Goal: Task Accomplishment & Management: Use online tool/utility

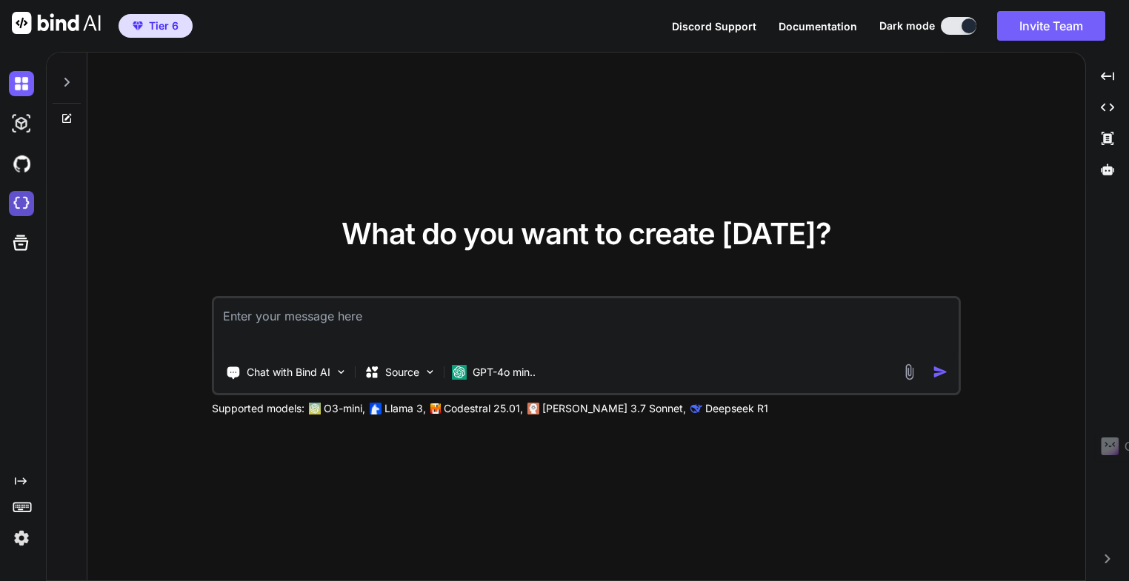
click at [20, 202] on img at bounding box center [21, 203] width 25 height 25
click at [1114, 78] on div "Created with Pixso." at bounding box center [1107, 76] width 31 height 25
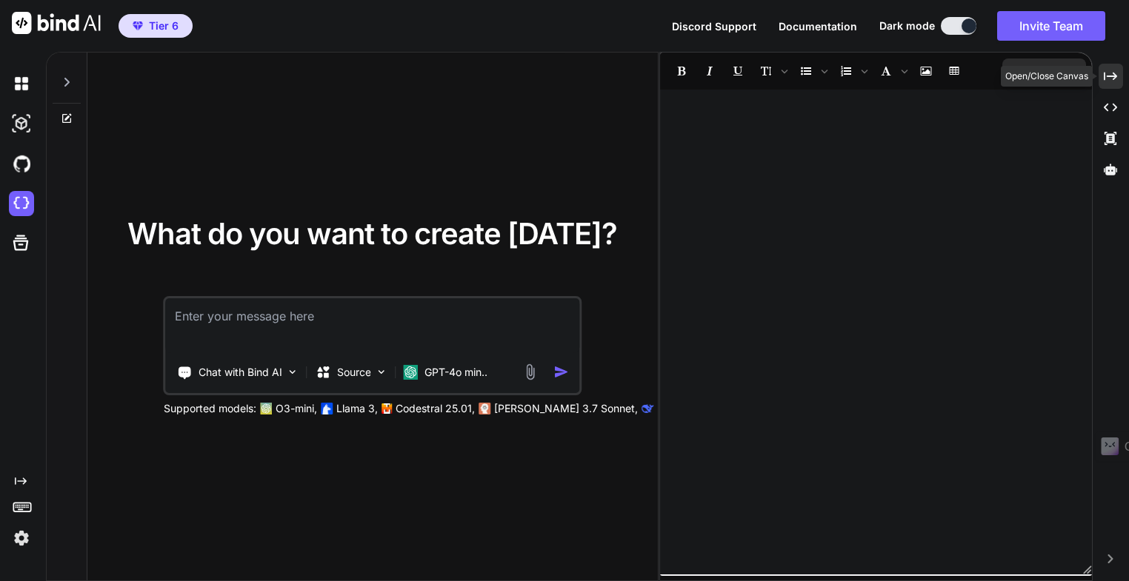
click at [1106, 73] on icon "Created with Pixso." at bounding box center [1110, 76] width 13 height 13
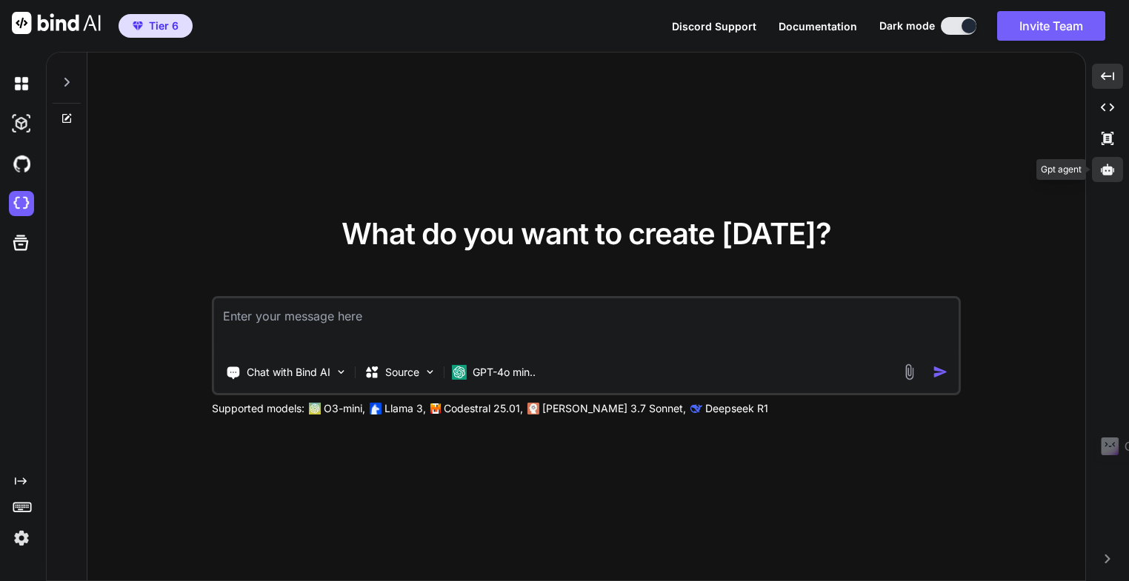
click at [1108, 174] on icon at bounding box center [1107, 169] width 13 height 11
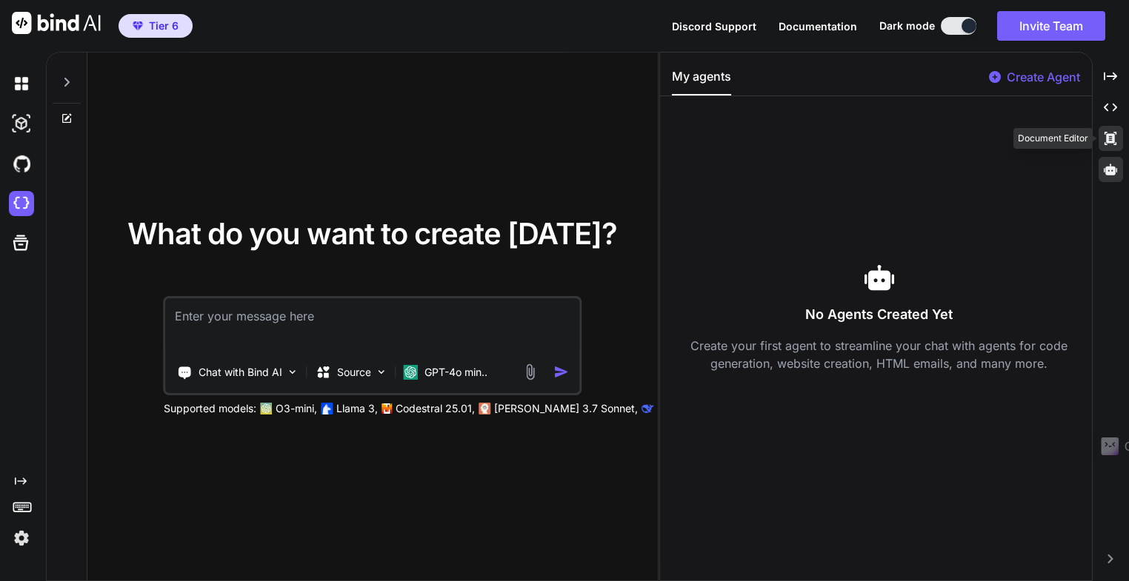
click at [1106, 139] on icon at bounding box center [1110, 138] width 12 height 13
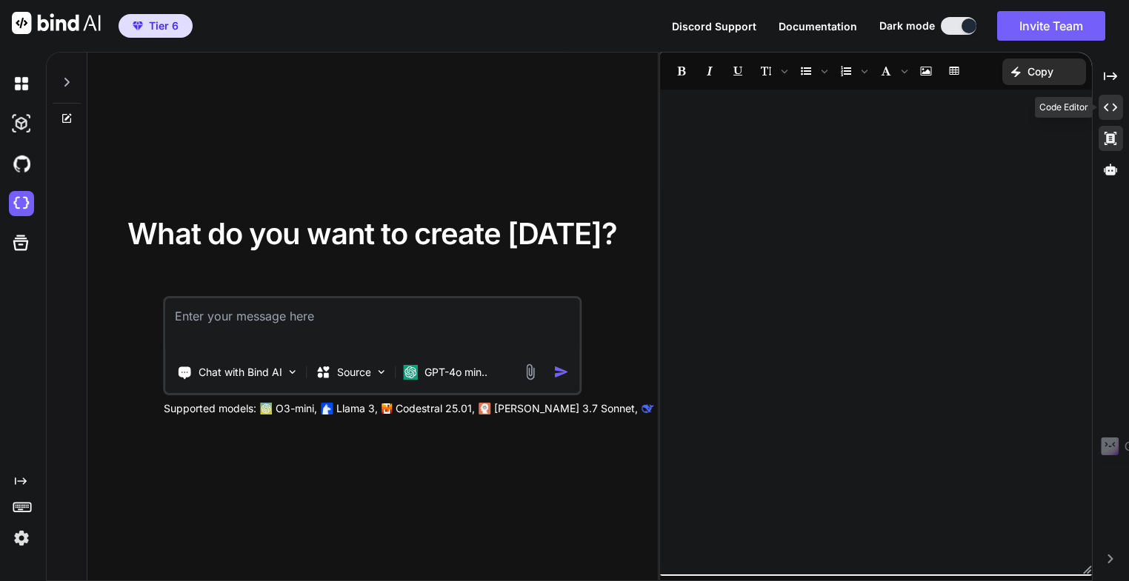
click at [1109, 110] on icon "Created with Pixso." at bounding box center [1110, 107] width 13 height 13
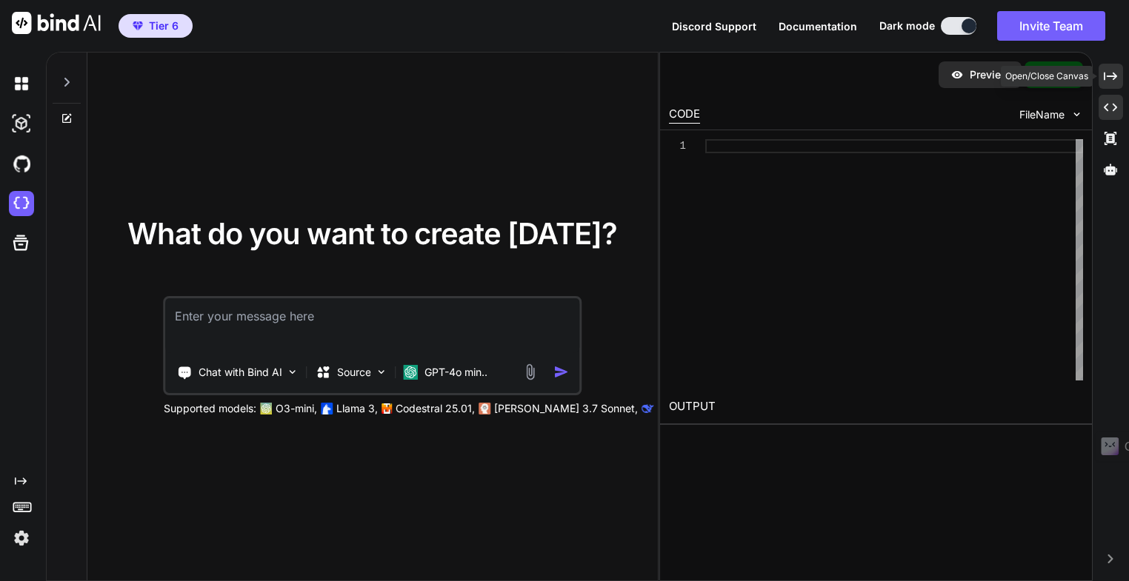
click at [1108, 76] on icon at bounding box center [1110, 76] width 13 height 8
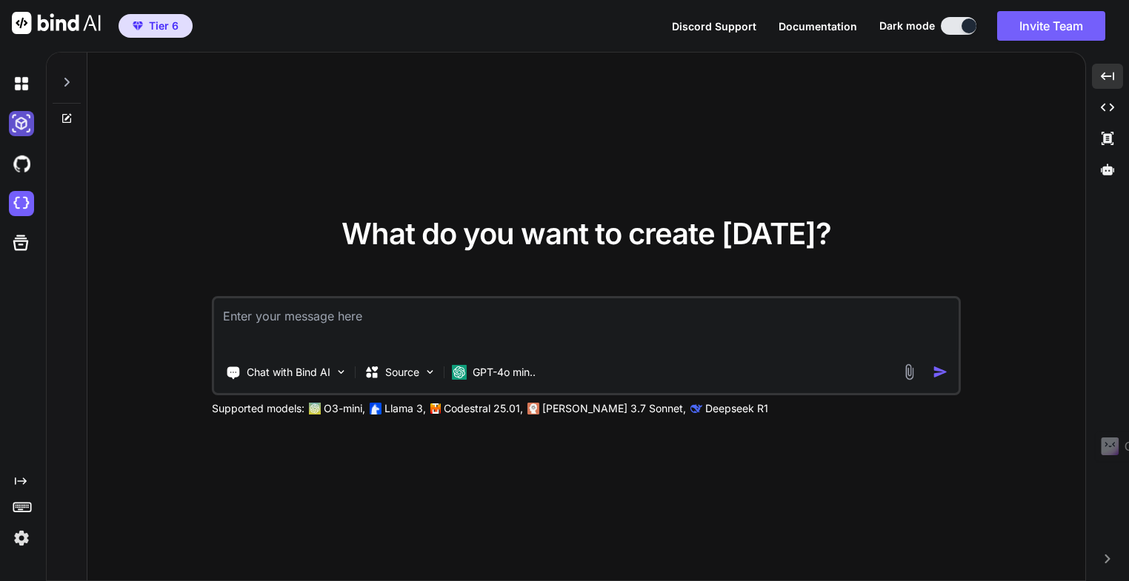
click at [19, 127] on img at bounding box center [21, 123] width 25 height 25
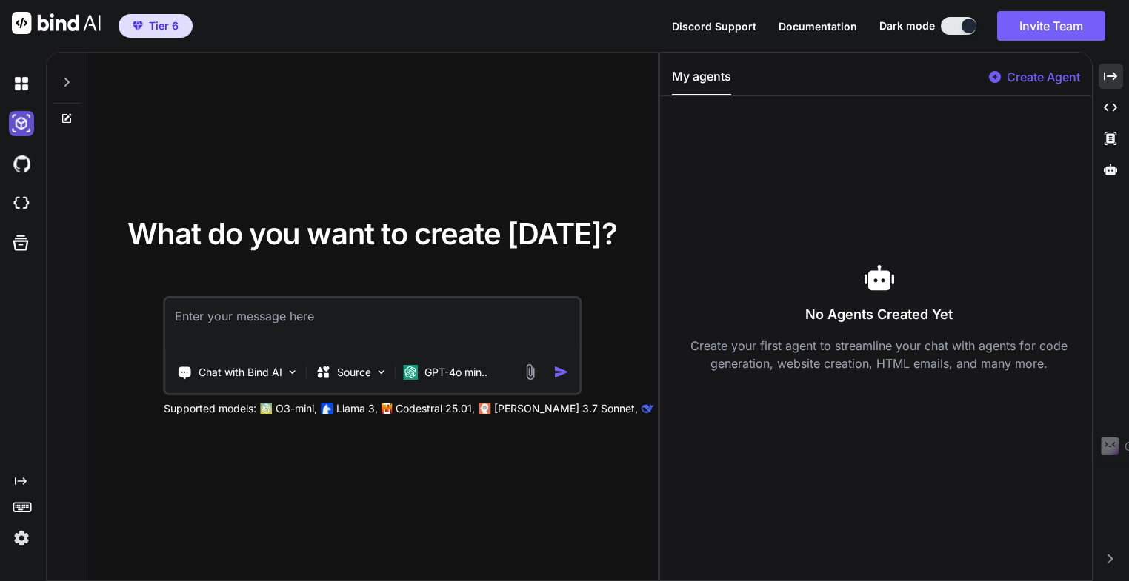
click at [14, 124] on img at bounding box center [21, 123] width 25 height 25
click at [17, 85] on img at bounding box center [21, 83] width 25 height 25
type textarea "x"
click at [21, 93] on img at bounding box center [21, 83] width 25 height 25
click at [20, 168] on img at bounding box center [21, 163] width 25 height 25
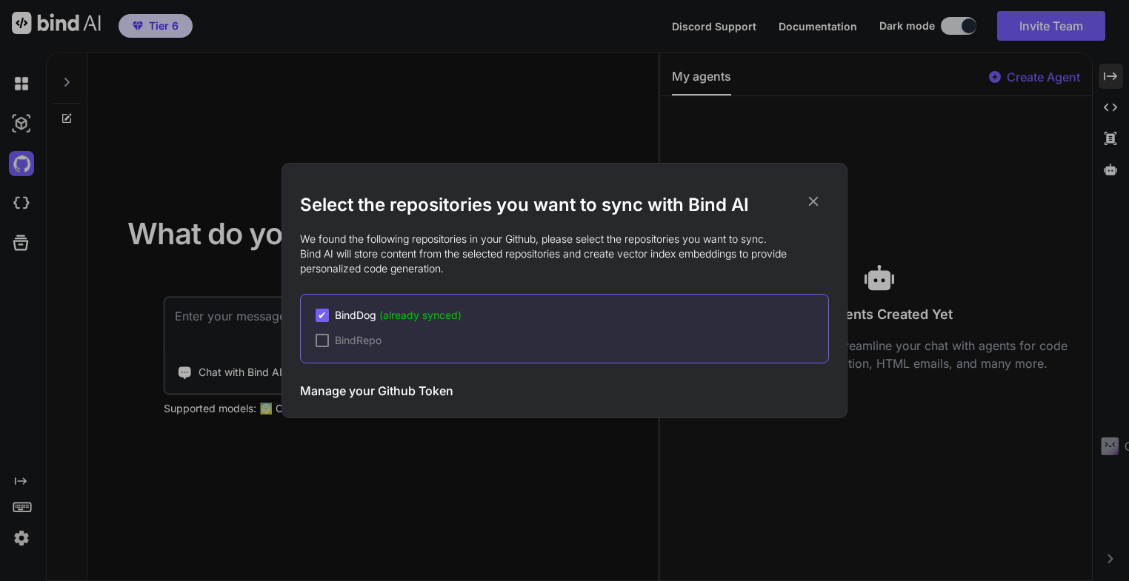
click at [812, 201] on icon at bounding box center [814, 202] width 10 height 10
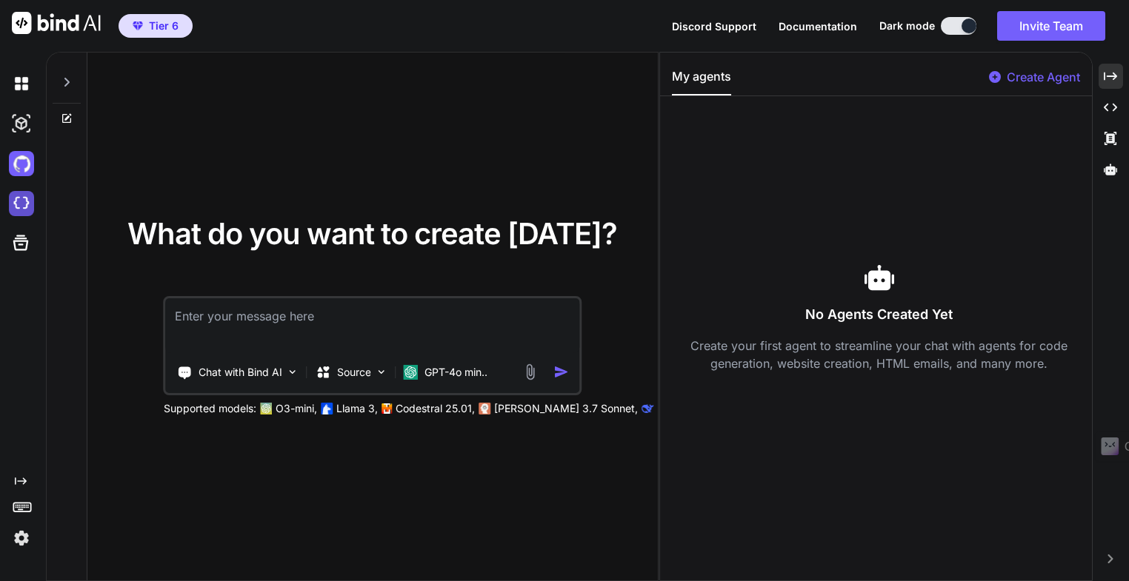
click at [18, 206] on img at bounding box center [21, 203] width 25 height 25
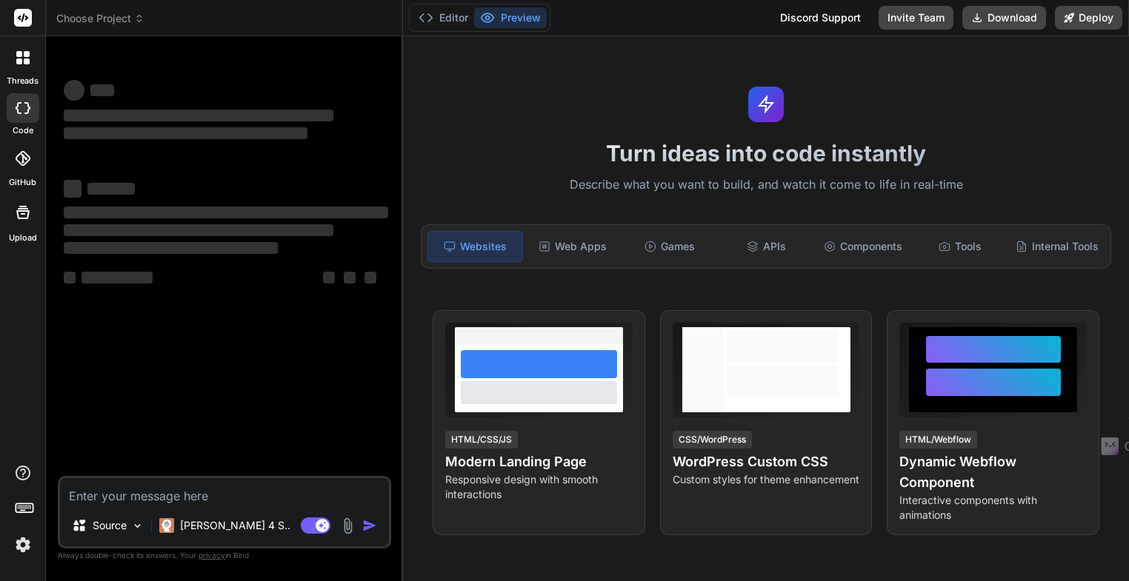
click at [98, 20] on span "Choose Project" at bounding box center [100, 18] width 88 height 15
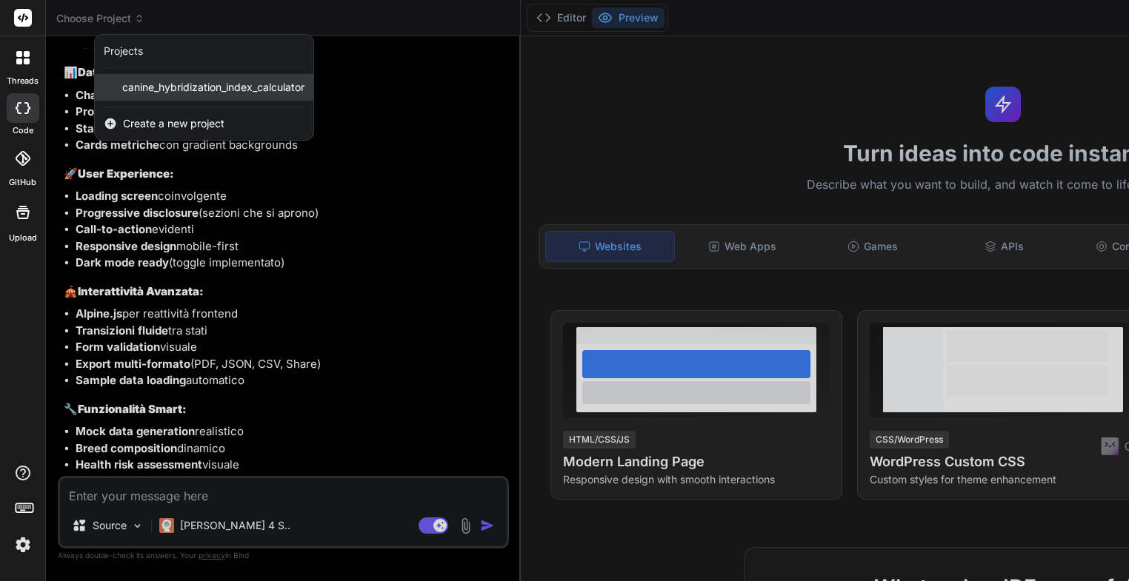
scroll to position [6966, 0]
click at [164, 90] on span "canine_hybridization_index_calculator" at bounding box center [213, 87] width 182 height 15
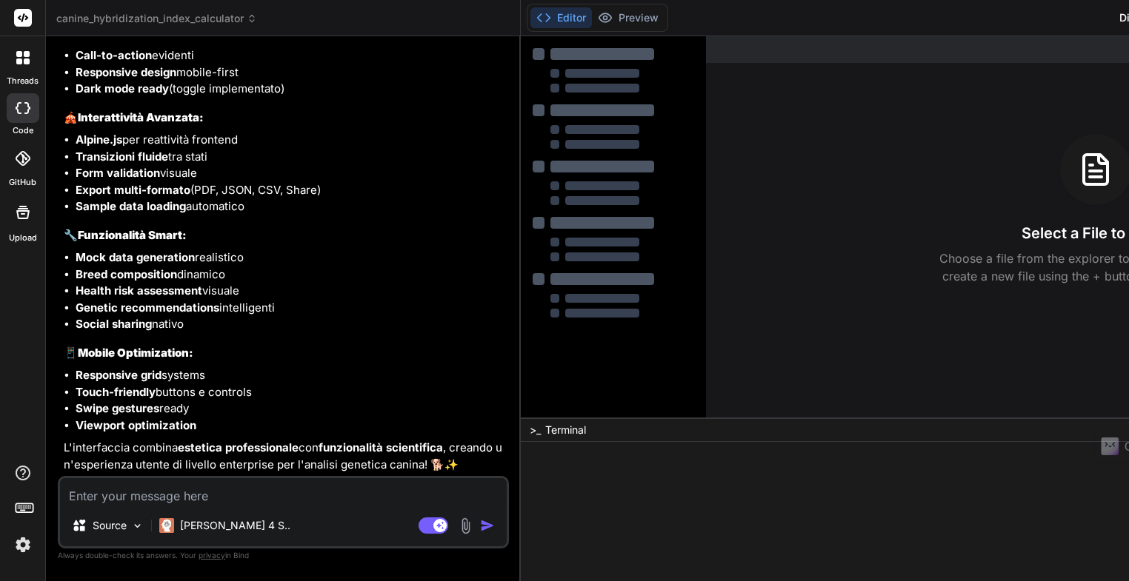
scroll to position [8244, 0]
click at [530, 27] on button "Editor" at bounding box center [560, 17] width 61 height 21
click at [530, 24] on button "Editor" at bounding box center [560, 17] width 61 height 21
click at [530, 25] on button "Editor" at bounding box center [560, 17] width 61 height 21
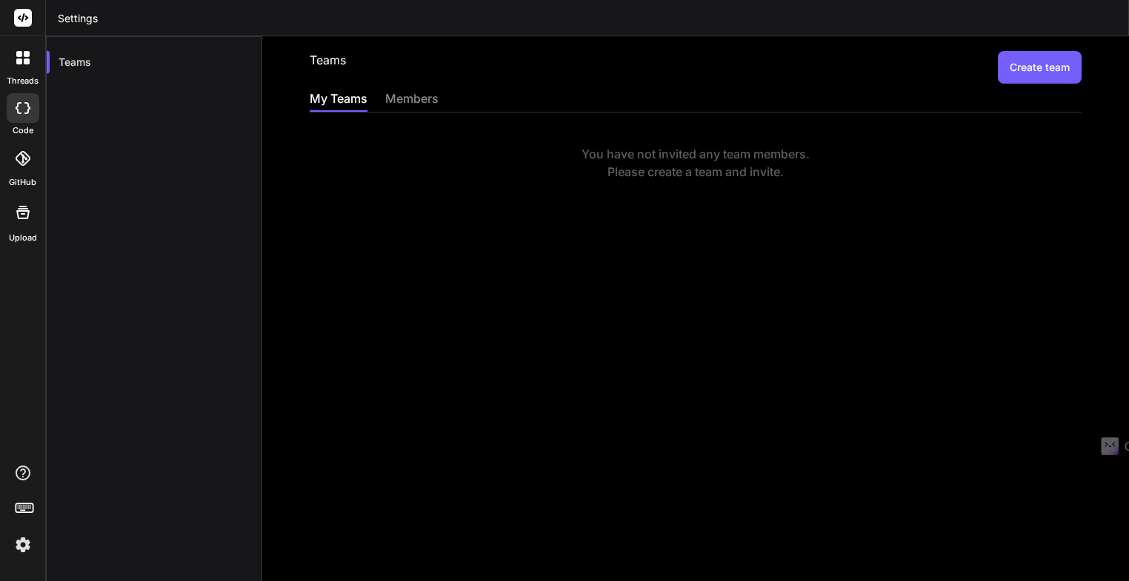
click at [416, 101] on div "members" at bounding box center [411, 100] width 53 height 21
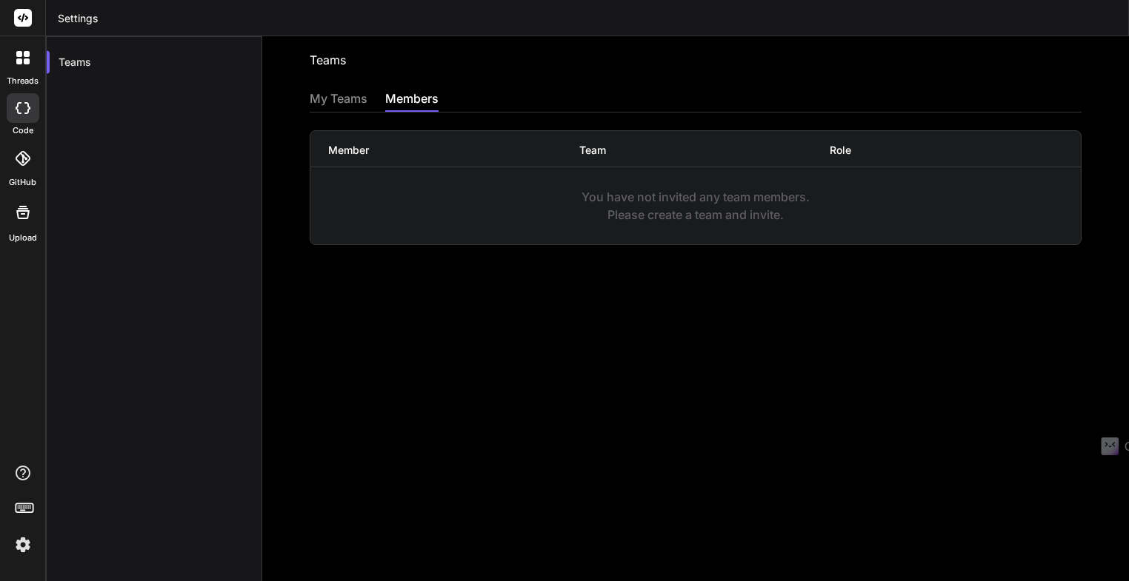
click at [326, 99] on div "My Teams" at bounding box center [339, 100] width 58 height 21
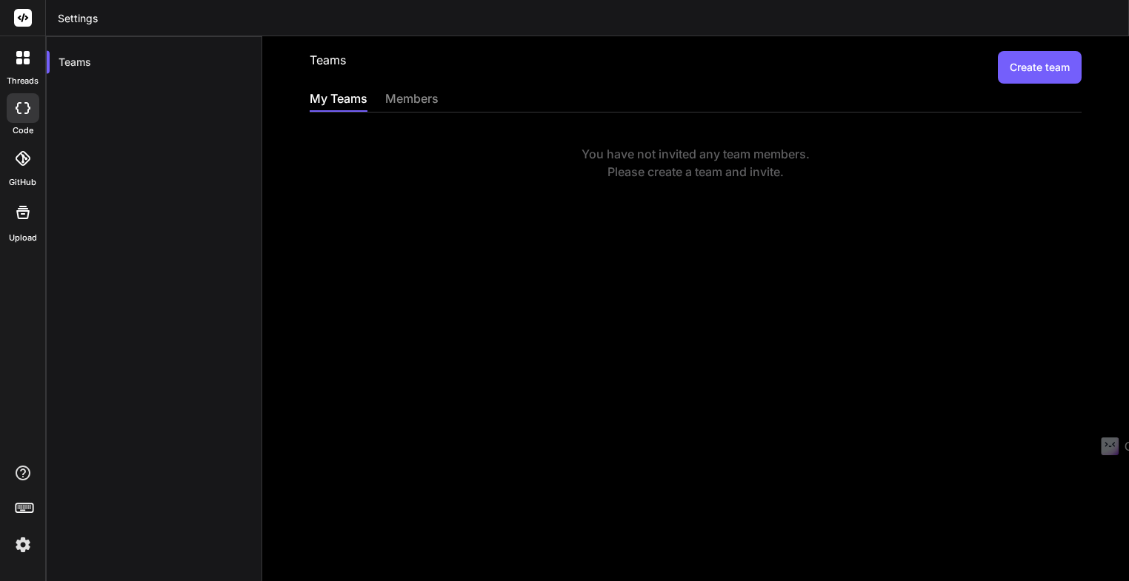
click at [23, 58] on icon at bounding box center [22, 57] width 13 height 13
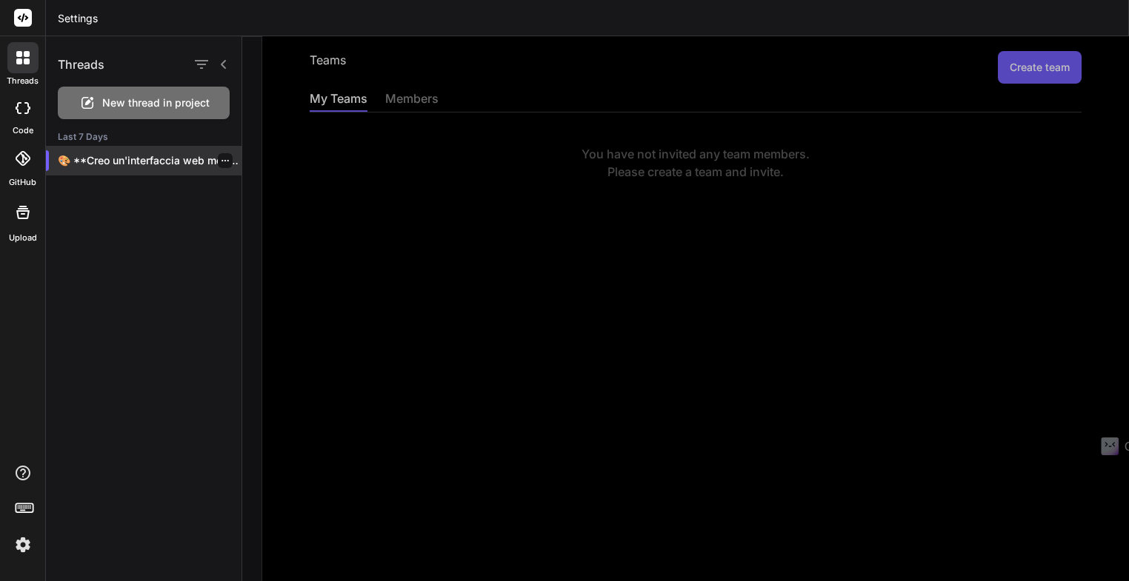
click at [123, 164] on p "🎨 **Creo un'interfaccia web moderna e accattivante..." at bounding box center [150, 160] width 184 height 15
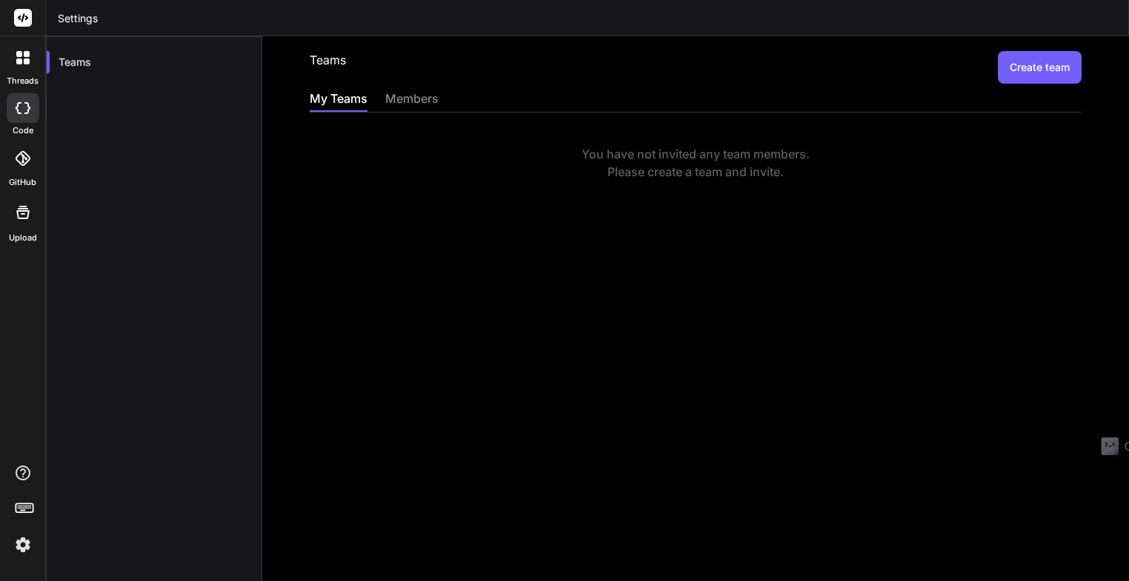
click at [24, 106] on icon at bounding box center [23, 108] width 15 height 12
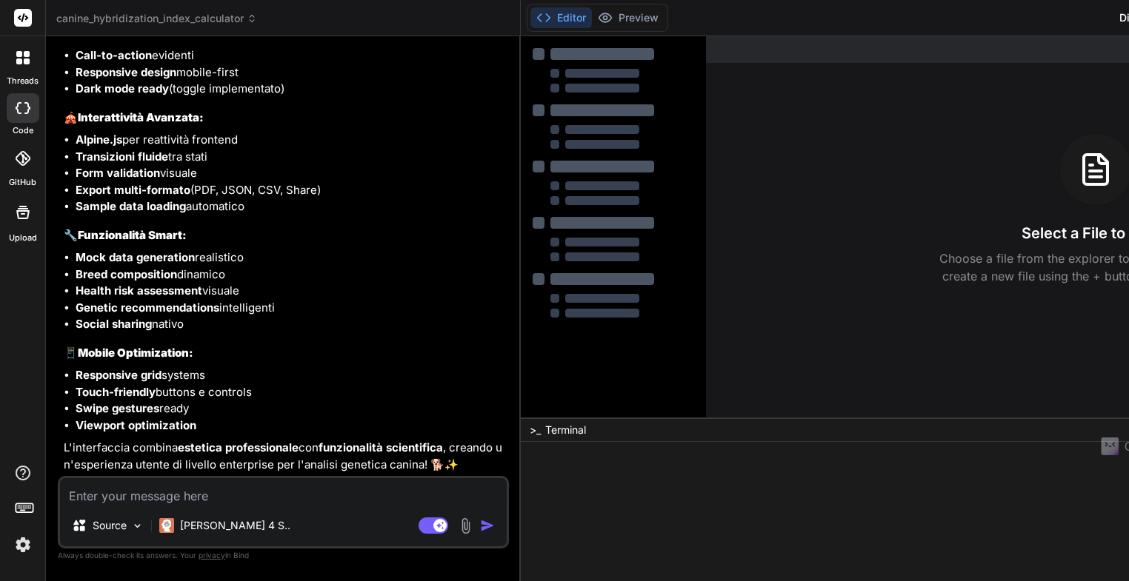
scroll to position [8244, 0]
click at [26, 166] on div at bounding box center [23, 158] width 33 height 33
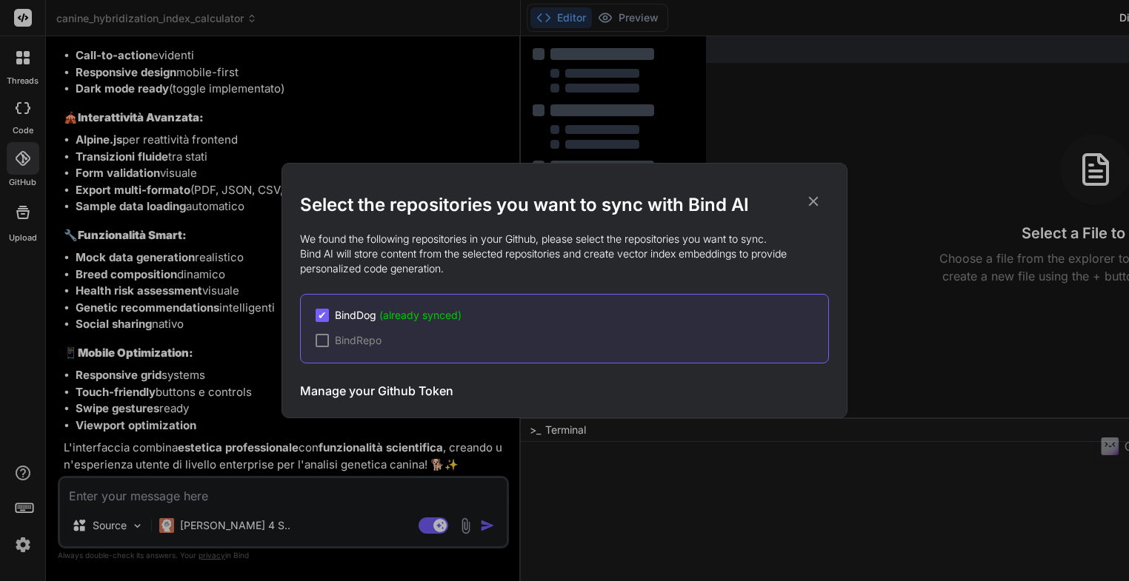
click at [26, 166] on div "Select the repositories you want to sync with Bind AI We found the following re…" at bounding box center [564, 290] width 1129 height 581
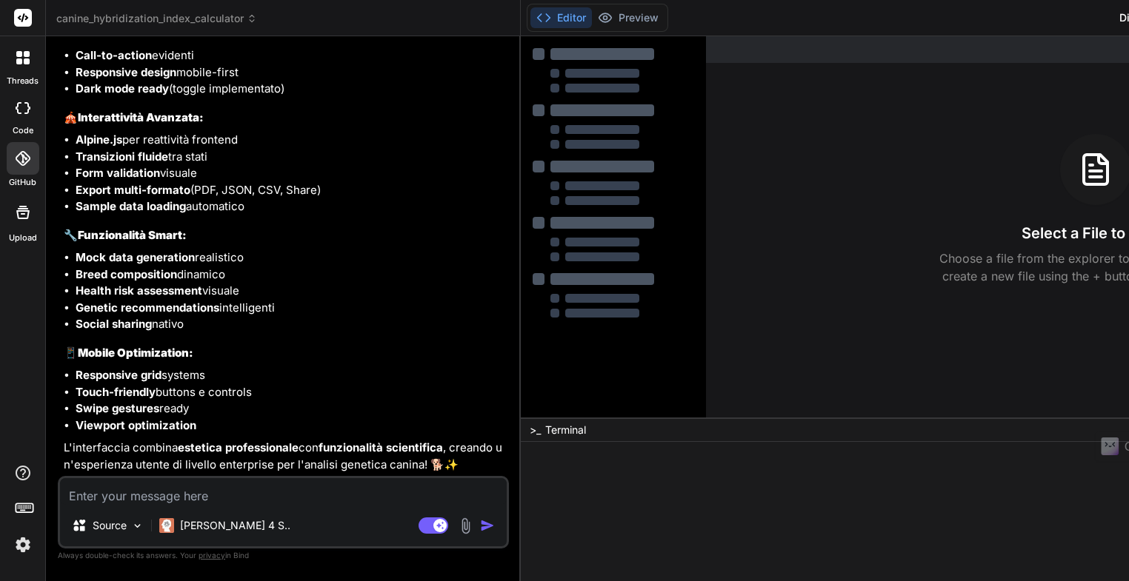
click at [23, 215] on icon at bounding box center [23, 213] width 18 height 18
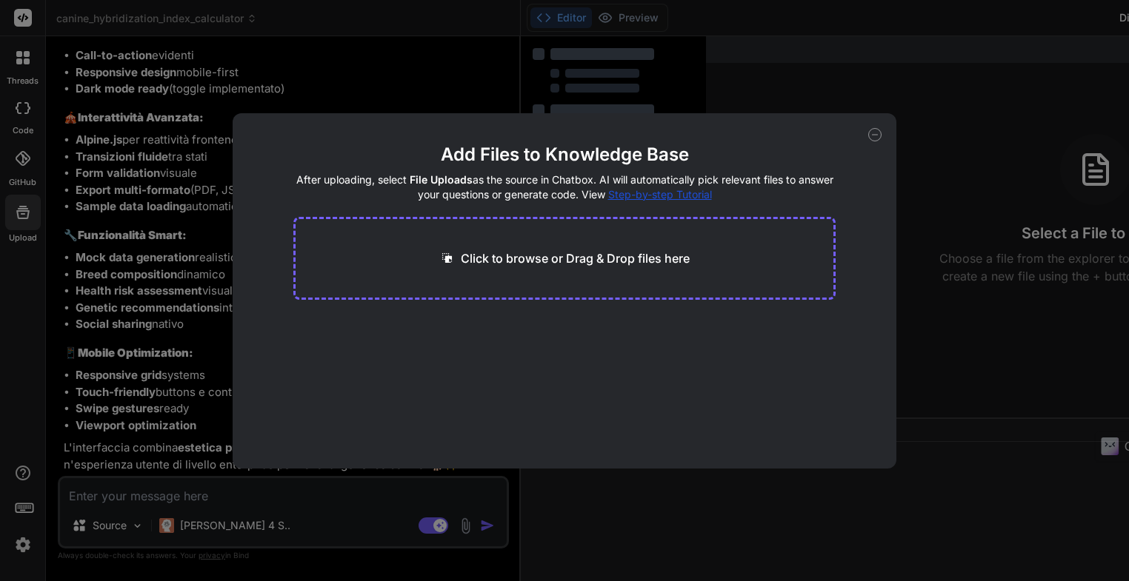
click at [23, 215] on div "Add Files to Knowledge Base After uploading, select File Uploads as the source …" at bounding box center [564, 290] width 1129 height 581
type textarea "x"
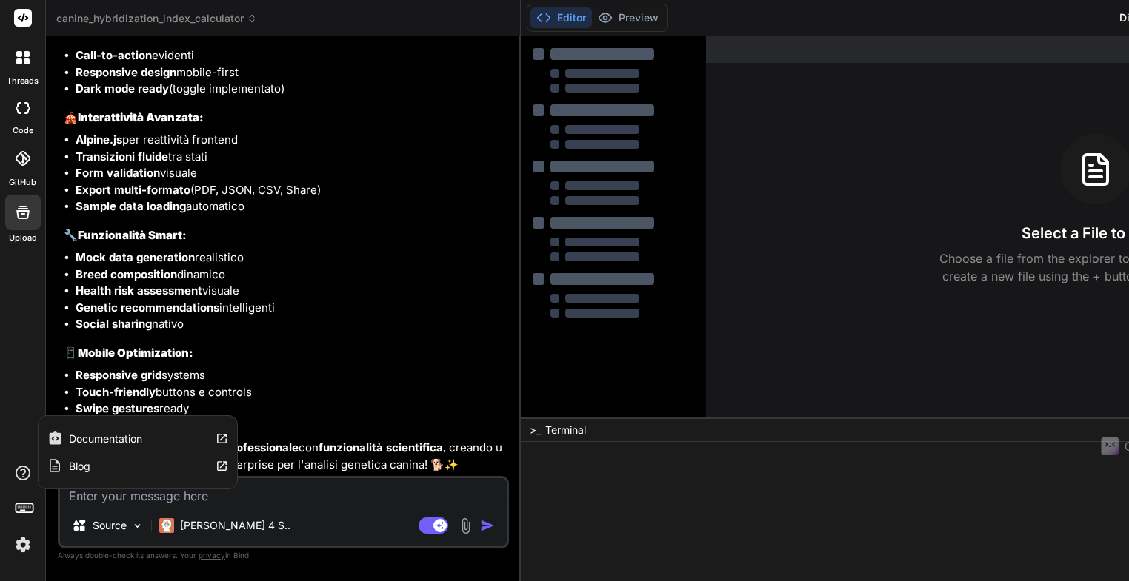
click at [102, 439] on label "Documentation" at bounding box center [105, 439] width 73 height 15
click at [550, 57] on div at bounding box center [602, 53] width 104 height 12
click at [550, 52] on div at bounding box center [602, 54] width 104 height 12
click at [550, 52] on div at bounding box center [602, 53] width 104 height 12
click at [548, 282] on div at bounding box center [601, 282] width 107 height 12
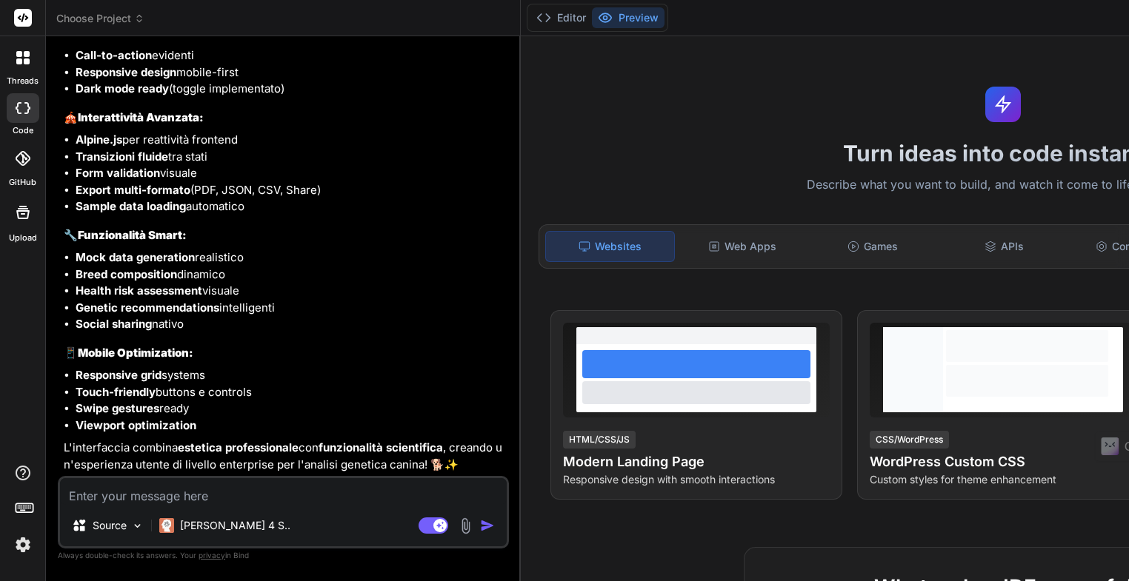
scroll to position [8244, 0]
click at [678, 251] on div "Web Apps" at bounding box center [742, 246] width 128 height 31
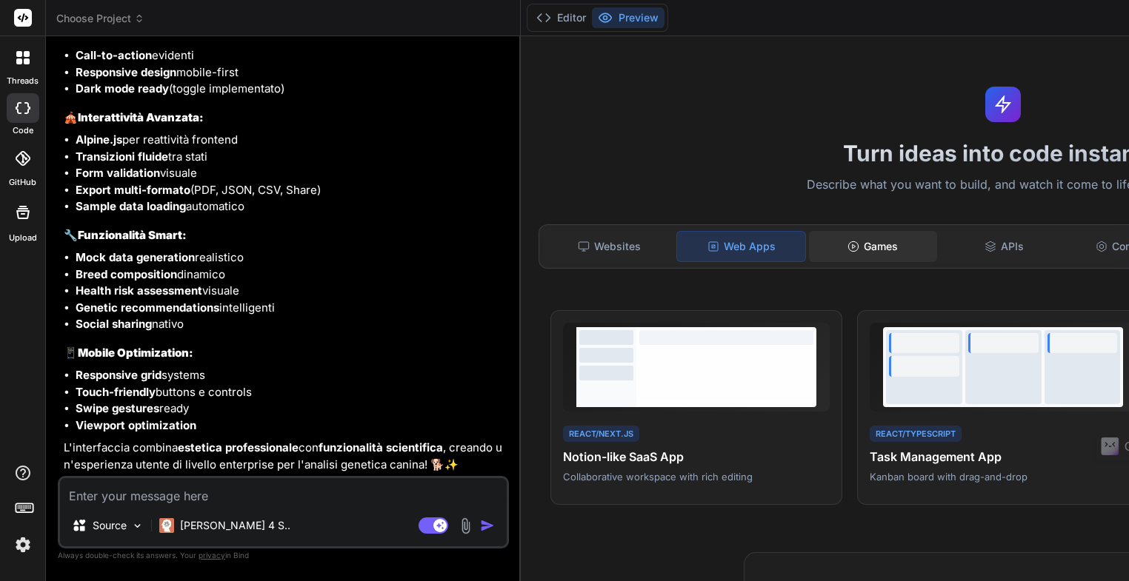
click at [809, 247] on div "Games" at bounding box center [873, 246] width 128 height 31
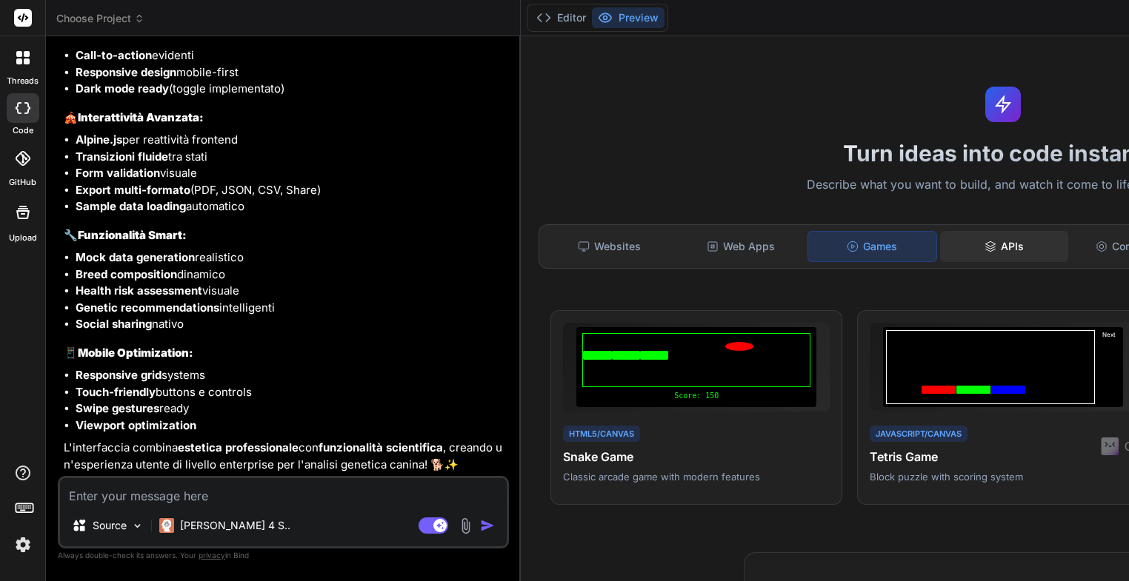
click at [940, 246] on div "APIs" at bounding box center [1004, 246] width 128 height 31
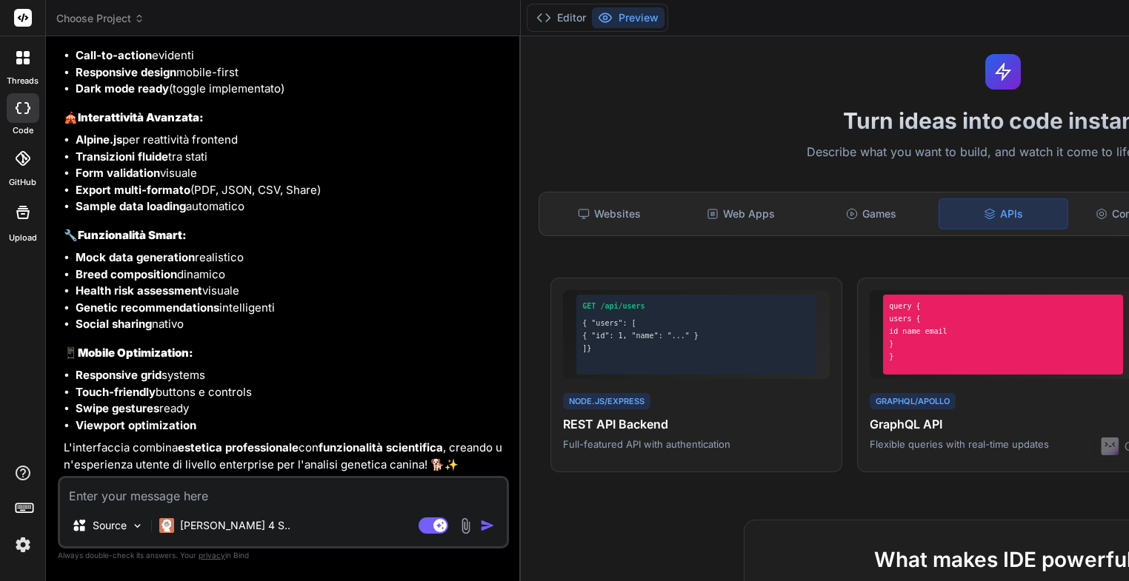
scroll to position [0, 0]
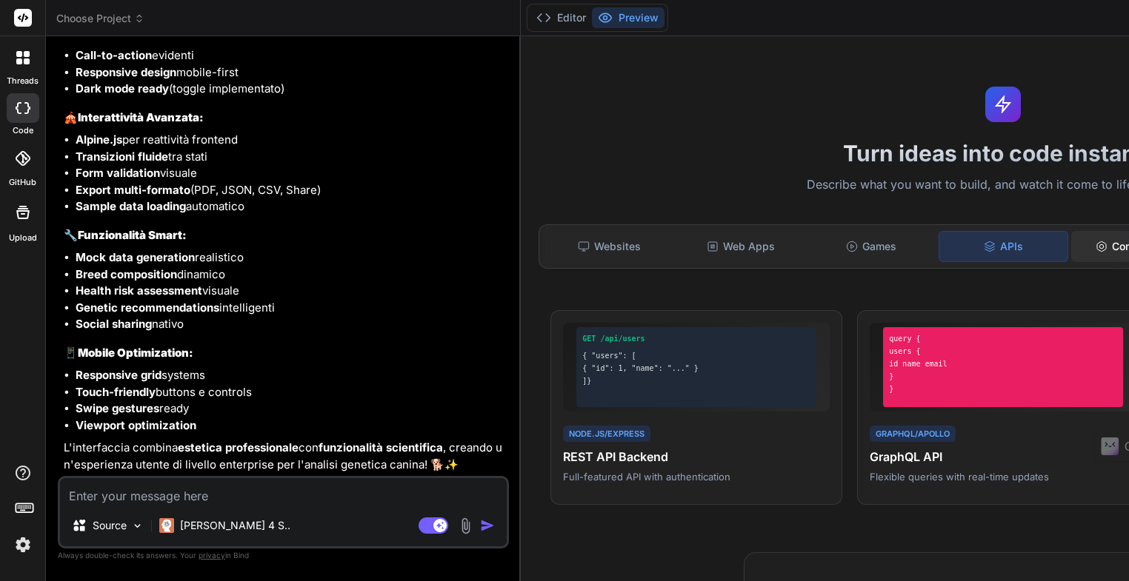
click at [1071, 255] on div "Components" at bounding box center [1135, 246] width 128 height 31
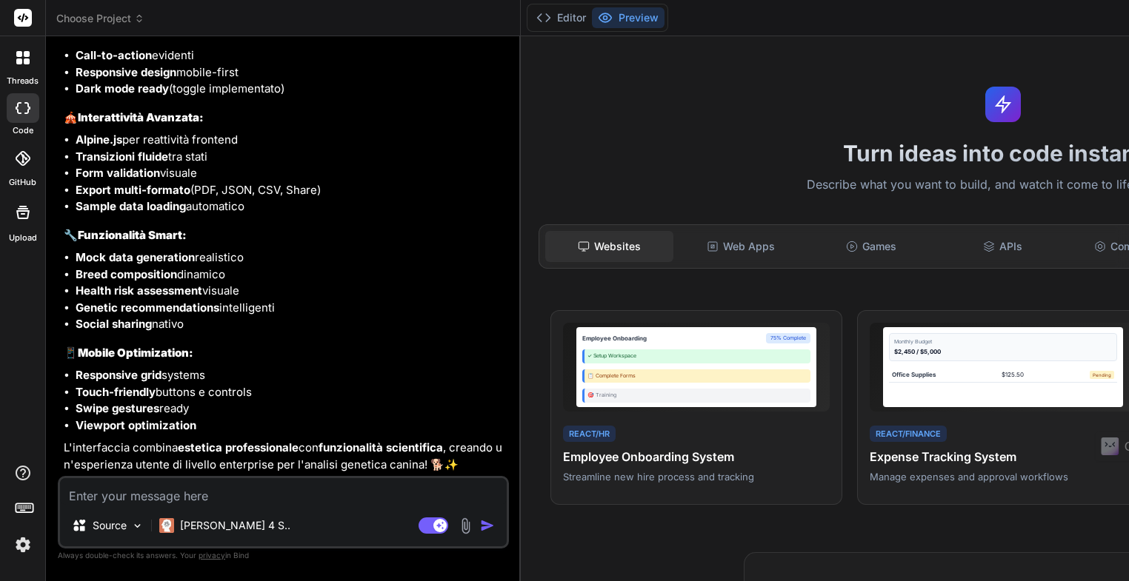
scroll to position [7725, 0]
click at [545, 250] on div "Websites" at bounding box center [609, 246] width 128 height 31
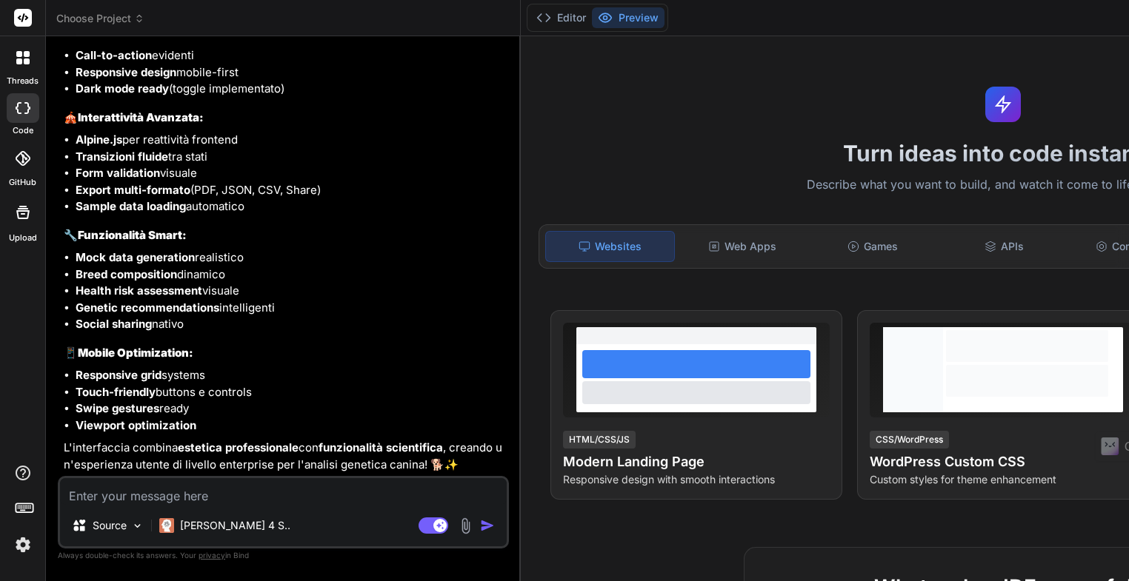
click at [118, 23] on span "Choose Project" at bounding box center [100, 18] width 88 height 15
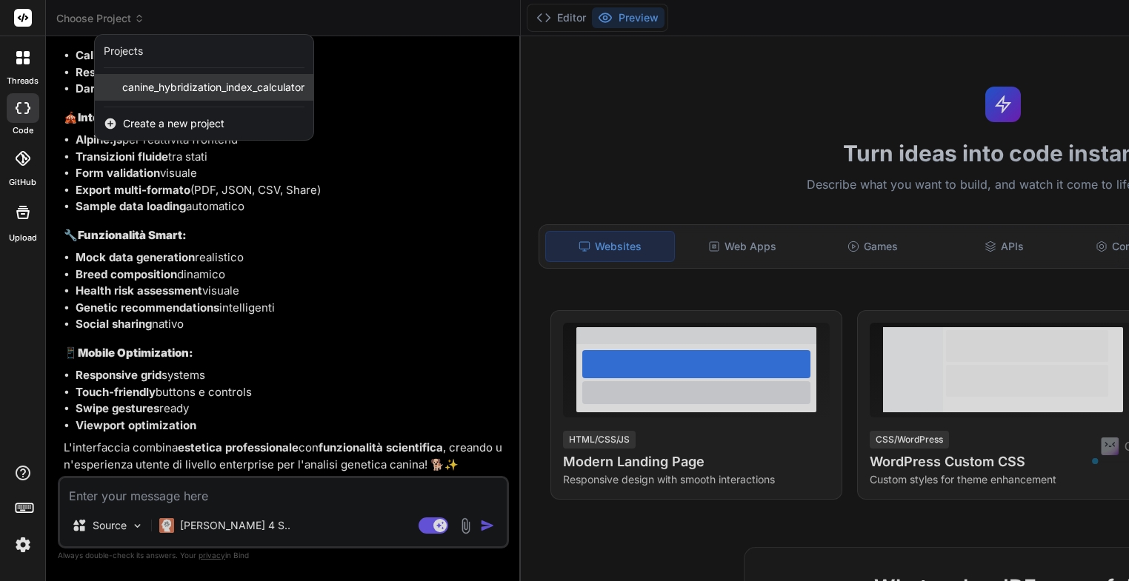
click at [197, 84] on span "canine_hybridization_index_calculator" at bounding box center [213, 87] width 182 height 15
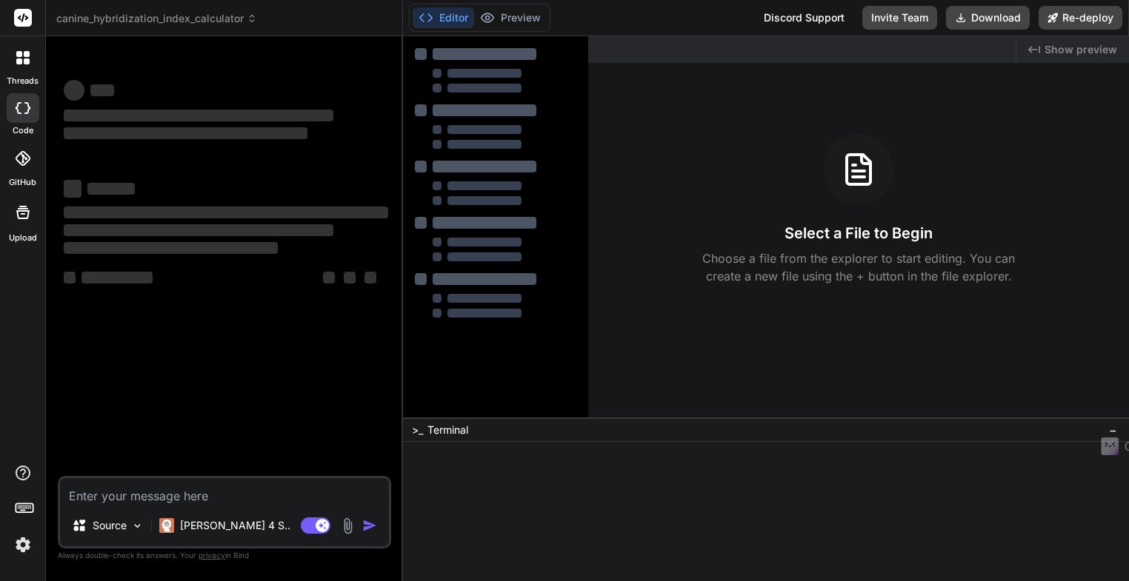
scroll to position [0, 0]
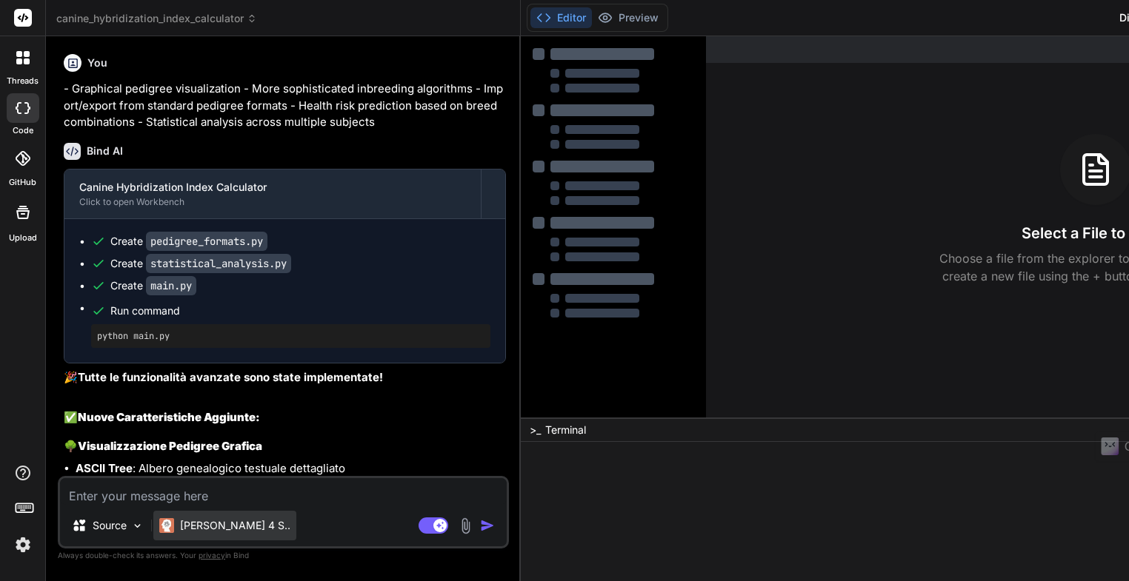
click at [203, 530] on p "Claude 4 S.." at bounding box center [235, 525] width 110 height 15
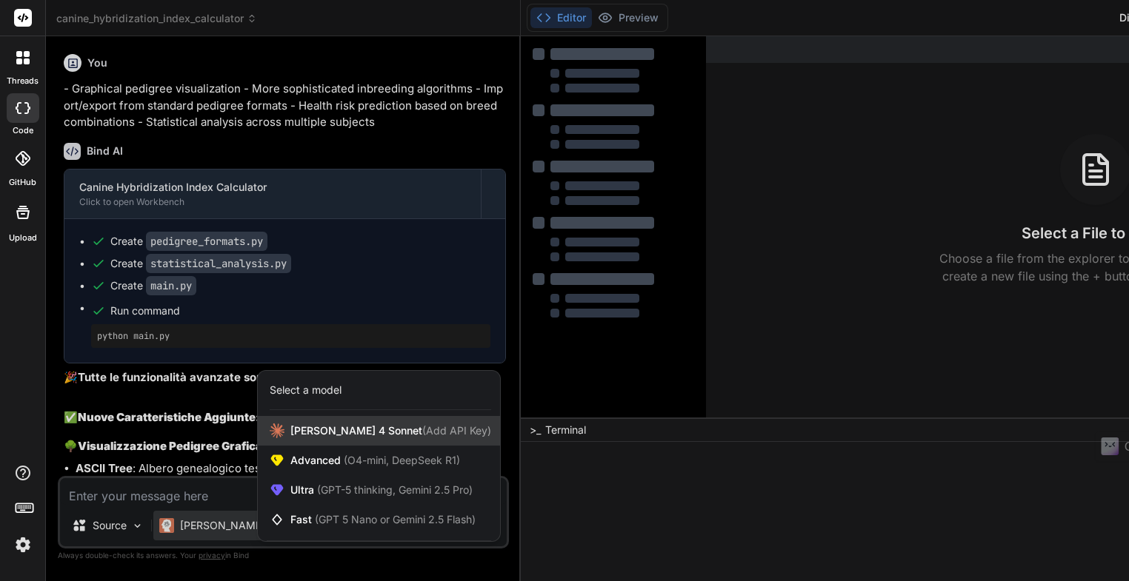
click at [327, 433] on span "Claude 4 Sonnet (Add API Key)" at bounding box center [390, 431] width 201 height 15
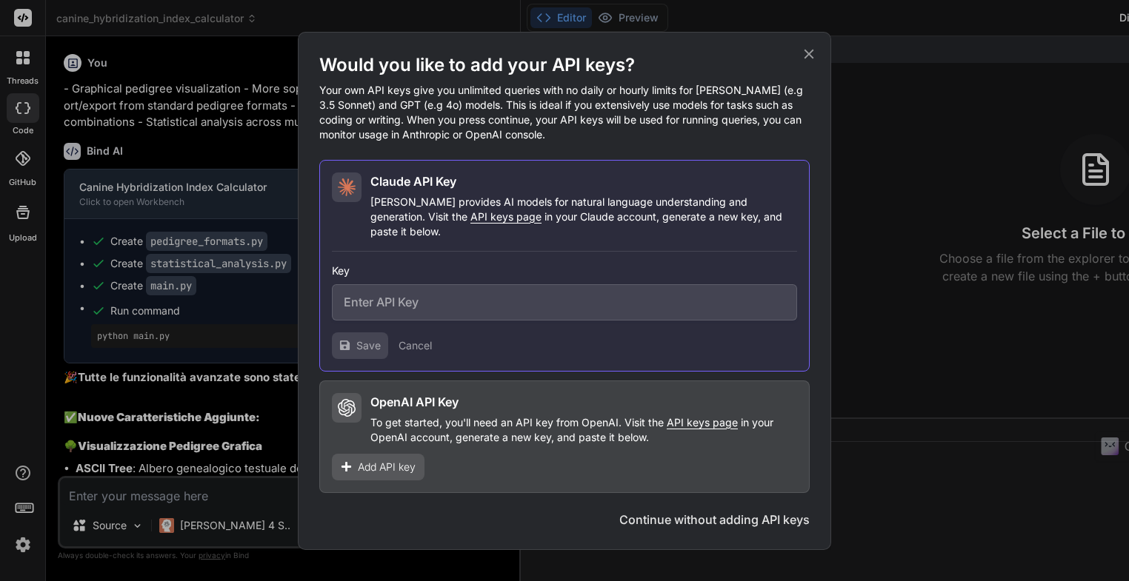
click at [818, 62] on div "Would you like to add your API keys? Your own API keys give you unlimited queri…" at bounding box center [564, 291] width 533 height 518
click at [810, 61] on icon at bounding box center [809, 54] width 16 height 16
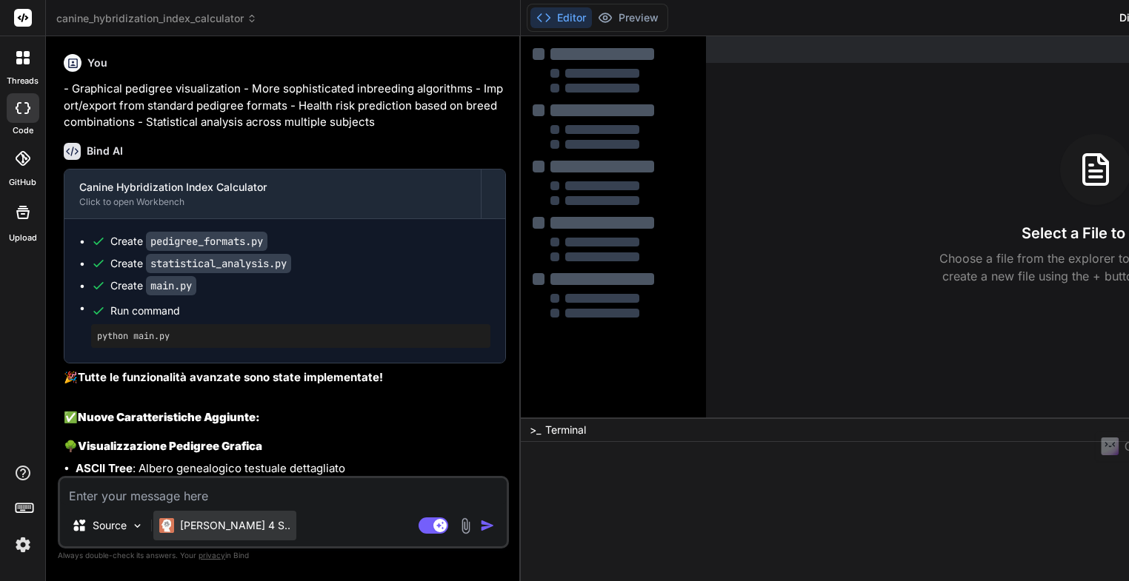
click at [222, 532] on p "Claude 4 S.." at bounding box center [235, 525] width 110 height 15
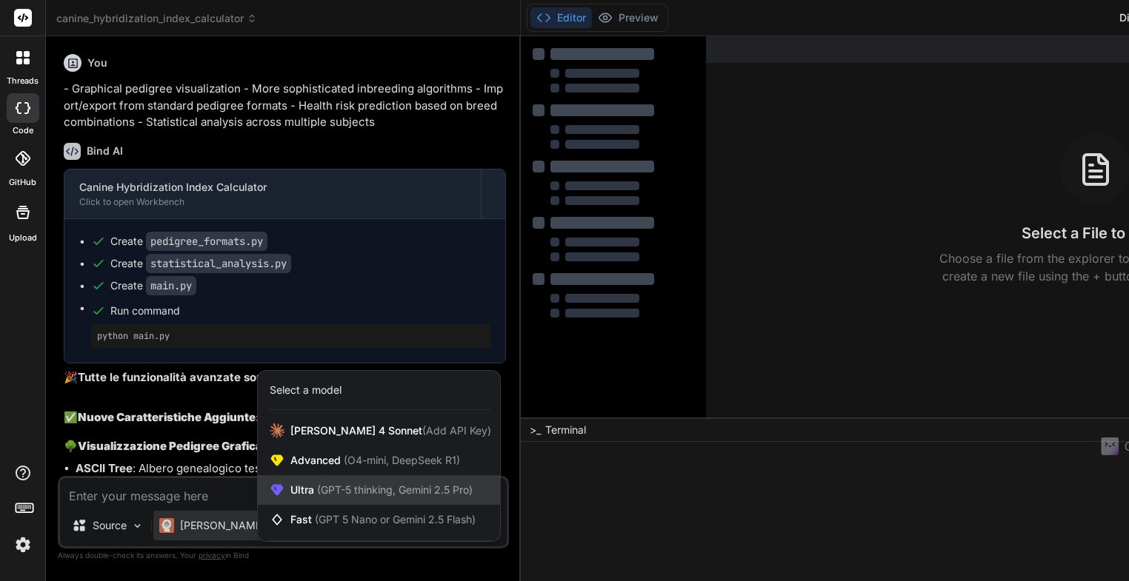
click at [311, 495] on span "Ultra (GPT-5 thinking, Gemini 2.5 Pro)" at bounding box center [381, 490] width 182 height 15
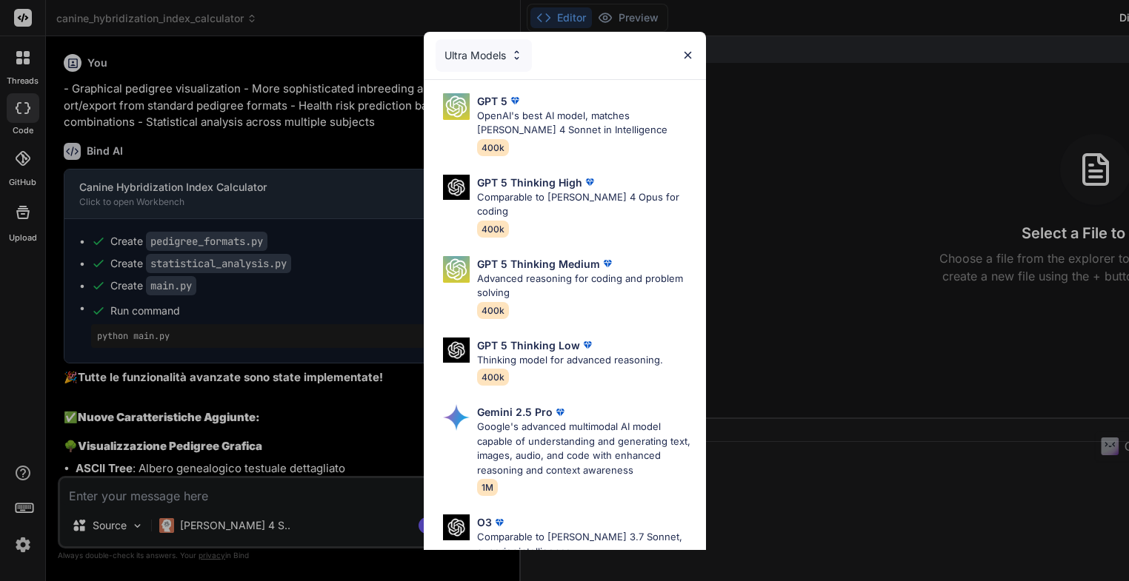
click at [690, 55] on img at bounding box center [687, 55] width 13 height 13
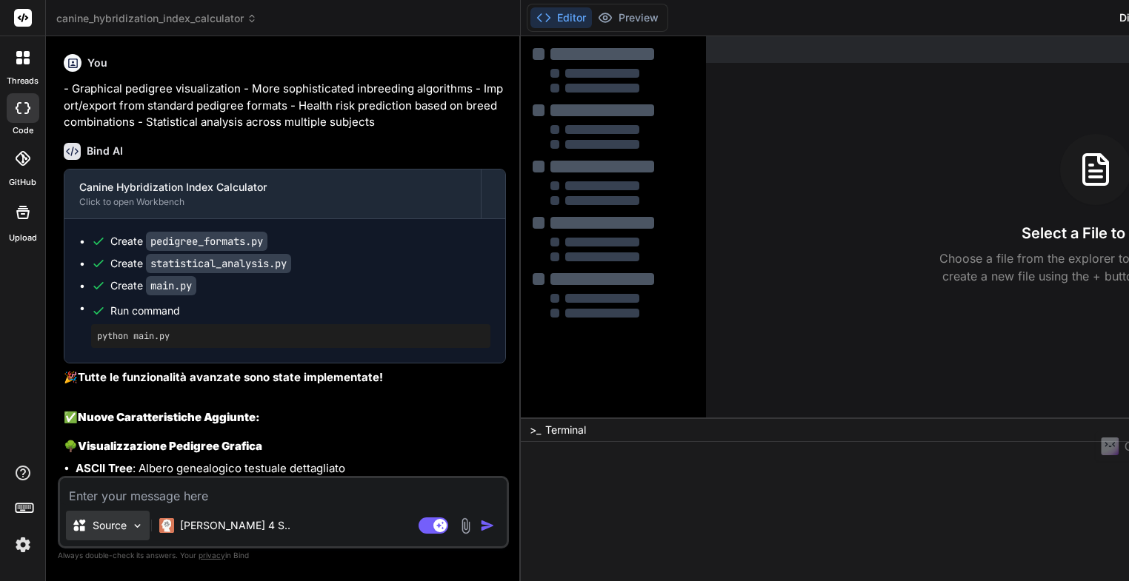
click at [130, 527] on div "Source" at bounding box center [108, 526] width 84 height 30
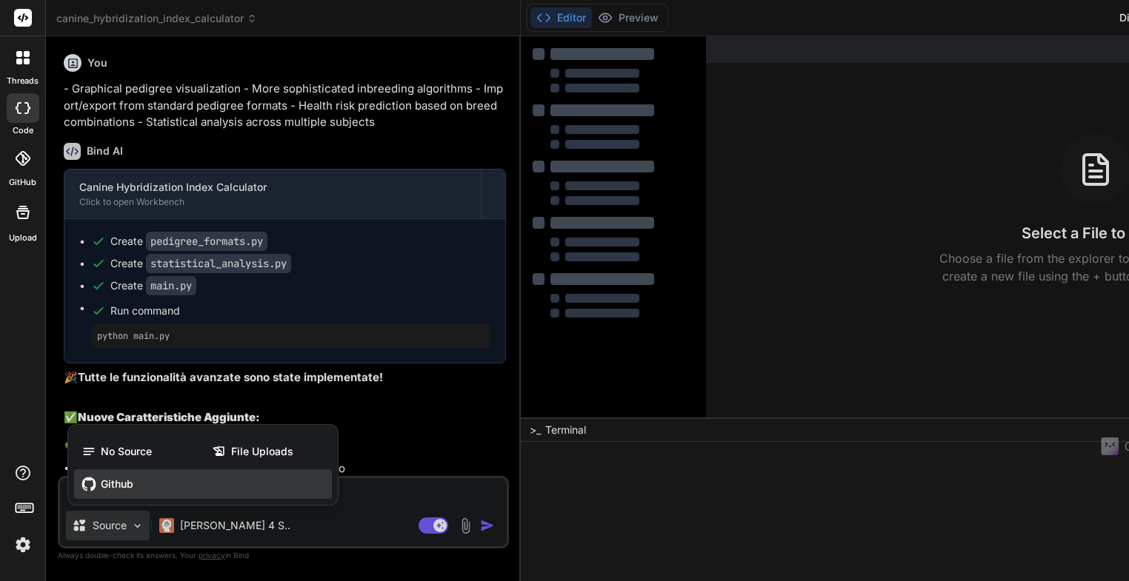
click at [103, 487] on span "Github" at bounding box center [117, 484] width 33 height 15
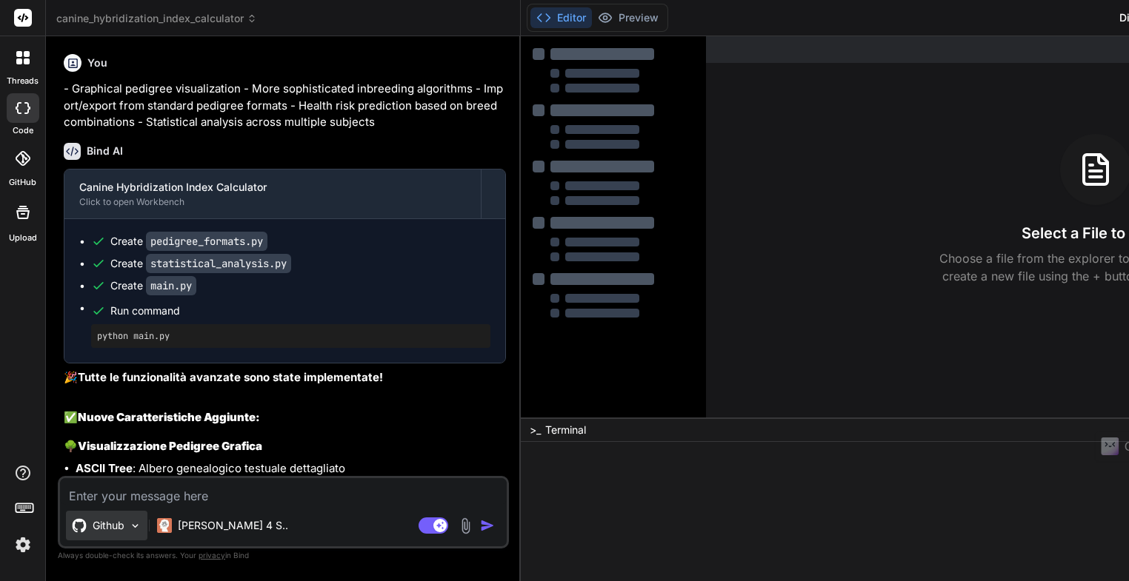
click at [116, 530] on p "Github" at bounding box center [109, 525] width 32 height 15
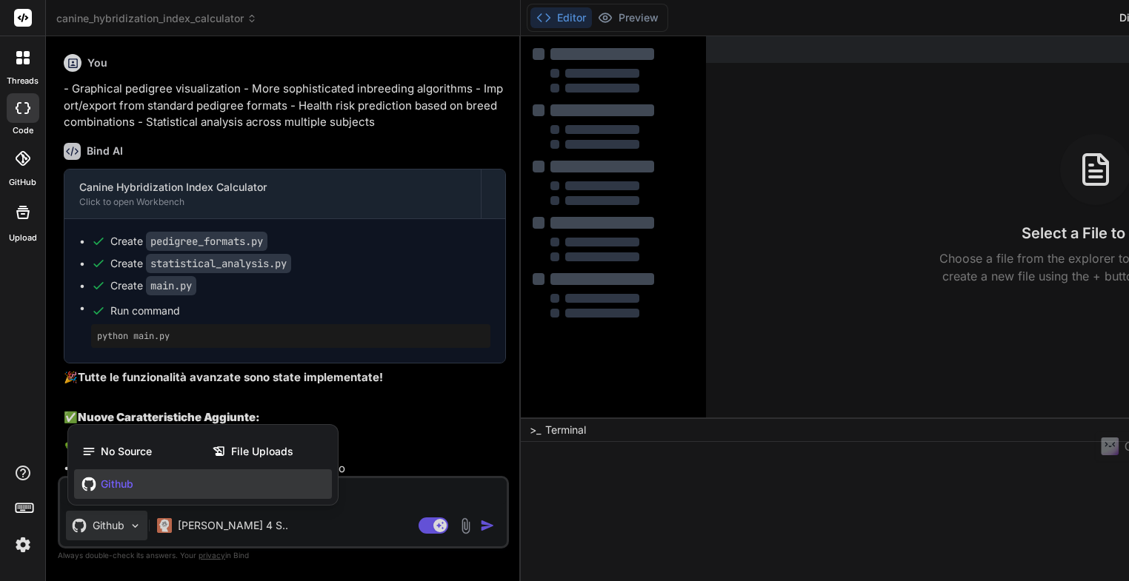
click at [116, 530] on div at bounding box center [564, 290] width 1129 height 581
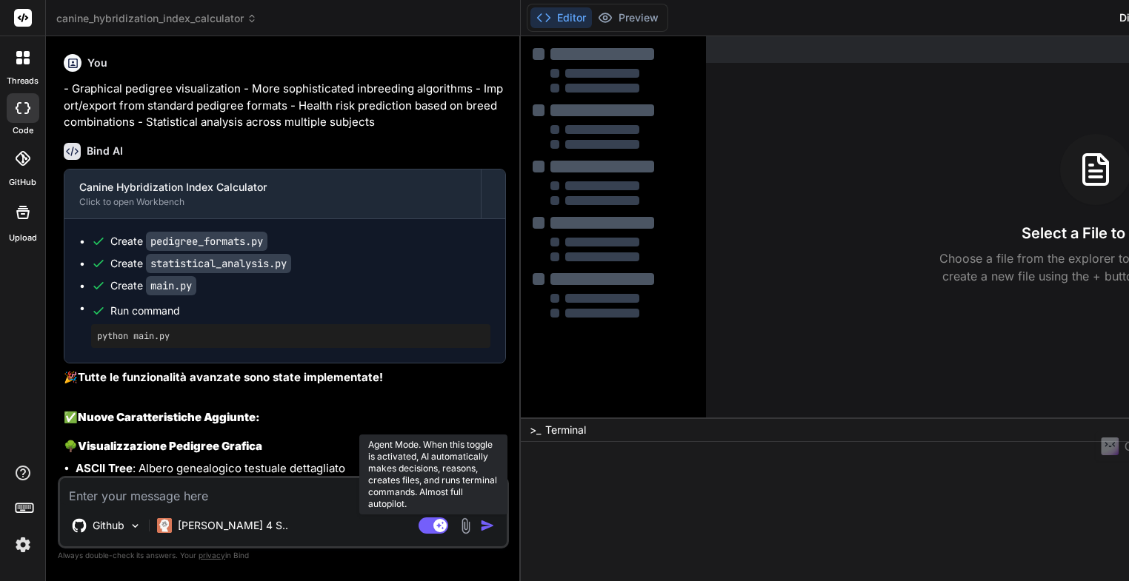
click at [436, 525] on icon at bounding box center [439, 524] width 7 height 7
click at [420, 524] on rect at bounding box center [426, 525] width 13 height 13
type textarea "x"
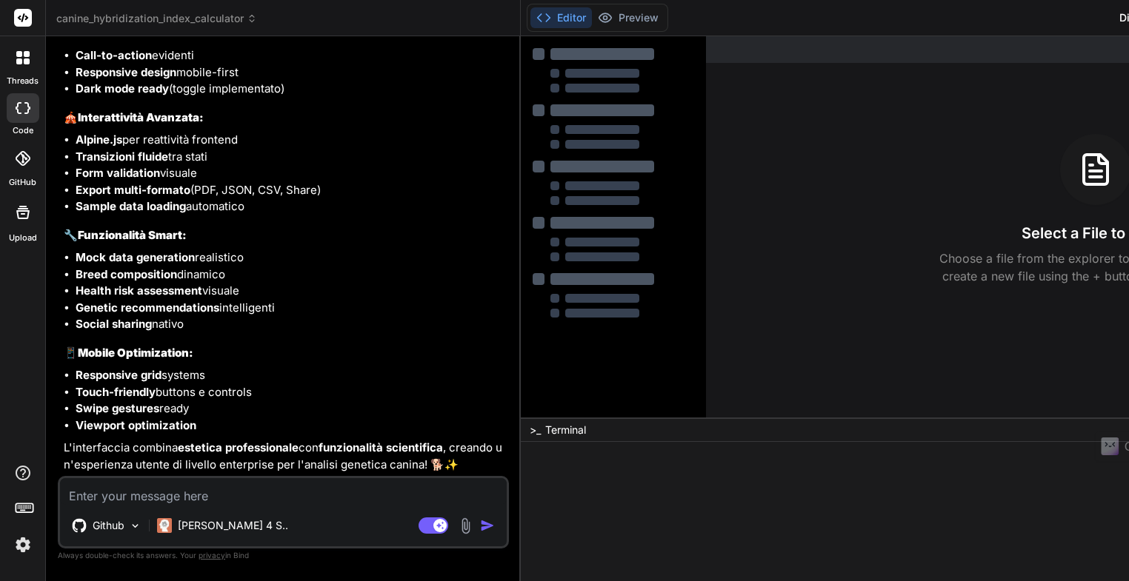
scroll to position [8244, 0]
click at [550, 59] on div at bounding box center [602, 54] width 104 height 12
click at [1021, 238] on h3 "Select a File to Begin" at bounding box center [1095, 233] width 148 height 21
click at [25, 22] on rect at bounding box center [23, 18] width 18 height 18
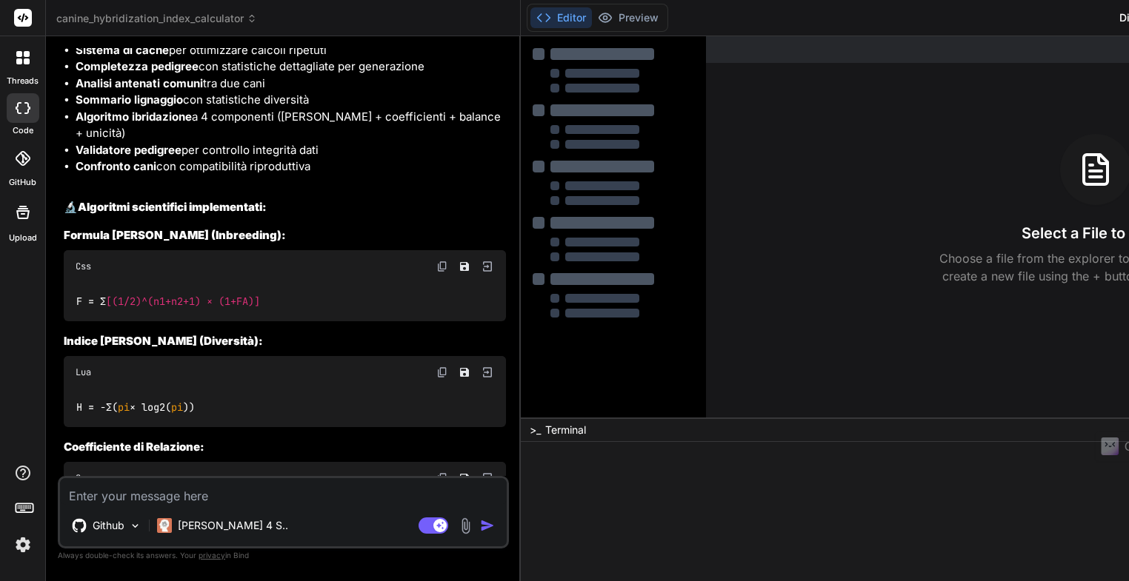
scroll to position [5429, 0]
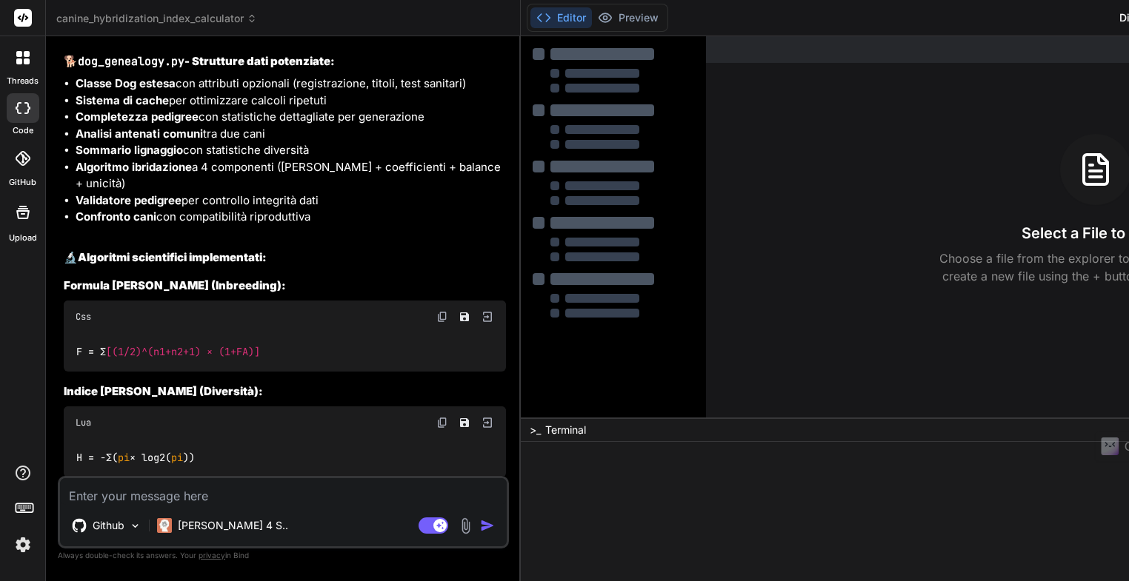
click at [530, 19] on button "Editor" at bounding box center [560, 17] width 61 height 21
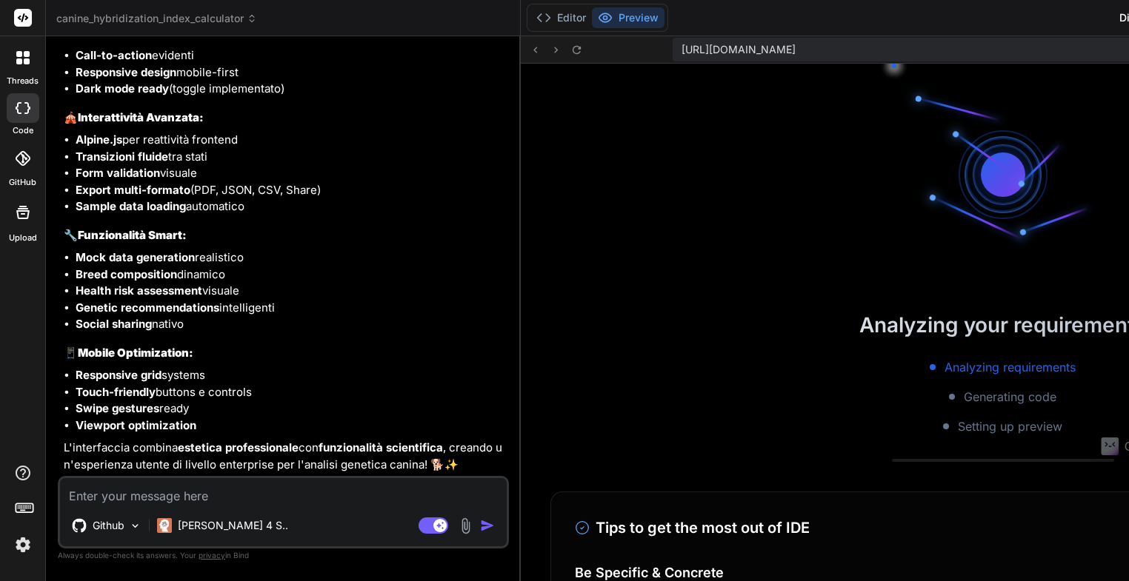
scroll to position [284, 0]
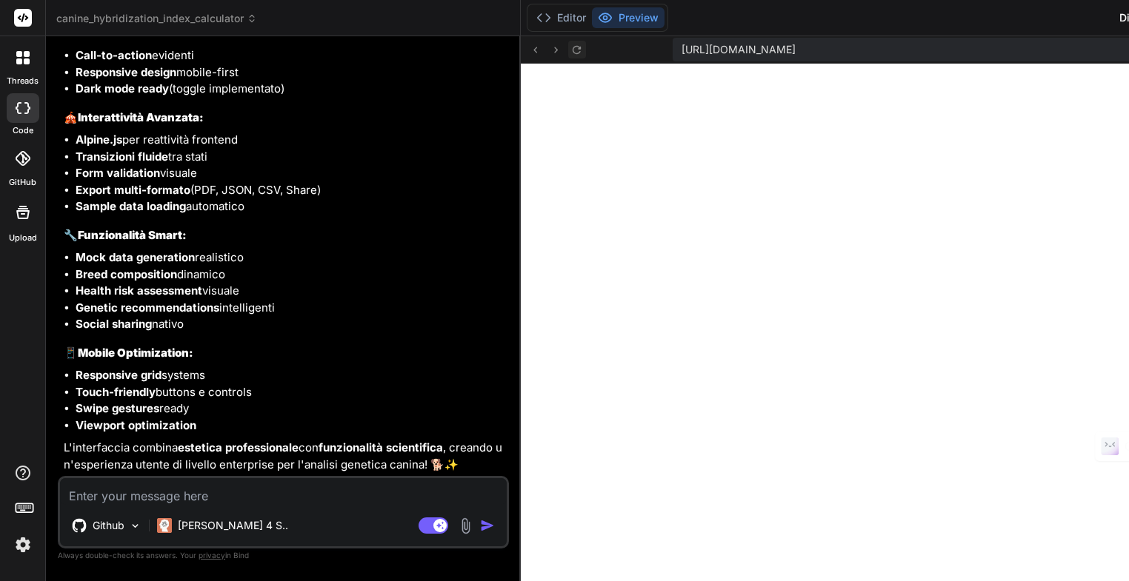
click at [570, 50] on icon at bounding box center [576, 50] width 13 height 13
click at [530, 23] on button "Editor" at bounding box center [560, 17] width 61 height 21
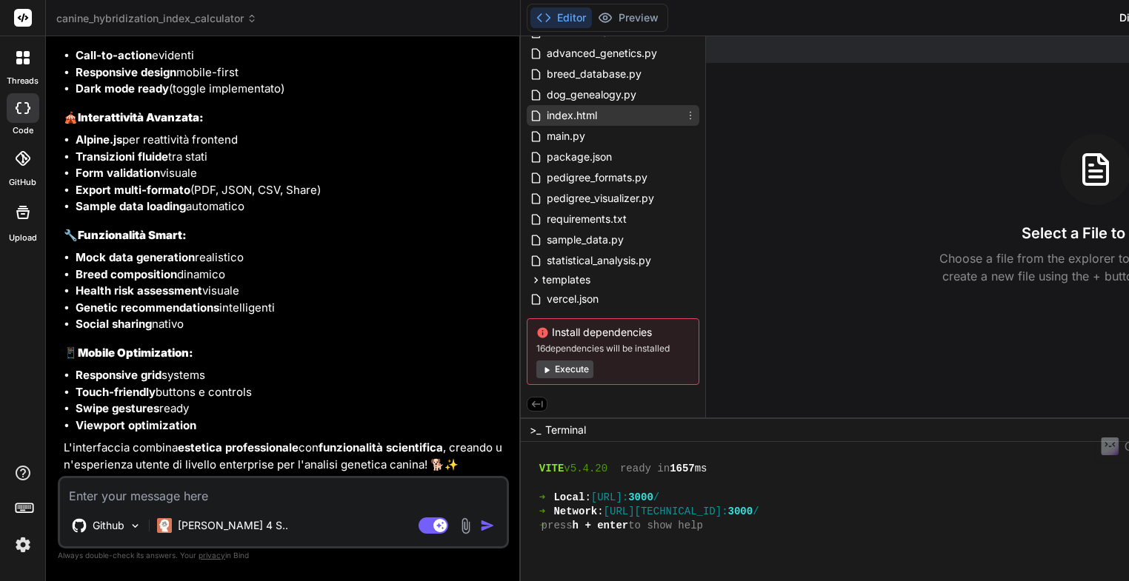
scroll to position [0, 0]
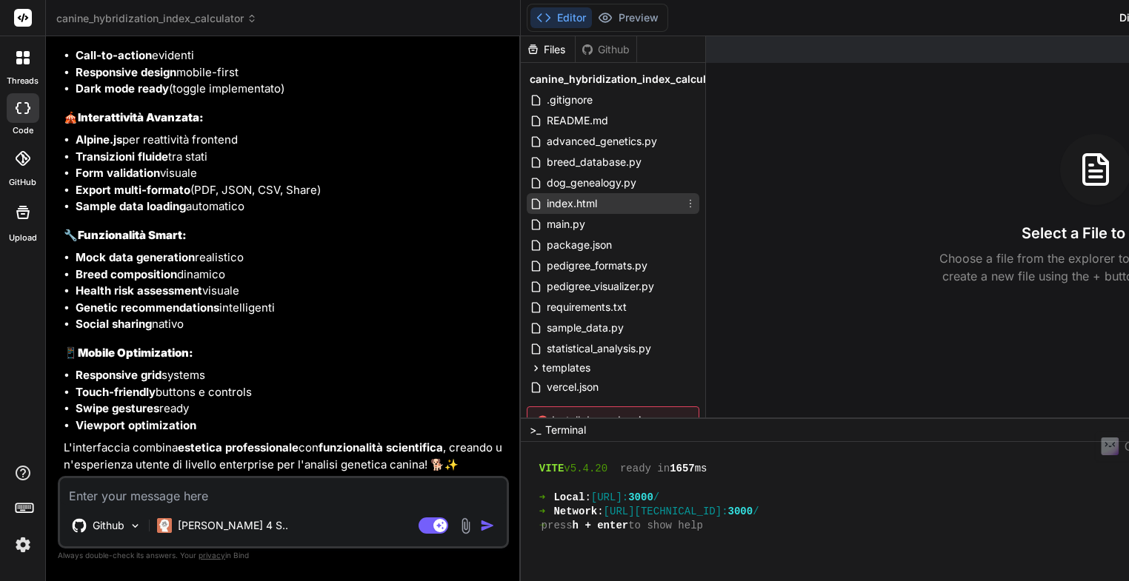
click at [545, 208] on span "index.html" at bounding box center [571, 204] width 53 height 18
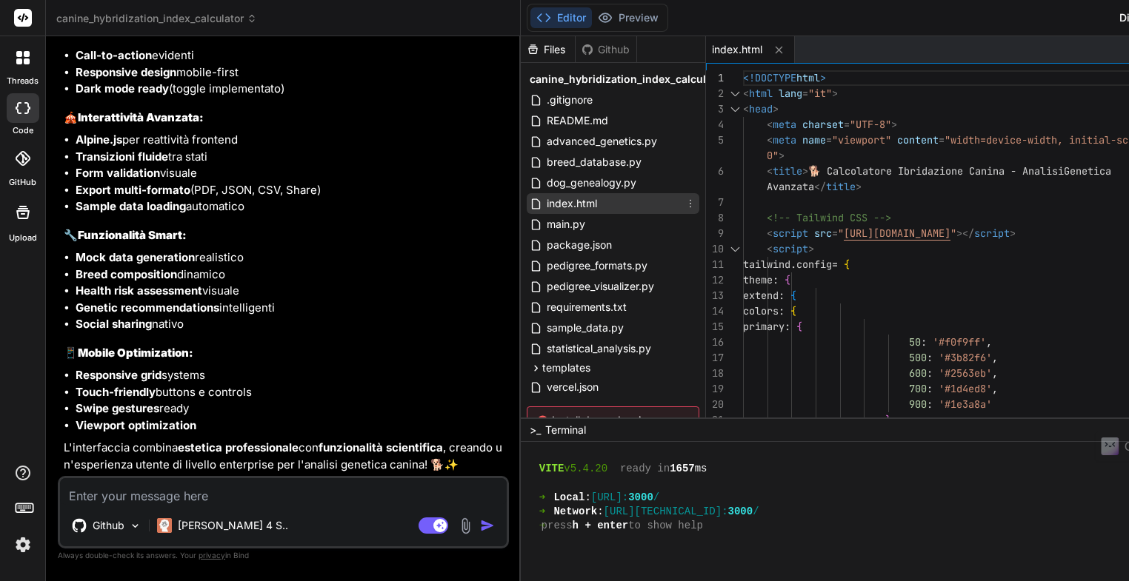
type textarea "x"
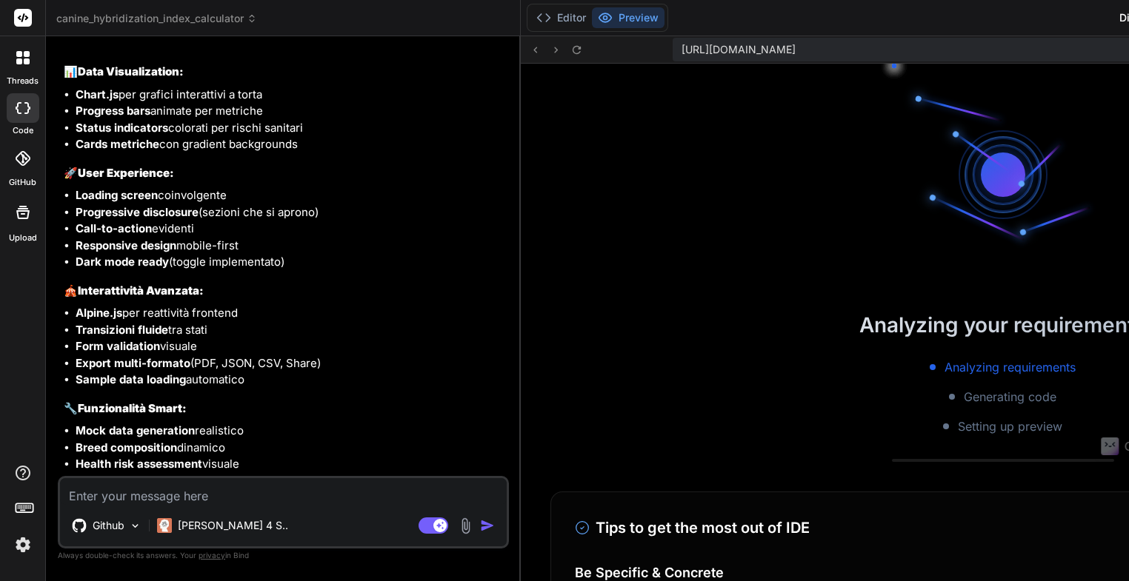
scroll to position [284, 0]
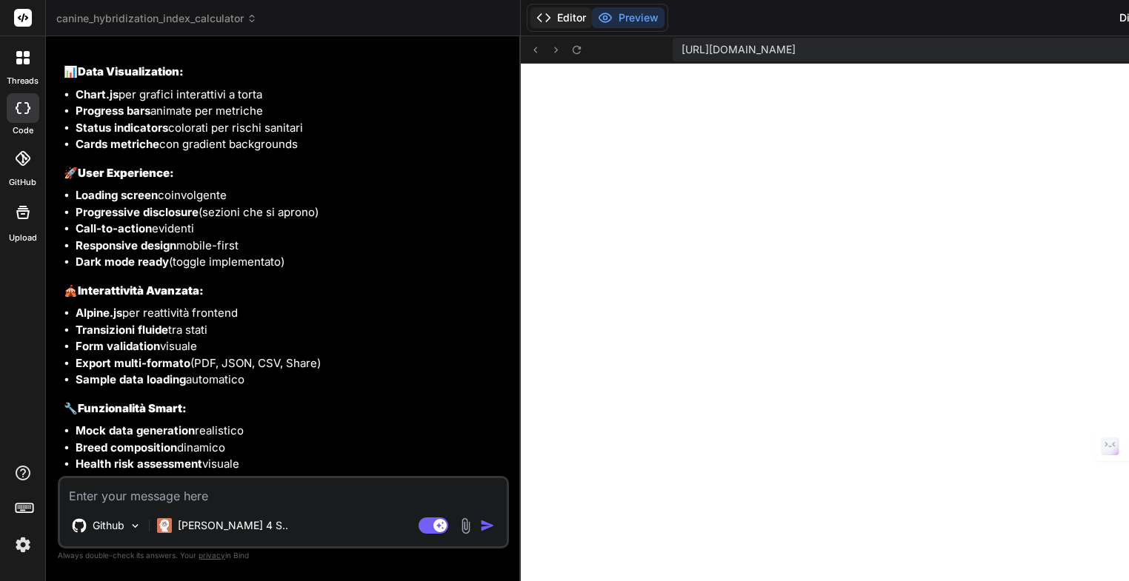
click at [530, 19] on button "Editor" at bounding box center [560, 17] width 61 height 21
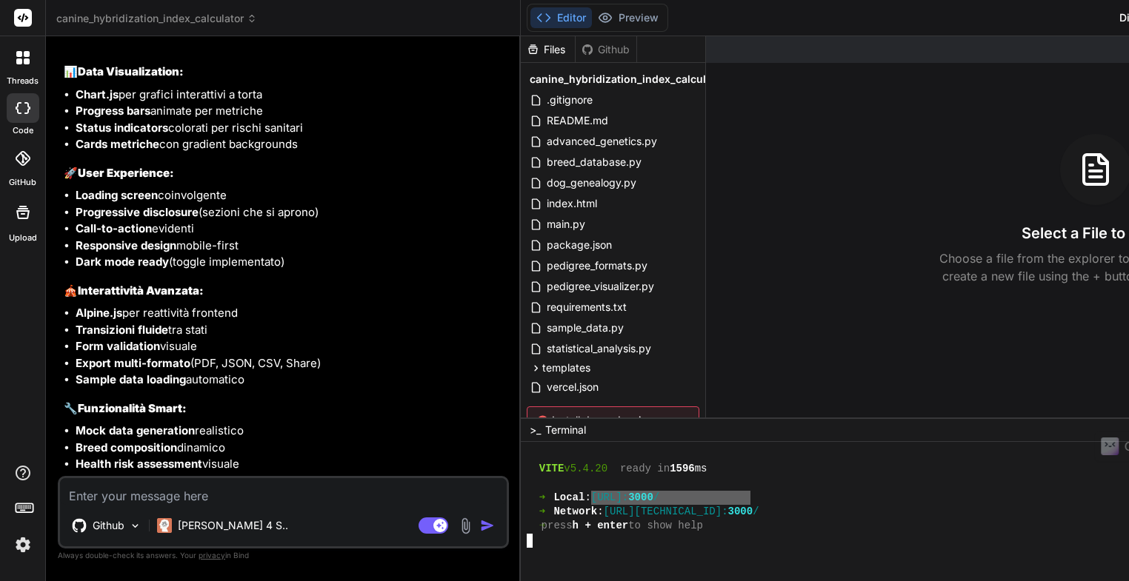
drag, startPoint x: 497, startPoint y: 499, endPoint x: 625, endPoint y: 496, distance: 128.2
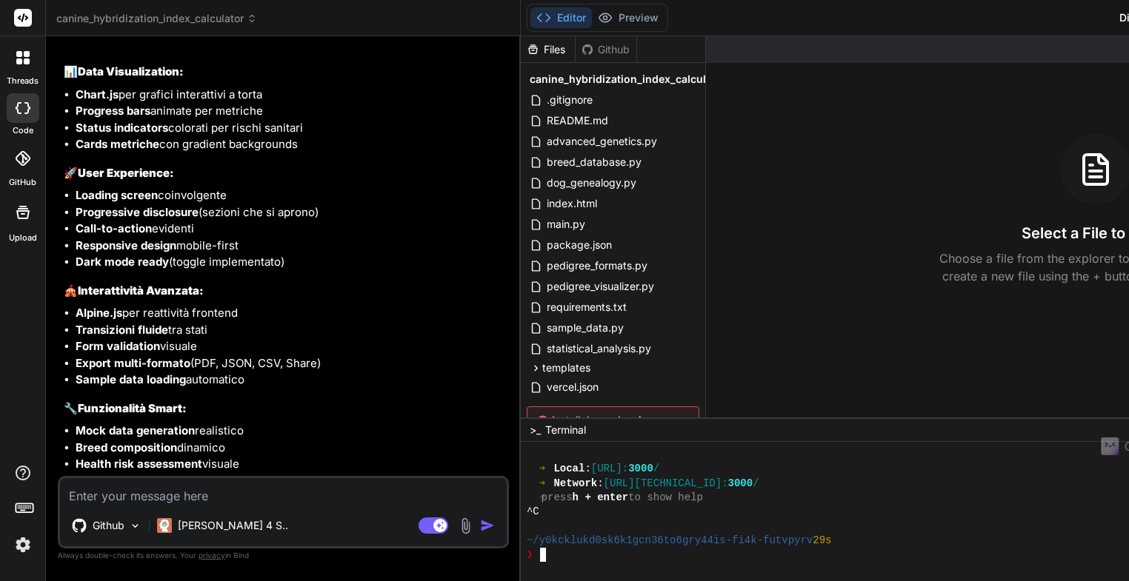
scroll to position [313, 0]
click at [545, 227] on span "main.py" at bounding box center [565, 225] width 41 height 18
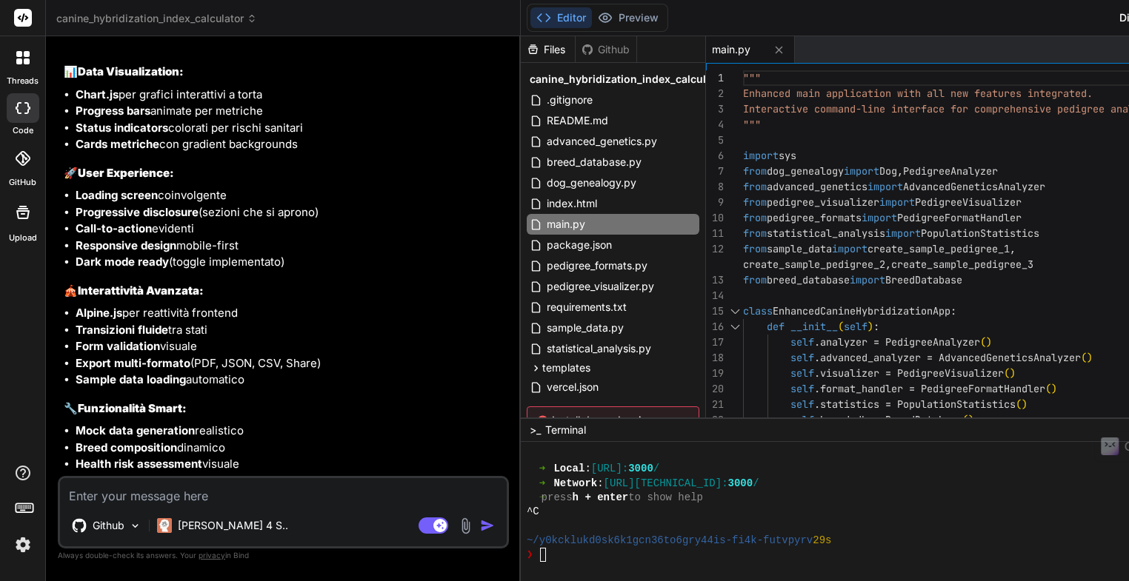
click at [539, 560] on textarea "Terminal input" at bounding box center [542, 555] width 6 height 14
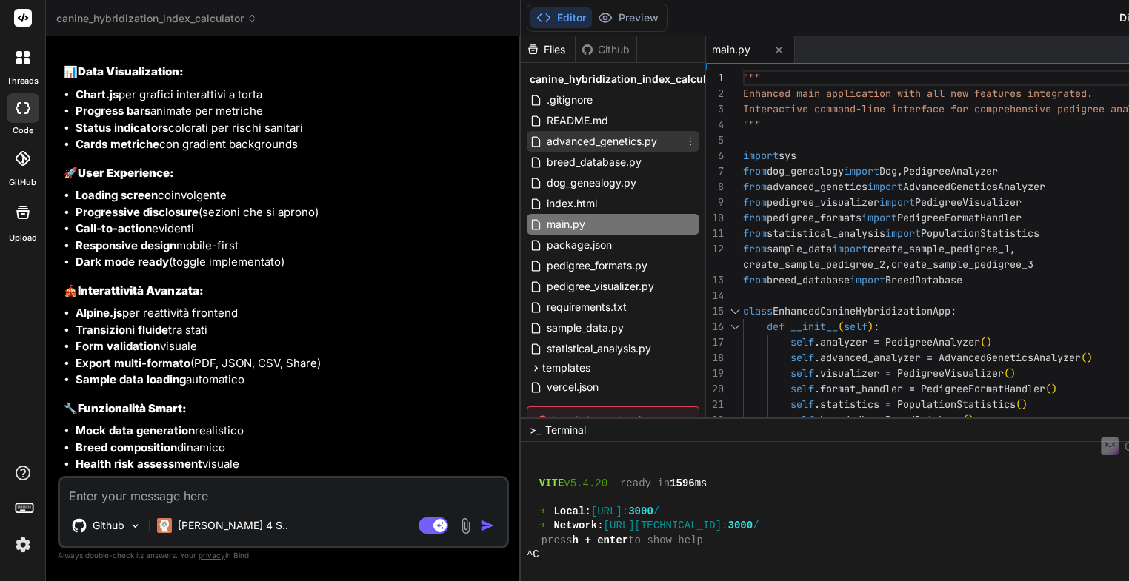
scroll to position [90, 0]
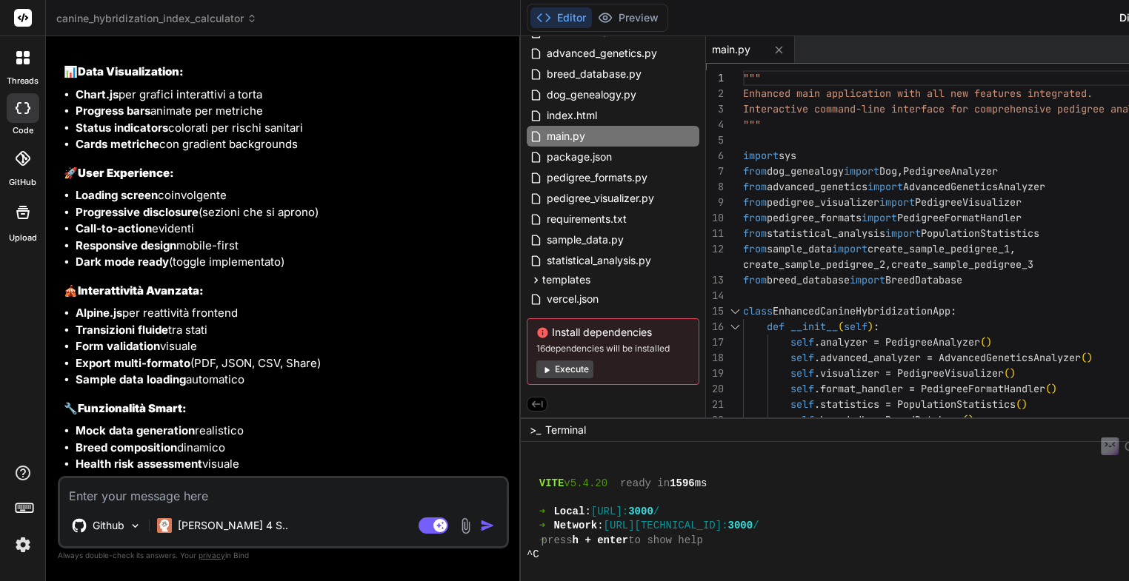
click at [536, 370] on button "Execute" at bounding box center [564, 370] width 57 height 18
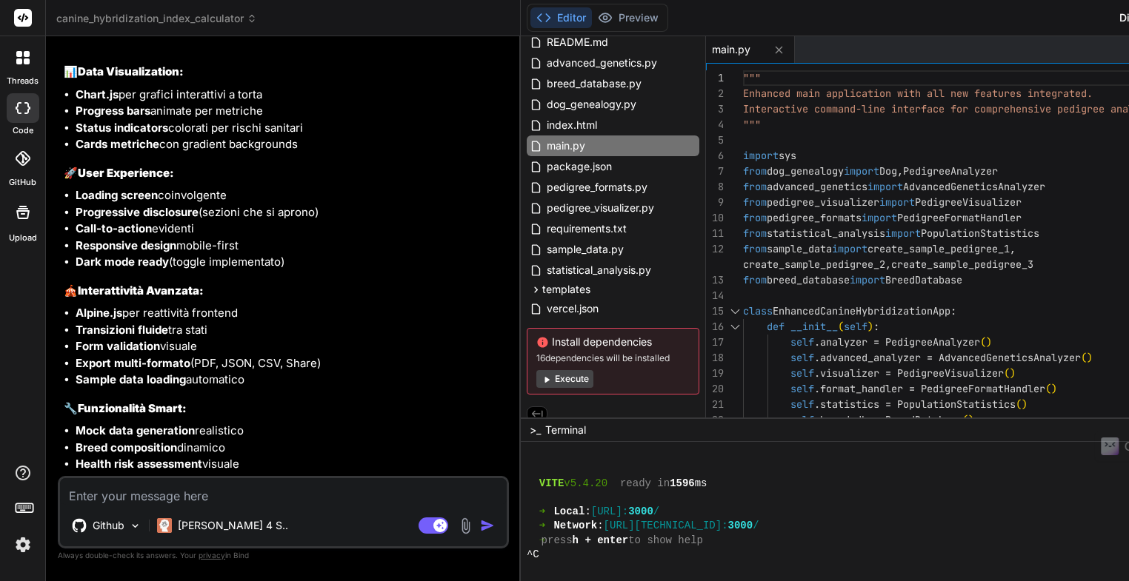
scroll to position [270, 0]
type textarea "x"
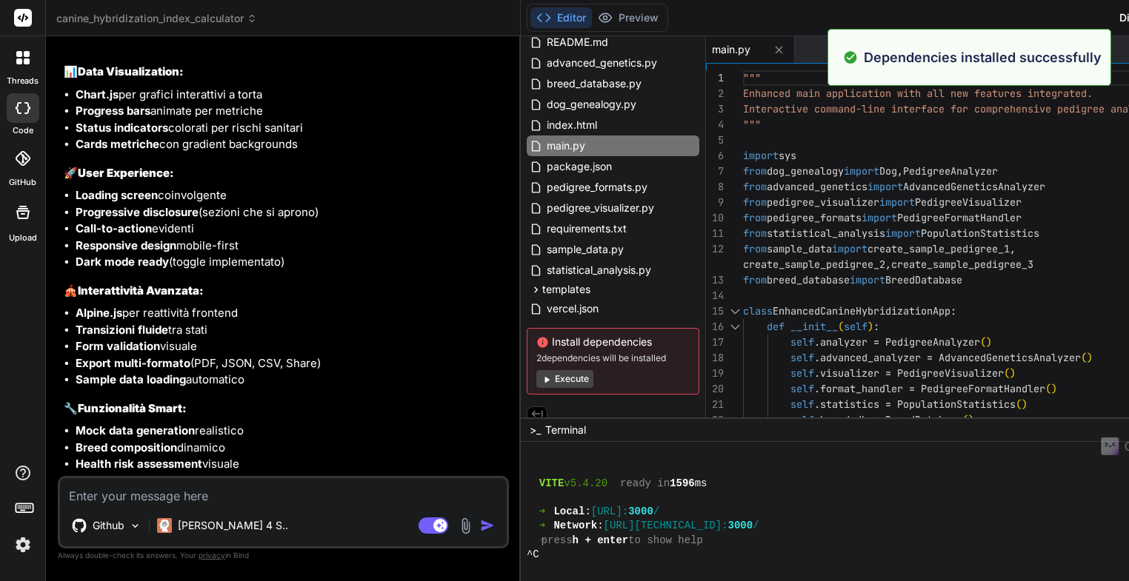
scroll to position [90, 0]
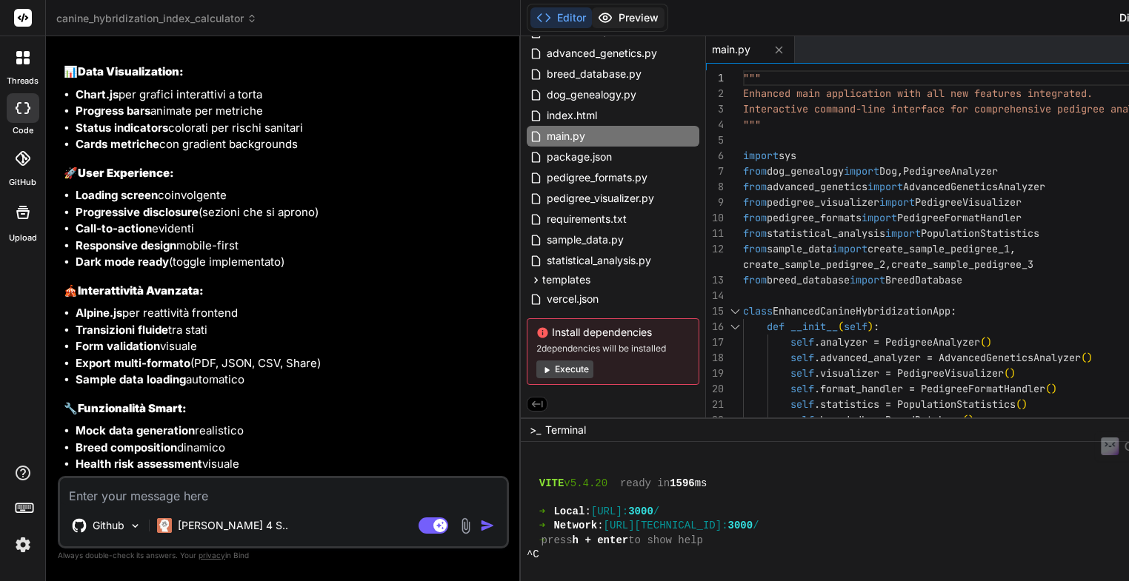
click at [592, 24] on button "Preview" at bounding box center [628, 17] width 73 height 21
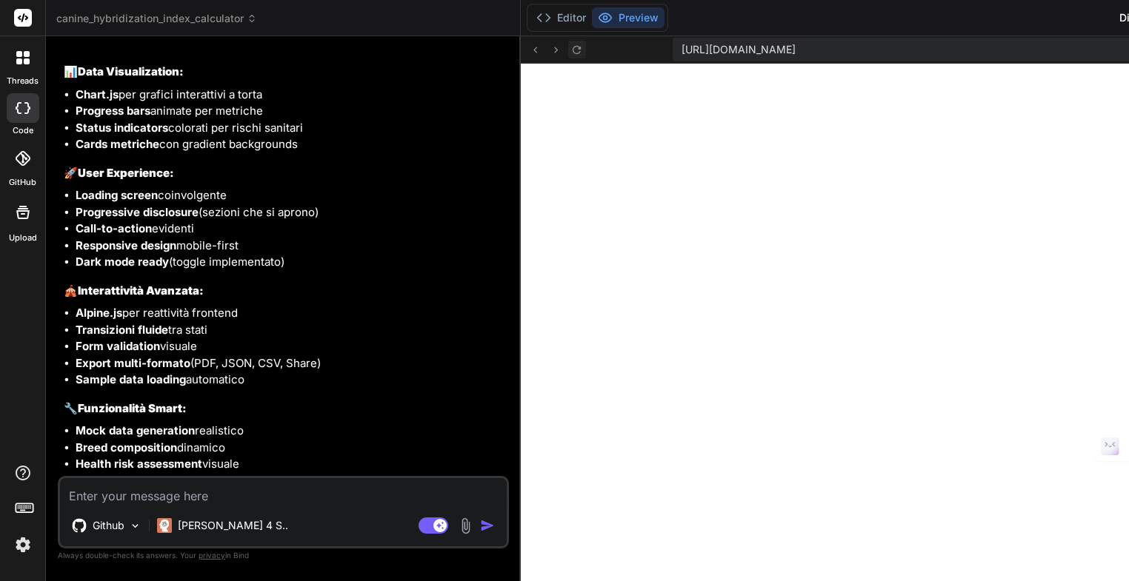
click at [570, 50] on icon at bounding box center [576, 50] width 13 height 13
click at [530, 24] on button "Editor" at bounding box center [560, 17] width 61 height 21
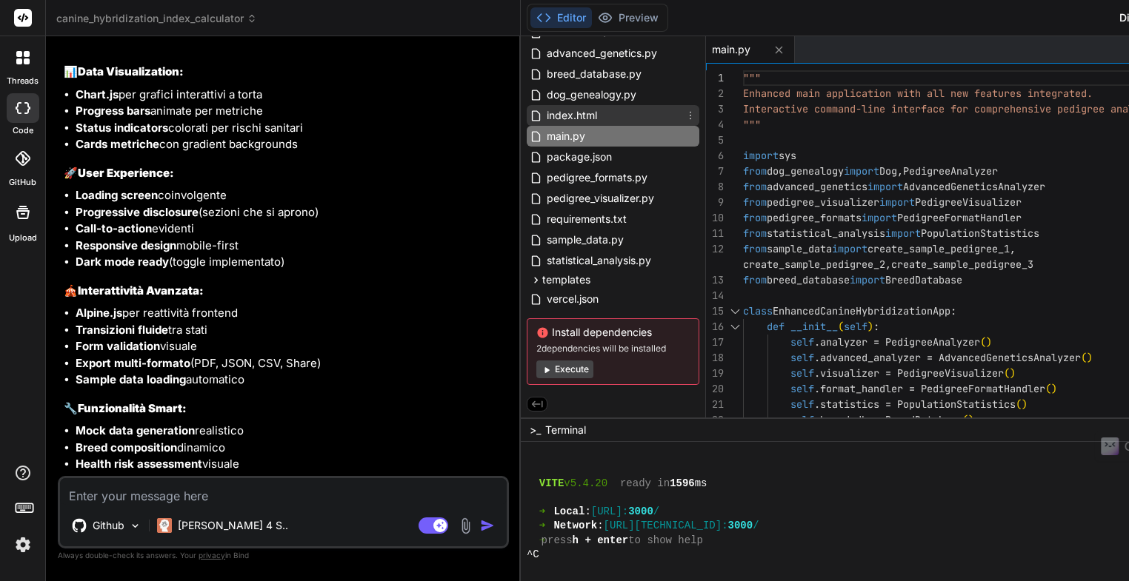
click at [545, 120] on span "index.html" at bounding box center [571, 116] width 53 height 18
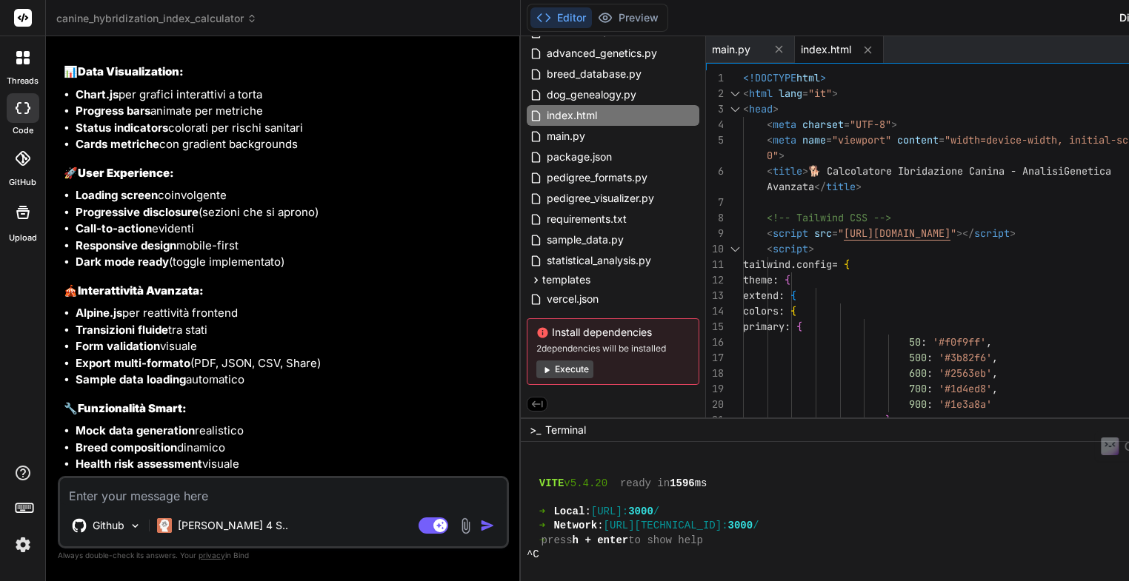
click at [801, 51] on span "index.html" at bounding box center [826, 49] width 50 height 15
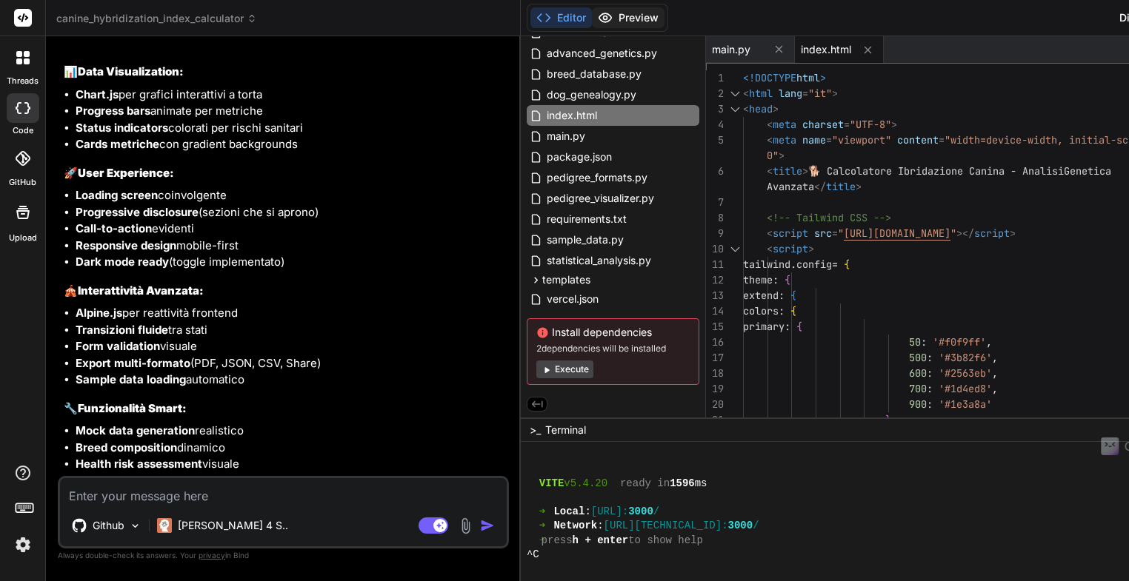
click at [592, 22] on button "Preview" at bounding box center [628, 17] width 73 height 21
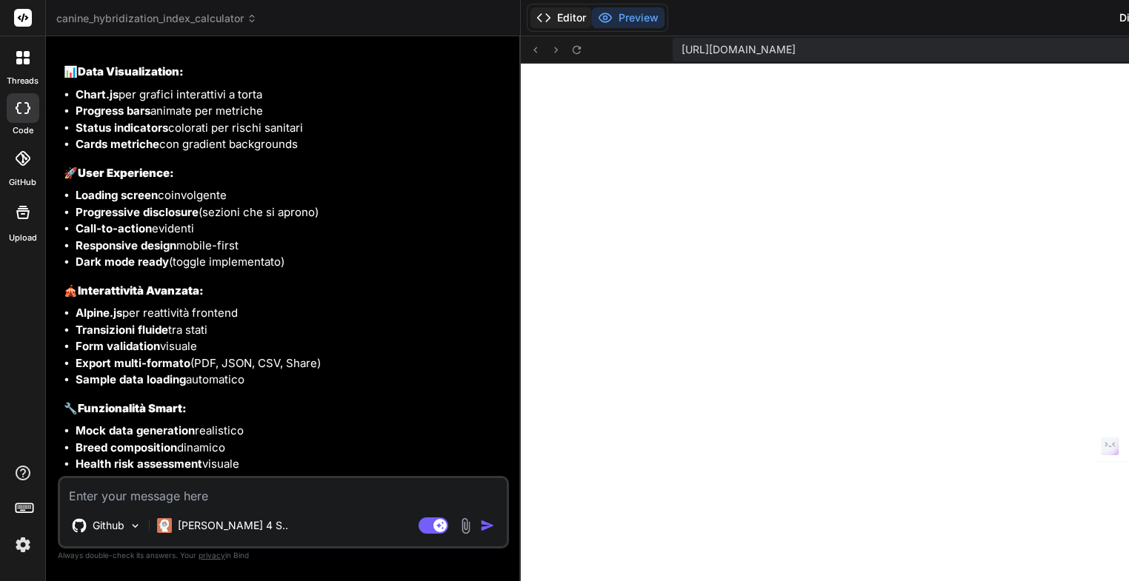
click at [530, 18] on button "Editor" at bounding box center [560, 17] width 61 height 21
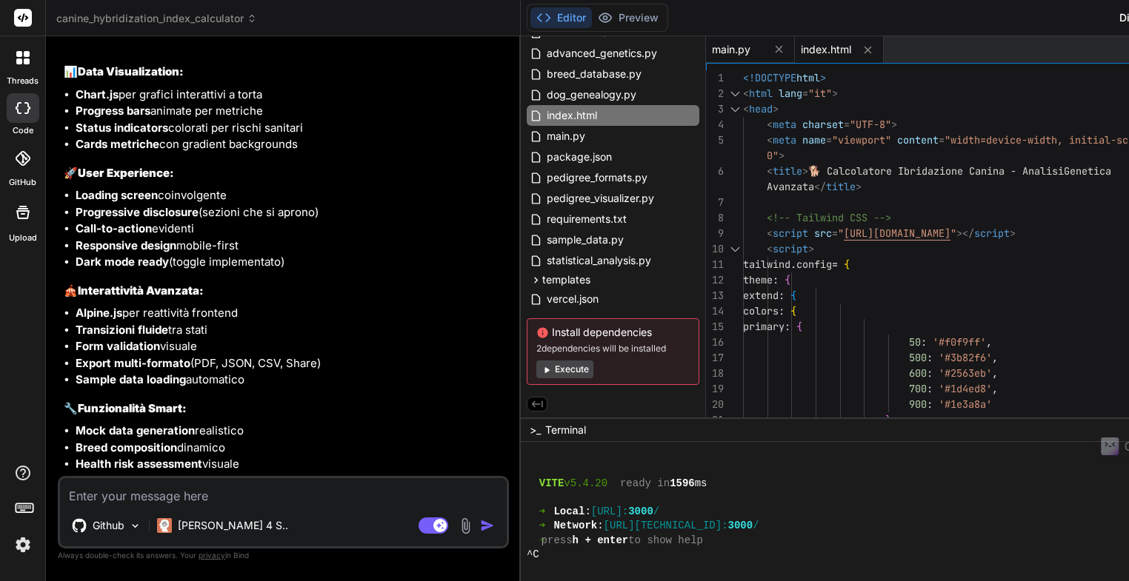
click at [712, 54] on span "main.py" at bounding box center [731, 49] width 39 height 15
type textarea "sys.exit(1) if __name__ == "__main__": main()"
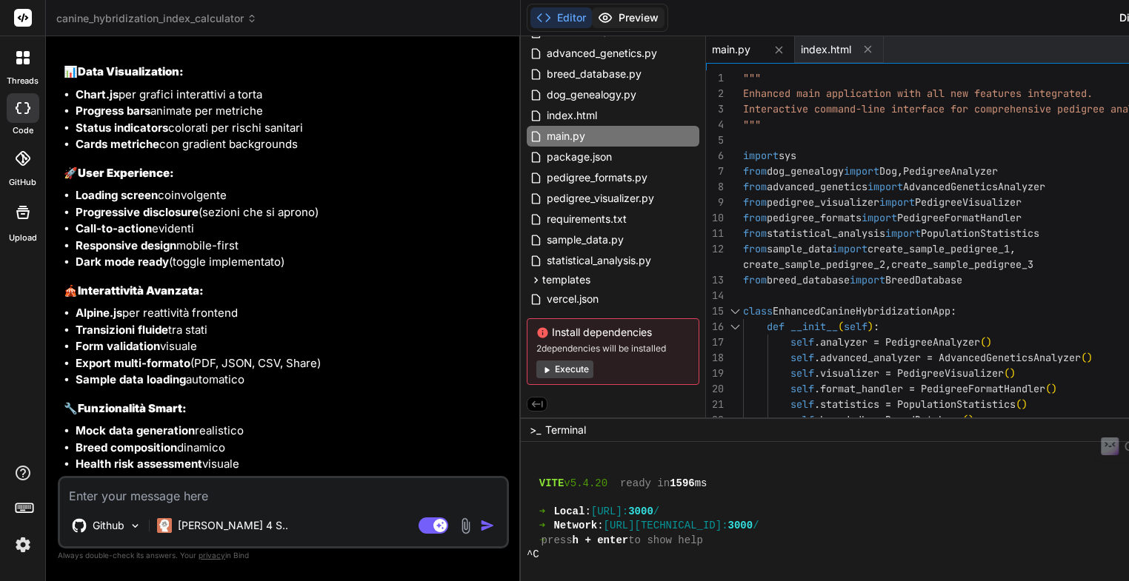
click at [592, 19] on button "Preview" at bounding box center [628, 17] width 73 height 21
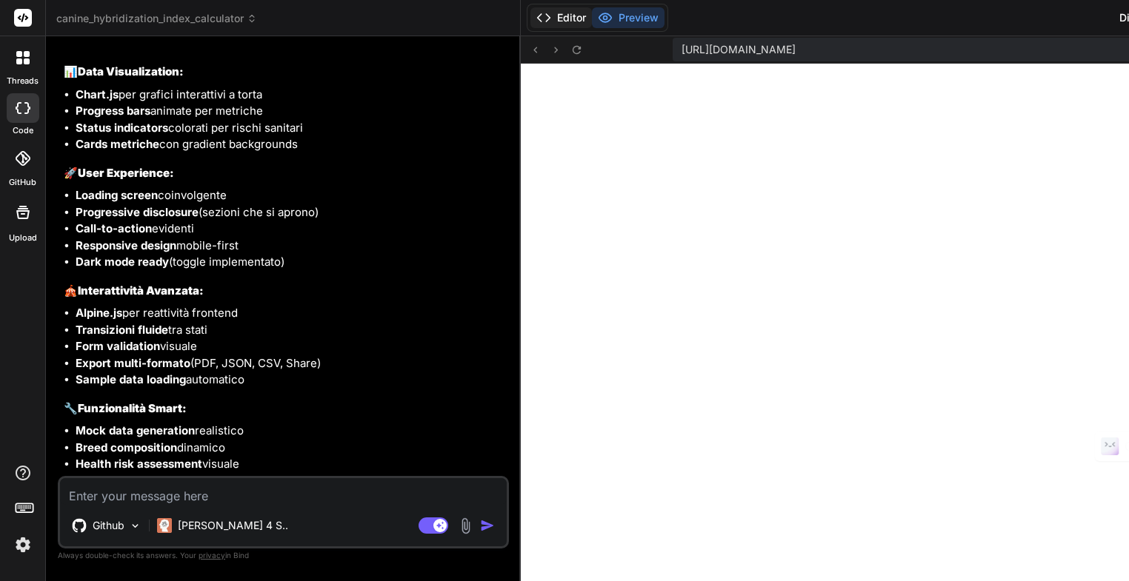
click at [530, 20] on button "Editor" at bounding box center [560, 17] width 61 height 21
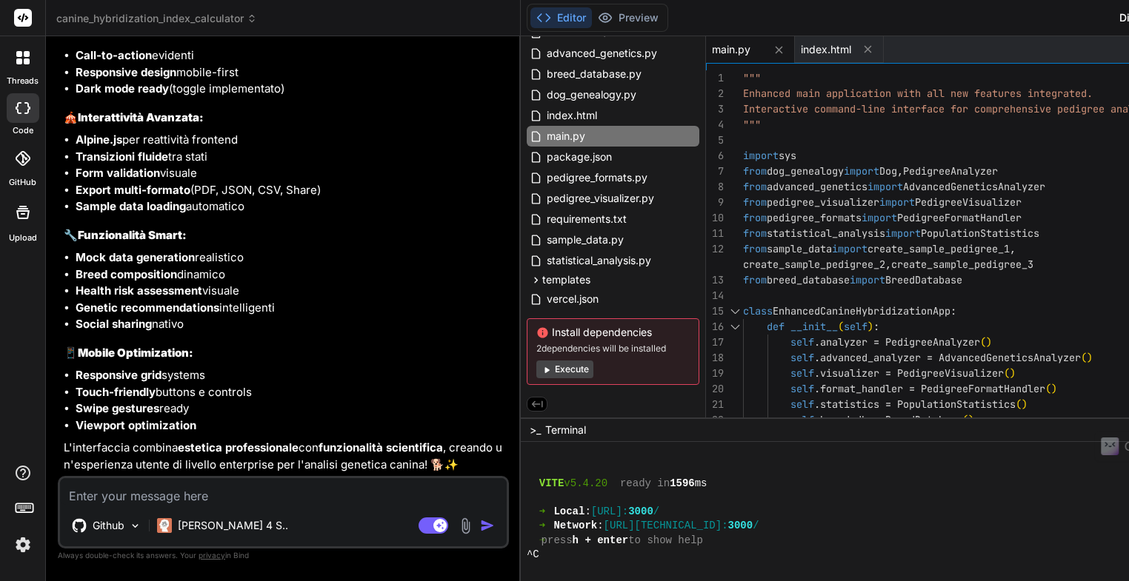
scroll to position [8244, 0]
click at [592, 21] on button "Preview" at bounding box center [628, 17] width 73 height 21
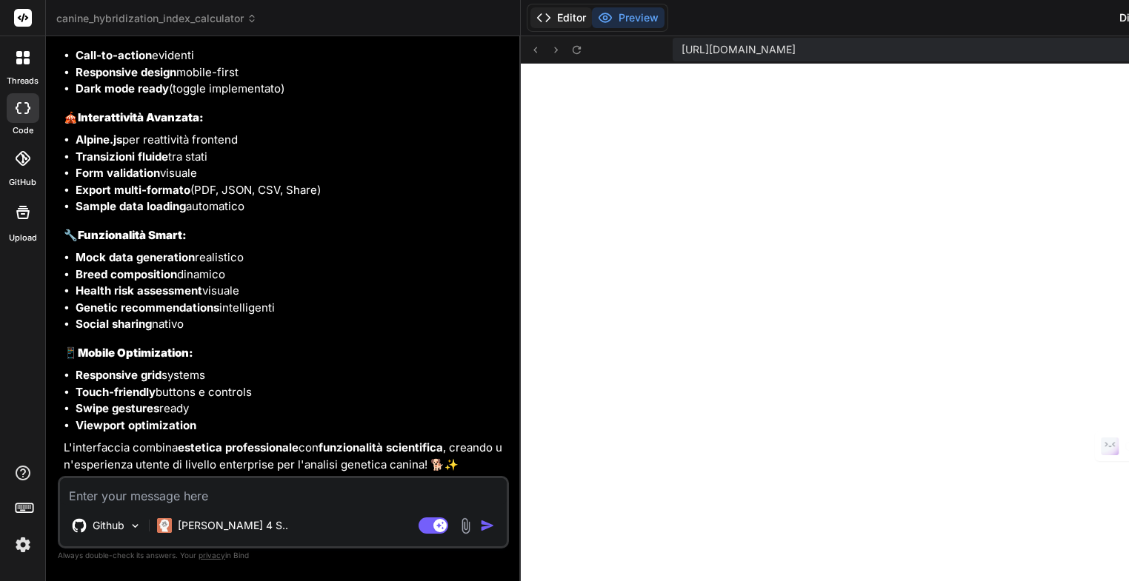
click at [530, 23] on button "Editor" at bounding box center [560, 17] width 61 height 21
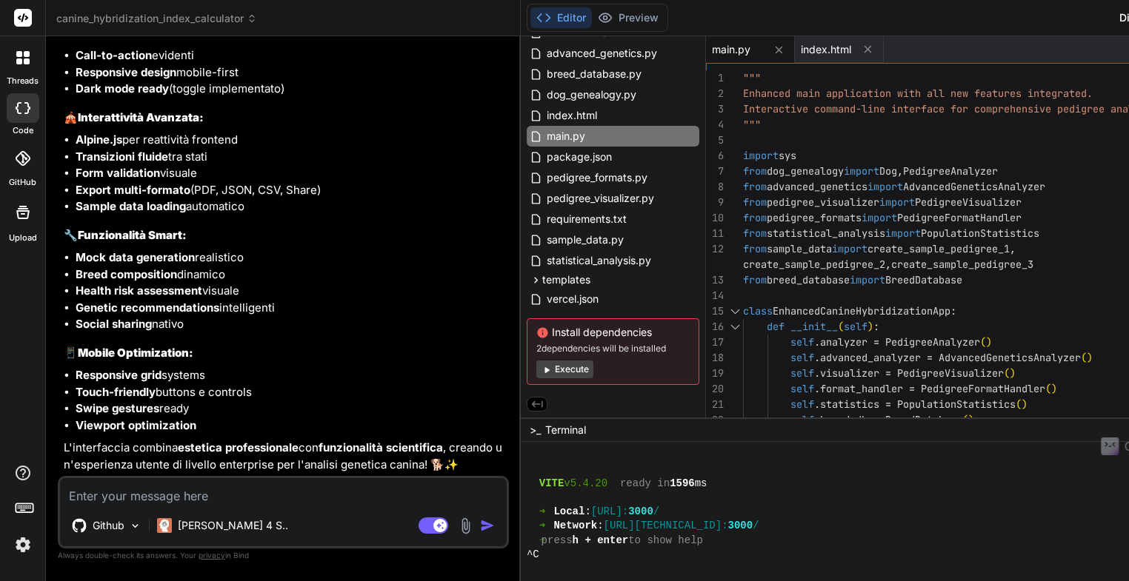
click at [193, 23] on span "canine_hybridization_index_calculator" at bounding box center [156, 18] width 201 height 15
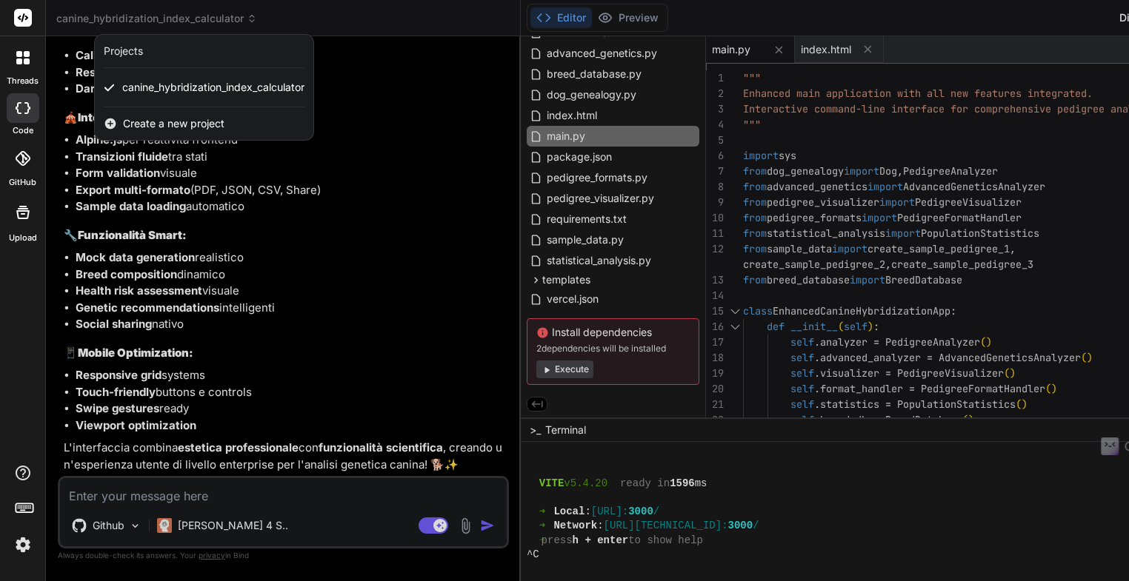
click at [166, 127] on span "Create a new project" at bounding box center [173, 123] width 101 height 15
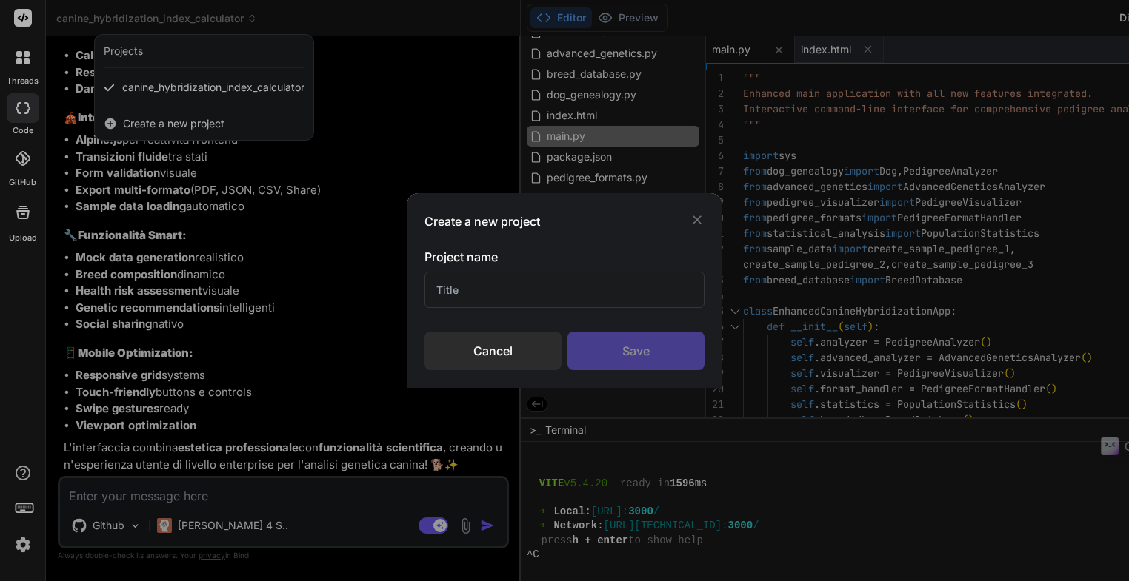
click at [478, 293] on input "text" at bounding box center [564, 290] width 281 height 36
drag, startPoint x: 459, startPoint y: 290, endPoint x: 458, endPoint y: 301, distance: 10.5
click at [458, 290] on input "Crea file gedcom" at bounding box center [564, 290] width 281 height 36
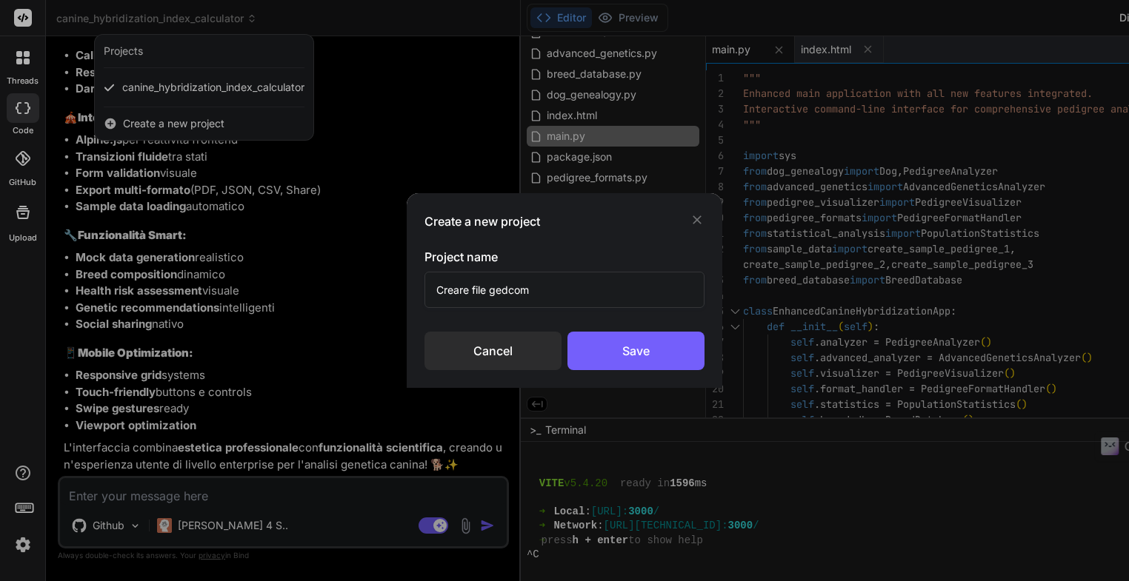
click at [547, 293] on input "Creare file gedcom" at bounding box center [564, 290] width 281 height 36
drag, startPoint x: 557, startPoint y: 291, endPoint x: 550, endPoint y: 350, distance: 59.7
click at [553, 293] on input "Creare file gedcom da imnput" at bounding box center [564, 290] width 281 height 36
type input "Creare file gedcom da input"
click at [625, 351] on div "Save" at bounding box center [635, 351] width 137 height 39
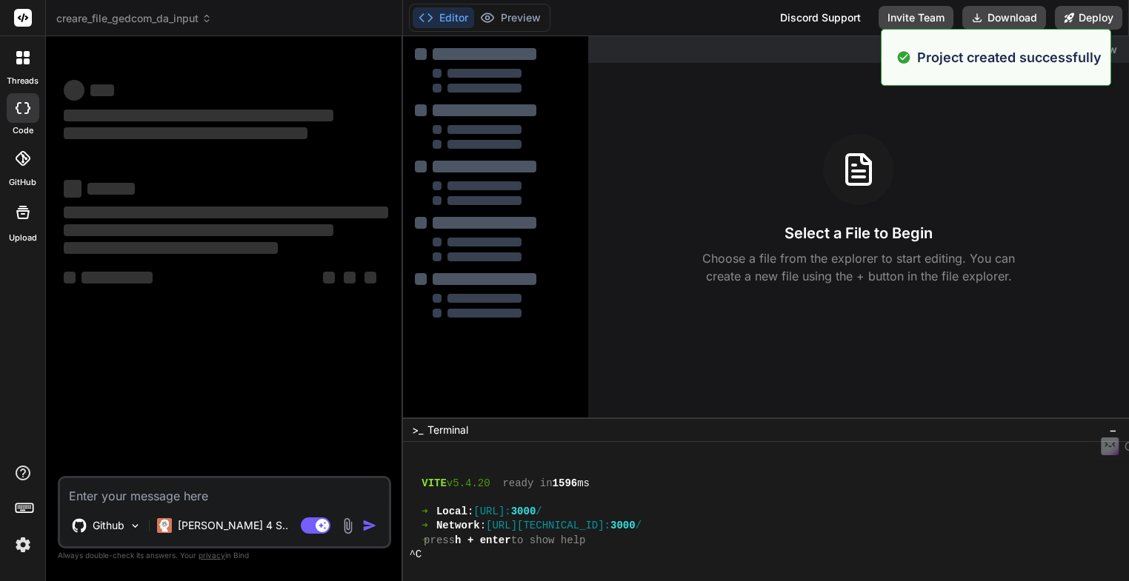
scroll to position [0, 0]
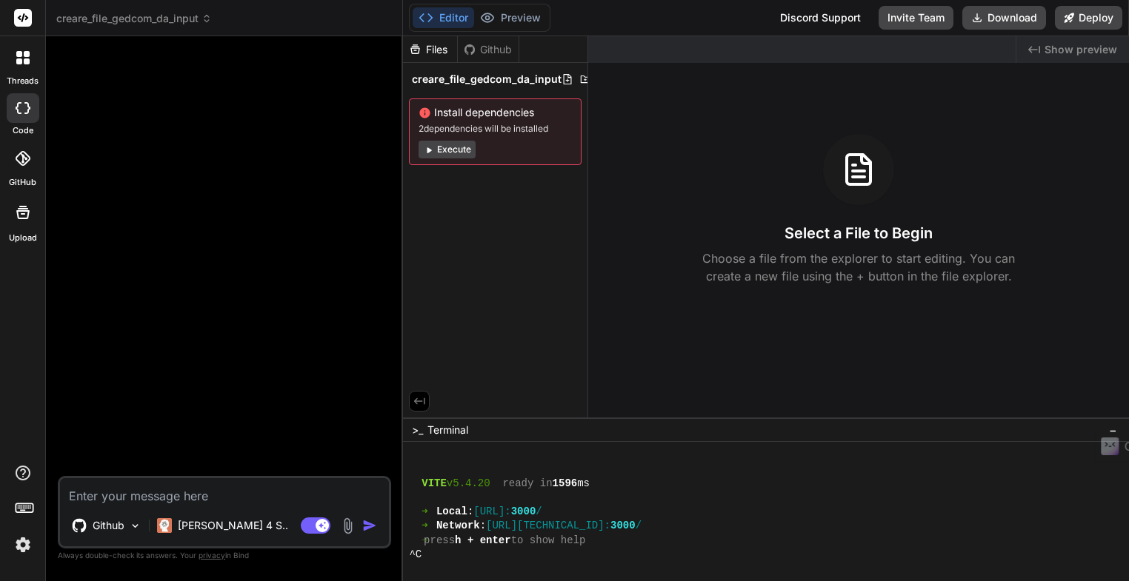
click at [444, 150] on button "Execute" at bounding box center [446, 150] width 57 height 18
click at [348, 527] on img at bounding box center [347, 526] width 17 height 17
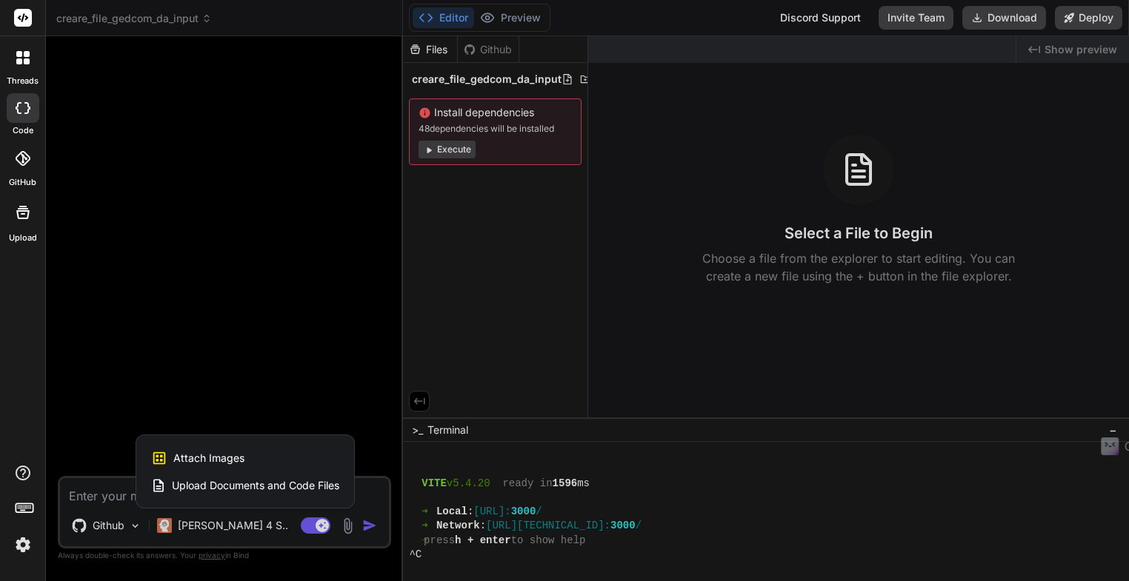
click at [233, 487] on span "Upload Documents and Code Files" at bounding box center [255, 485] width 167 height 15
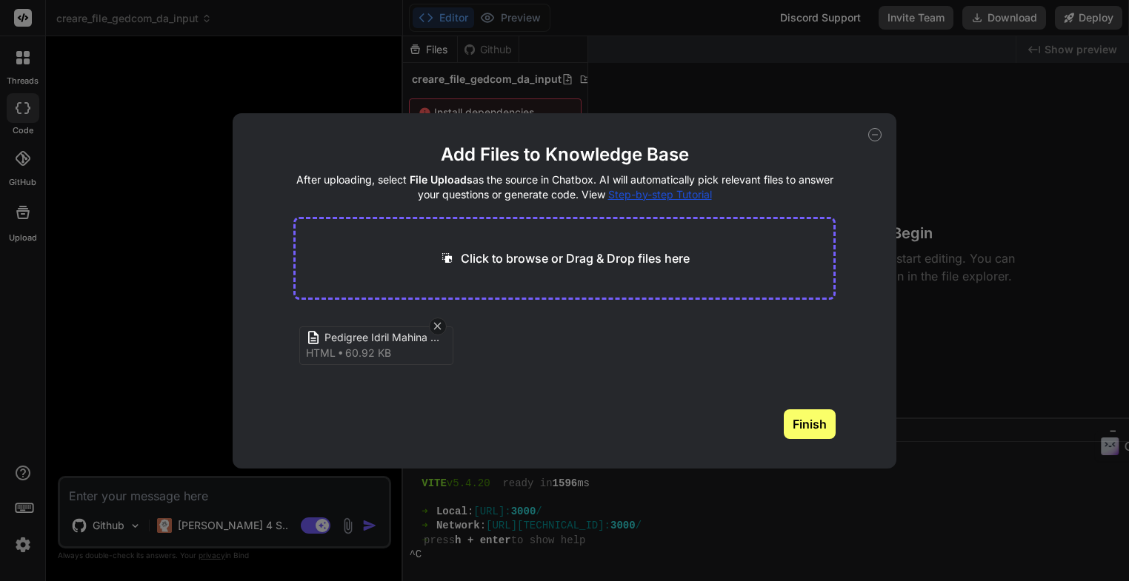
click at [818, 429] on button "Finish" at bounding box center [810, 425] width 52 height 30
click at [876, 139] on icon at bounding box center [874, 134] width 13 height 13
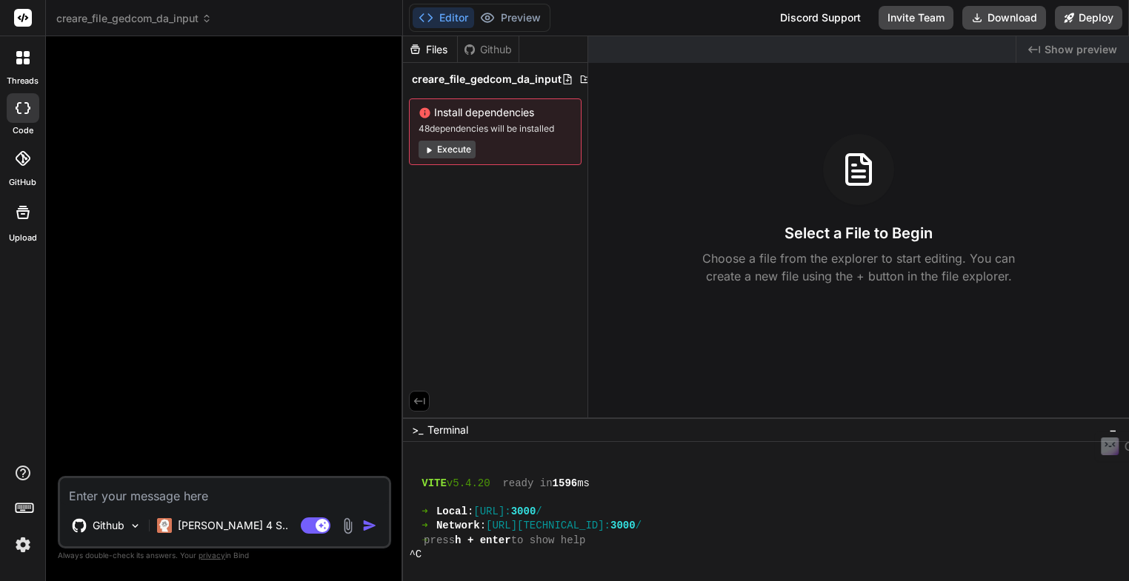
click at [103, 493] on textarea at bounding box center [224, 491] width 329 height 27
type textarea "x"
type textarea "g"
type textarea "x"
type textarea "ge"
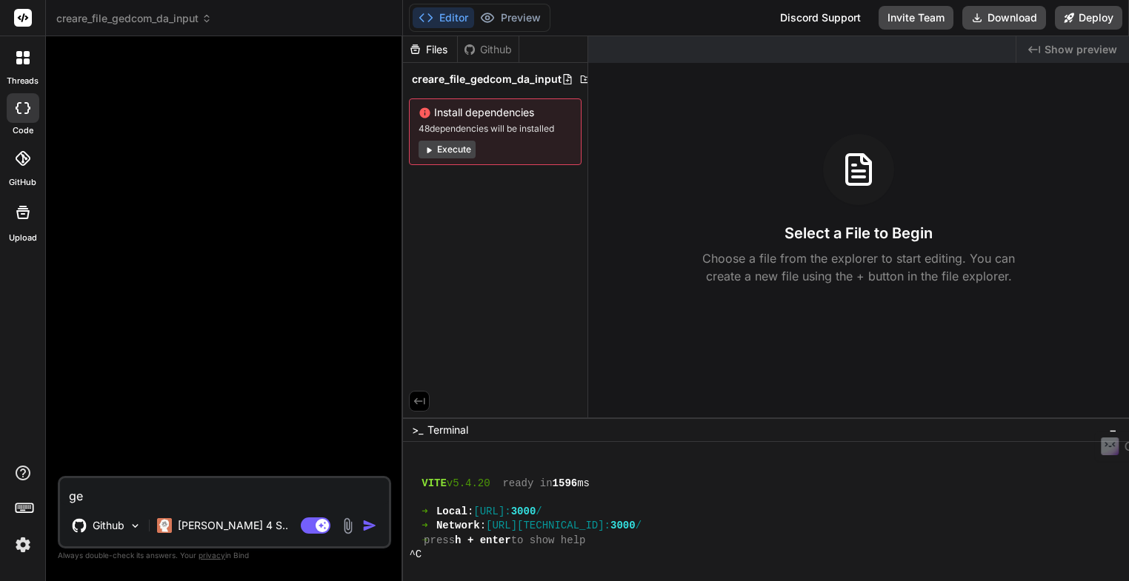
type textarea "x"
type textarea "gen"
type textarea "x"
type textarea "gene"
type textarea "x"
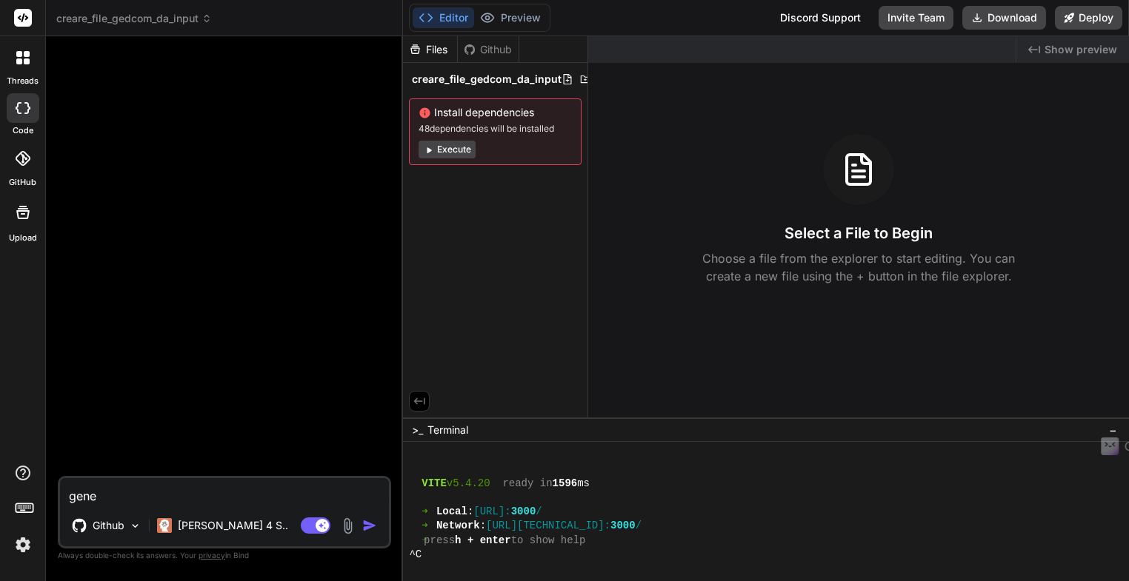
type textarea "gener"
type textarea "x"
type textarea "genera"
type textarea "x"
type textarea "genera"
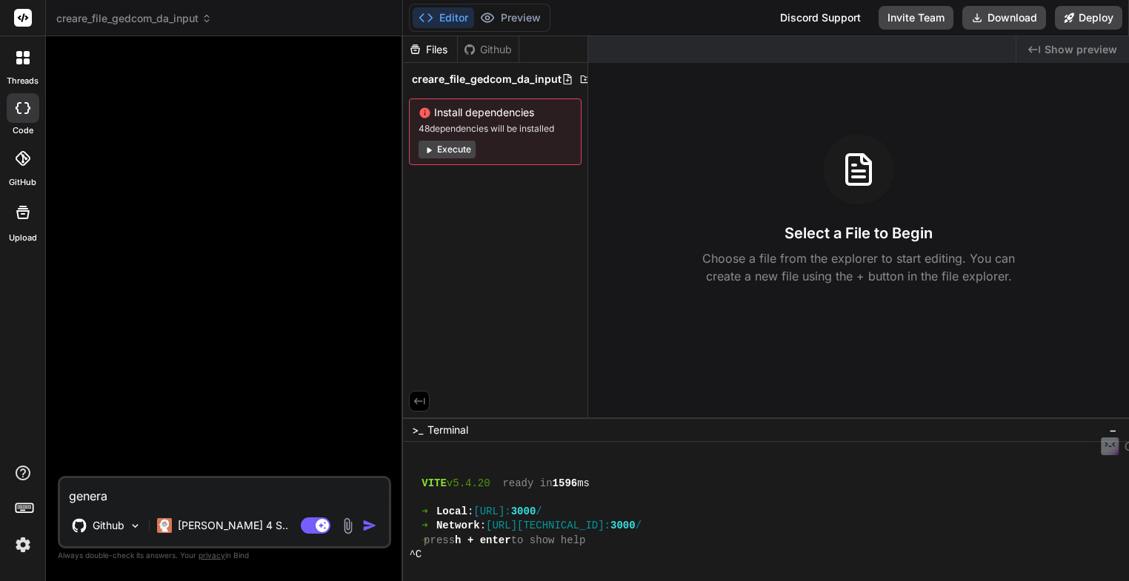
type textarea "x"
type textarea "genera u"
type textarea "x"
type textarea "genera un"
type textarea "x"
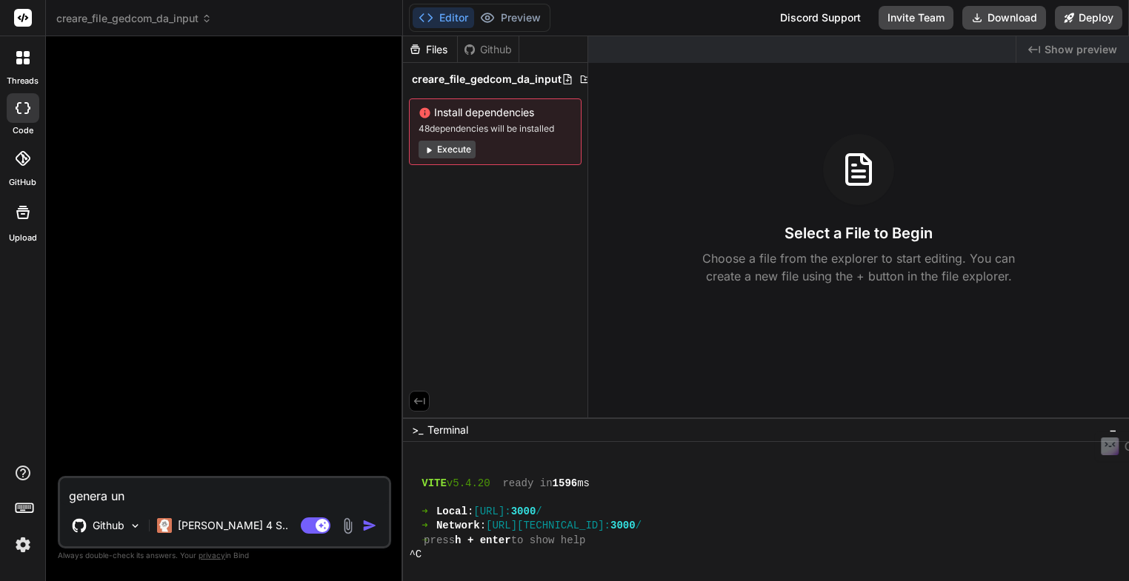
type textarea "genera un"
type textarea "x"
type textarea "genera un f"
type textarea "x"
type textarea "genera un fi"
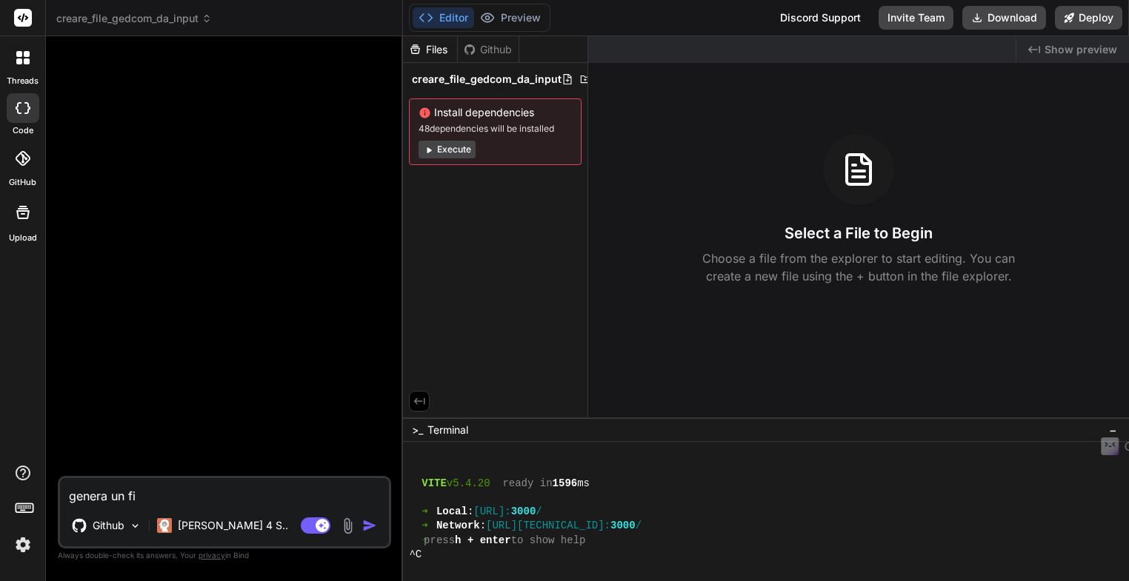
type textarea "x"
type textarea "genera un fil"
type textarea "x"
type textarea "genera un file"
type textarea "x"
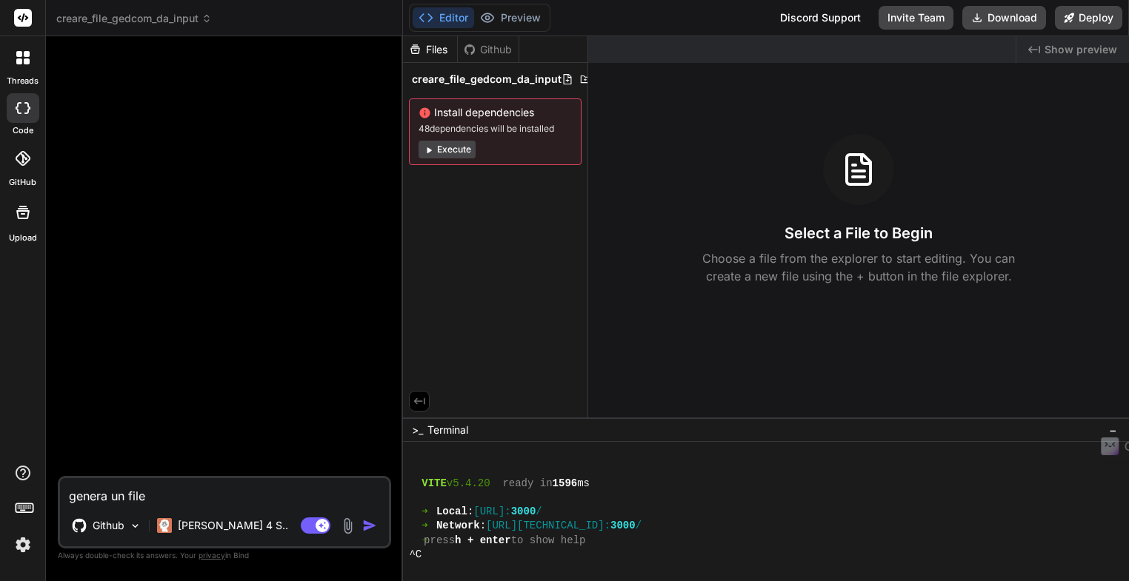
type textarea "genera un file"
type textarea "x"
type textarea "genera un file g"
type textarea "x"
type textarea "genera un file ge"
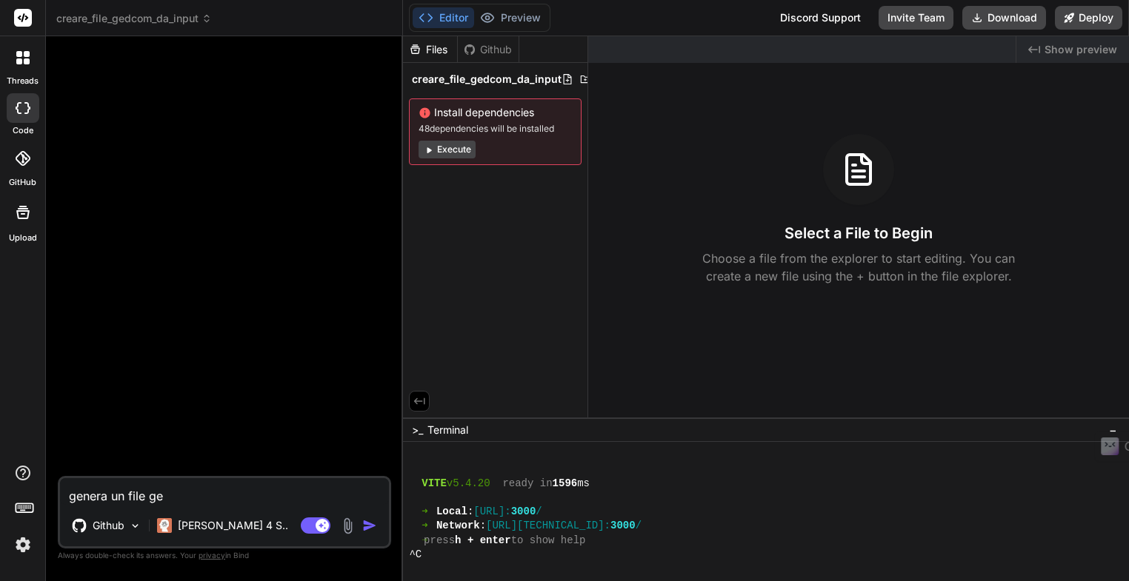
type textarea "x"
type textarea "genera un file ged"
type textarea "x"
type textarea "genera un file gedc"
type textarea "x"
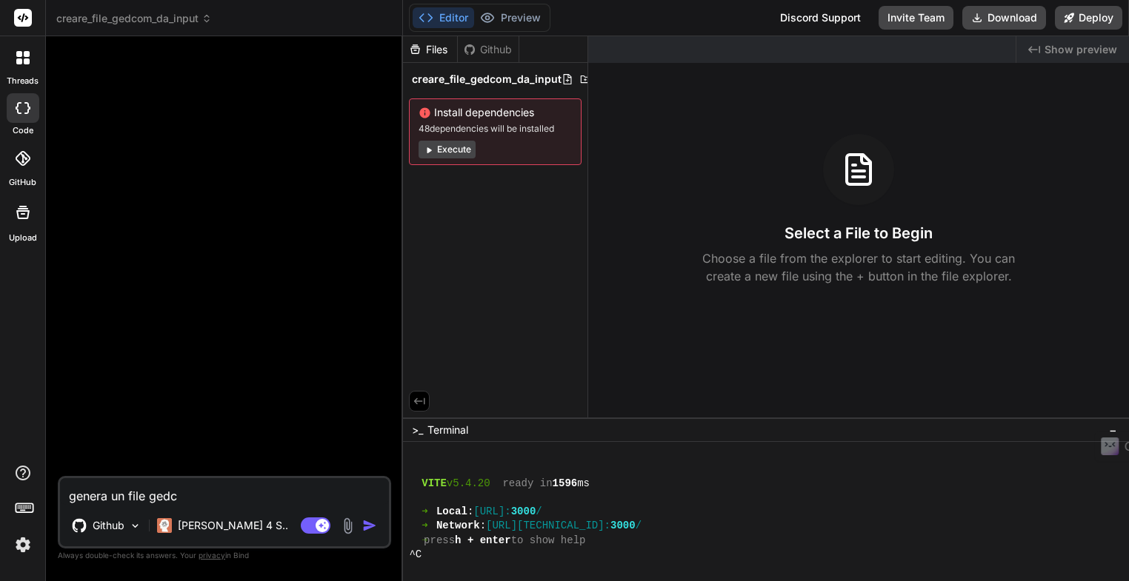
type textarea "genera un file gedco"
type textarea "x"
type textarea "genera un file gedcom"
type textarea "x"
type textarea "genera un file gedcom"
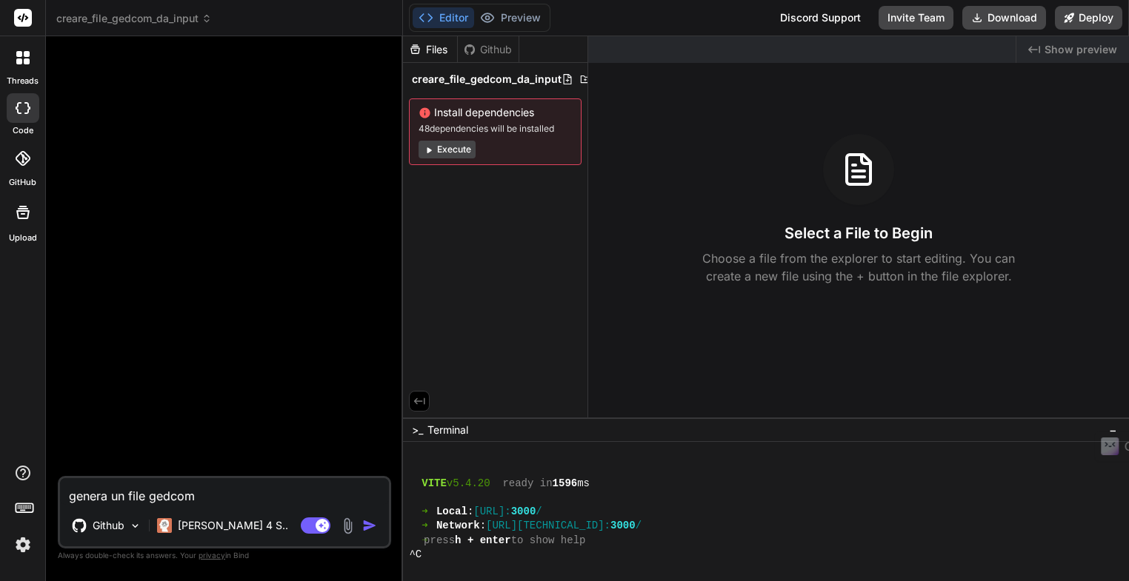
type textarea "x"
type textarea "genera un file gedcom u"
type textarea "x"
type textarea "genera un file gedcom us"
type textarea "x"
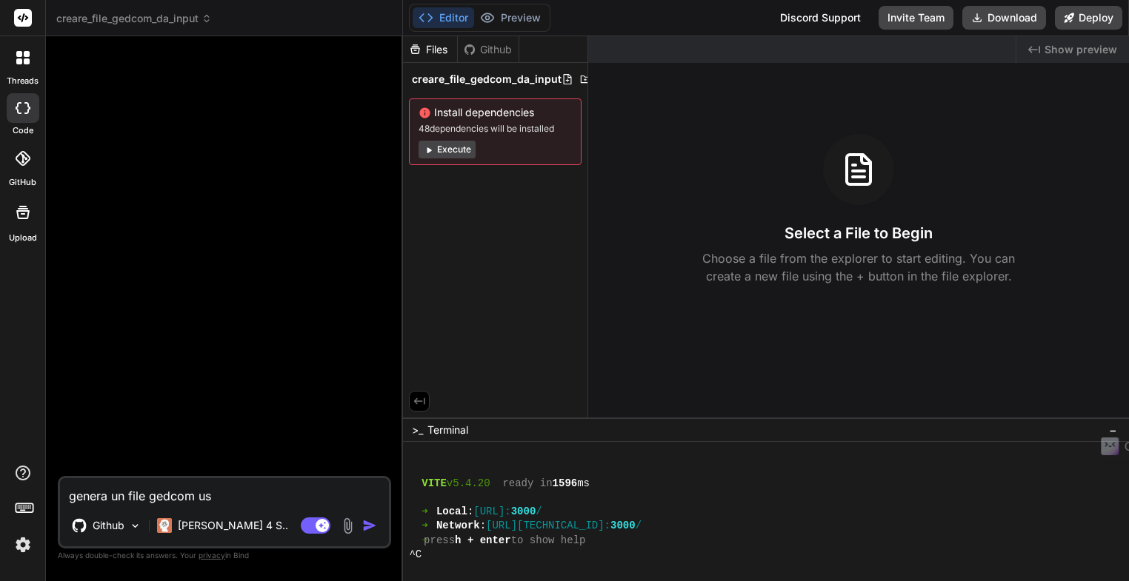
type textarea "genera un file gedcom usa"
type textarea "x"
type textarea "genera un file gedcom usan"
type textarea "x"
type textarea "genera un file gedcom usand"
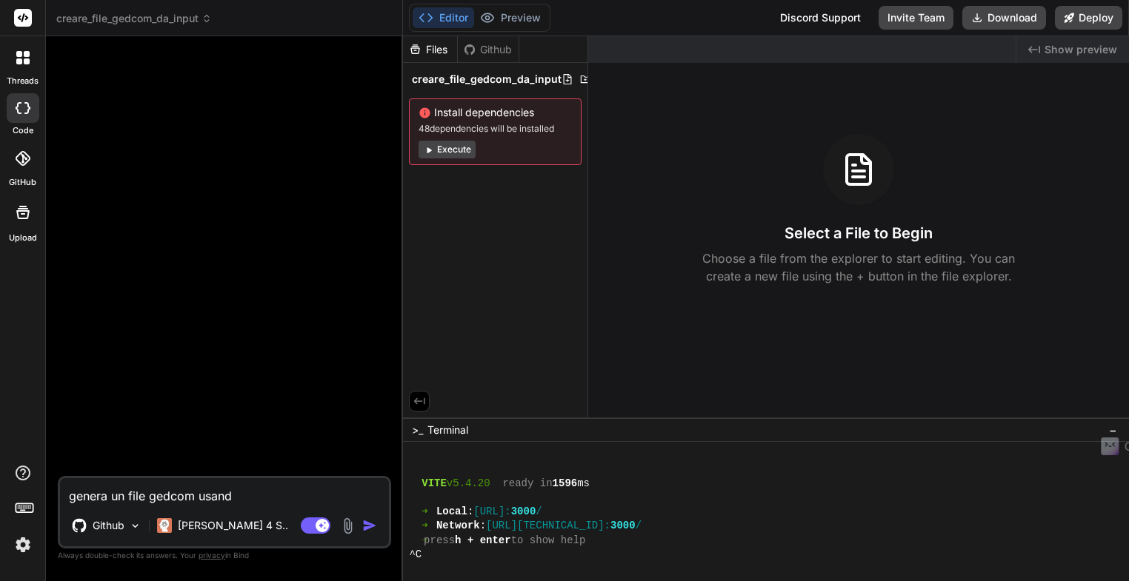
type textarea "x"
type textarea "genera un file gedcom usando"
type textarea "x"
type textarea "genera un file gedcom usando"
type textarea "x"
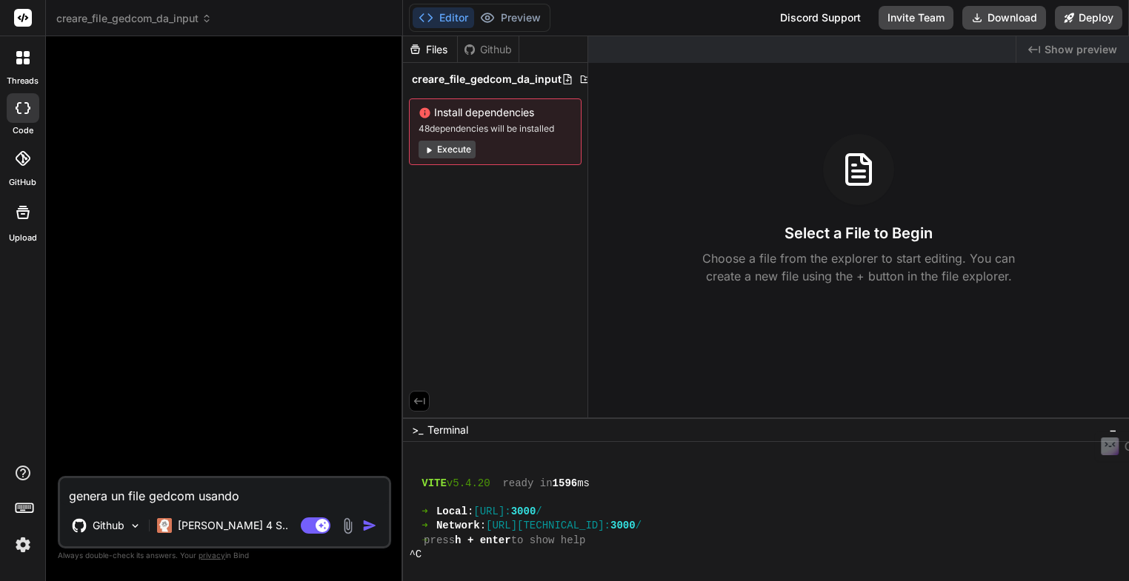
type textarea "genera un file gedcom usando l"
type textarea "x"
type textarea "genera un file gedcom usando le"
type textarea "x"
type textarea "genera un file gedcom usando le"
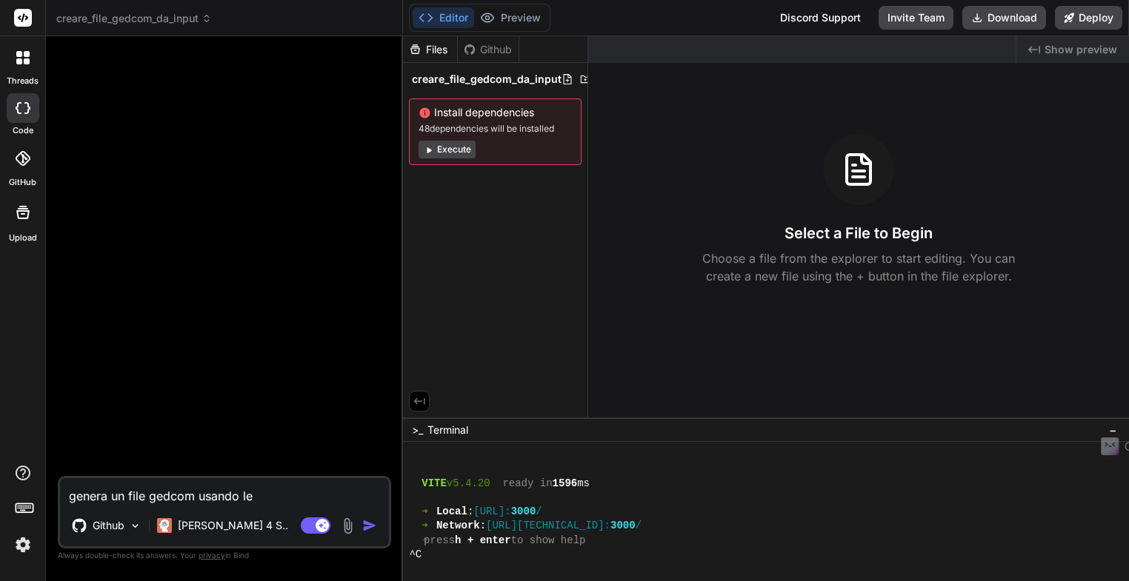
type textarea "x"
type textarea "genera un file gedcom usando le i"
type textarea "x"
type textarea "genera un file gedcom usando le in"
type textarea "x"
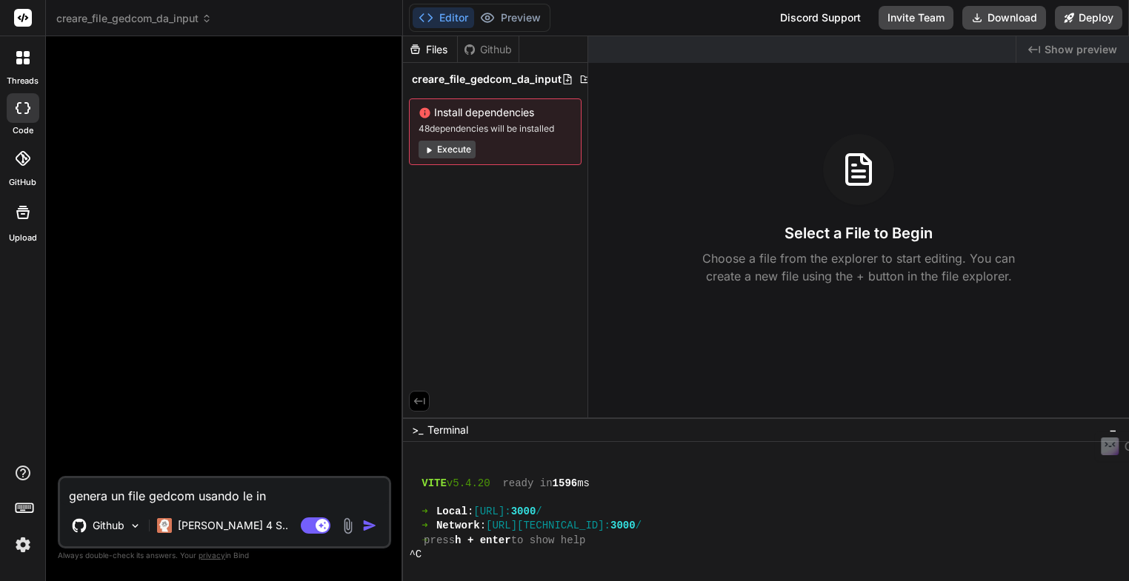
type textarea "genera un file gedcom usando le inf"
type textarea "x"
type textarea "genera un file gedcom usando le info"
type textarea "x"
type textarea "genera un file gedcom usando le infor"
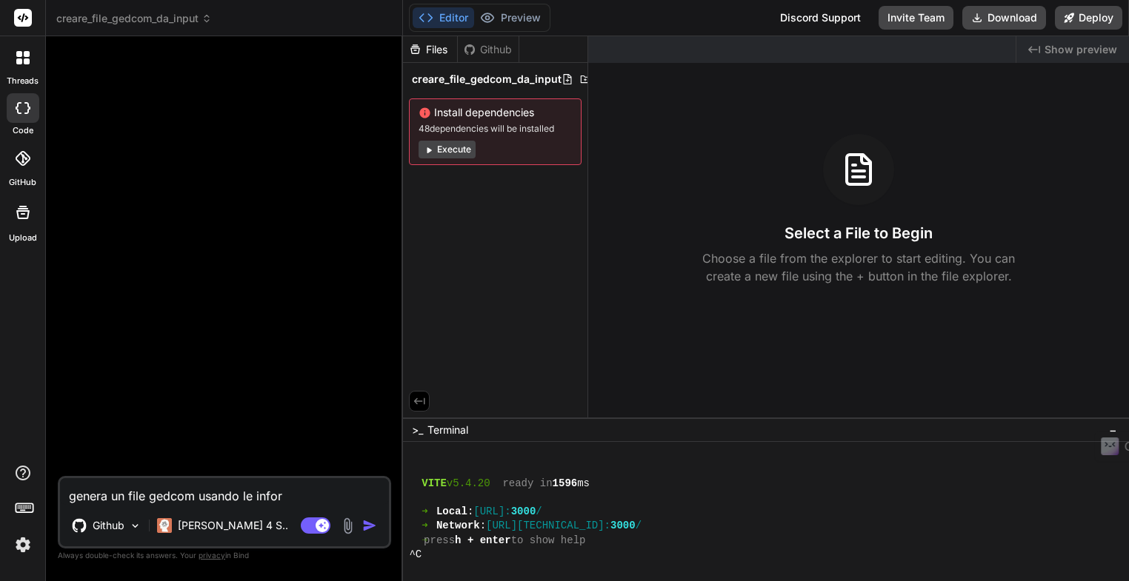
type textarea "x"
type textarea "genera un file gedcom usando le inform"
type textarea "x"
type textarea "genera un file gedcom usando le informa"
type textarea "x"
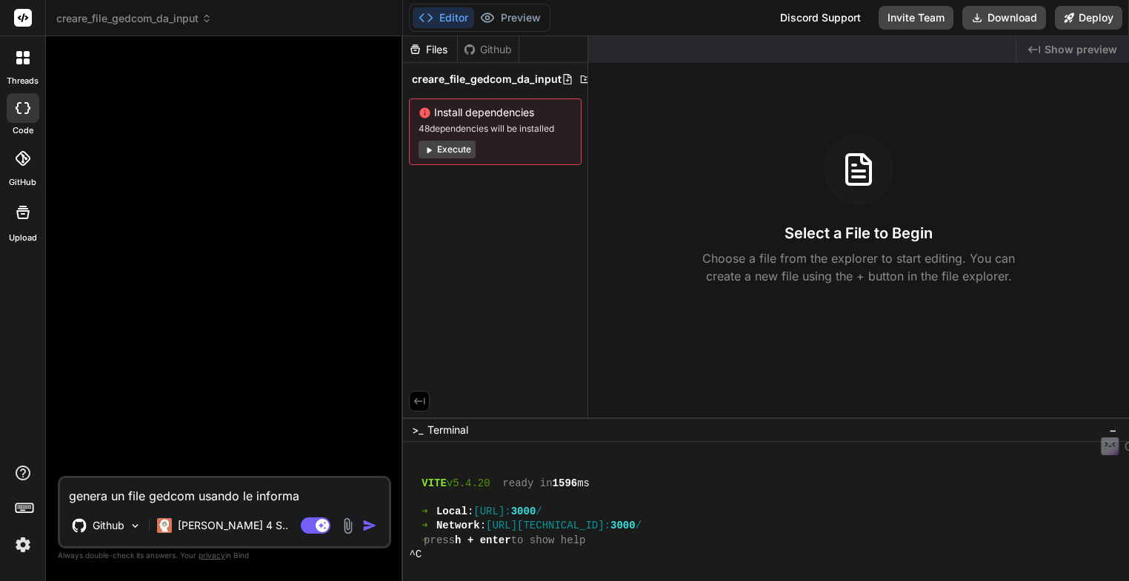
type textarea "genera un file gedcom usando le informaz"
type textarea "x"
type textarea "genera un file gedcom usando le informazi"
type textarea "x"
type textarea "genera un file gedcom usando le informazio"
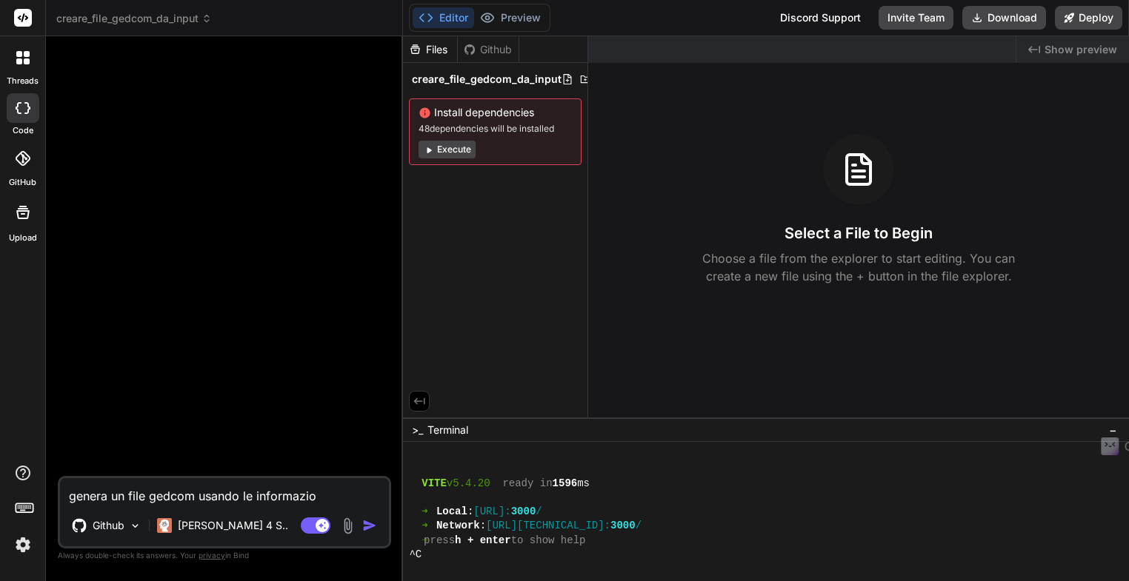
type textarea "x"
type textarea "genera un file gedcom usando le informazion"
type textarea "x"
type textarea "genera un file gedcom usando le informazioni"
type textarea "x"
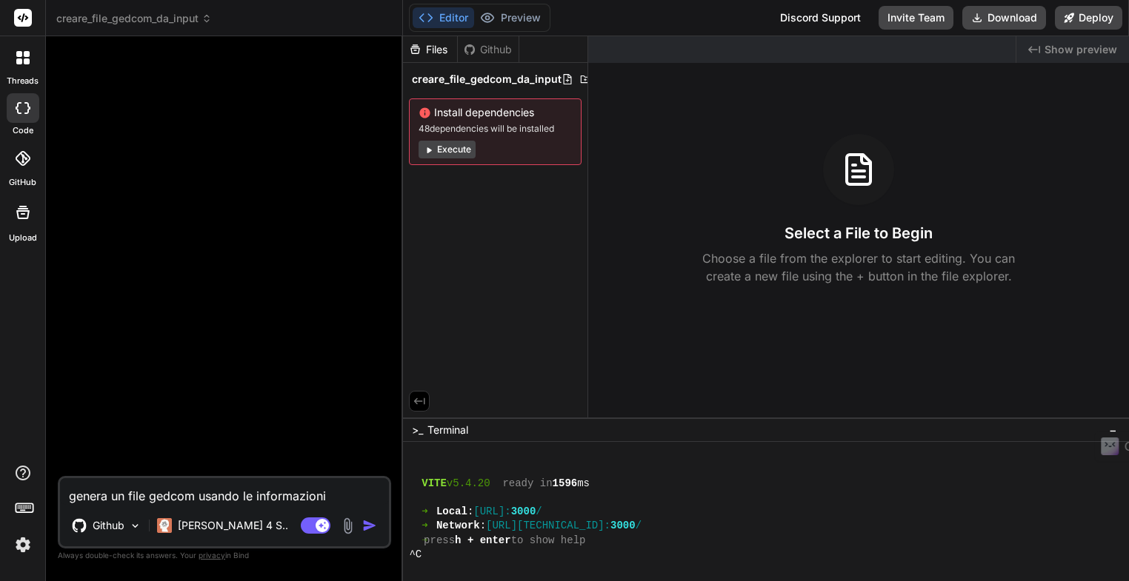
type textarea "genera un file gedcom usando le informazioni"
type textarea "x"
type textarea "genera un file gedcom usando le informazioni c"
type textarea "x"
type textarea "genera un file gedcom usando le informazioni ch"
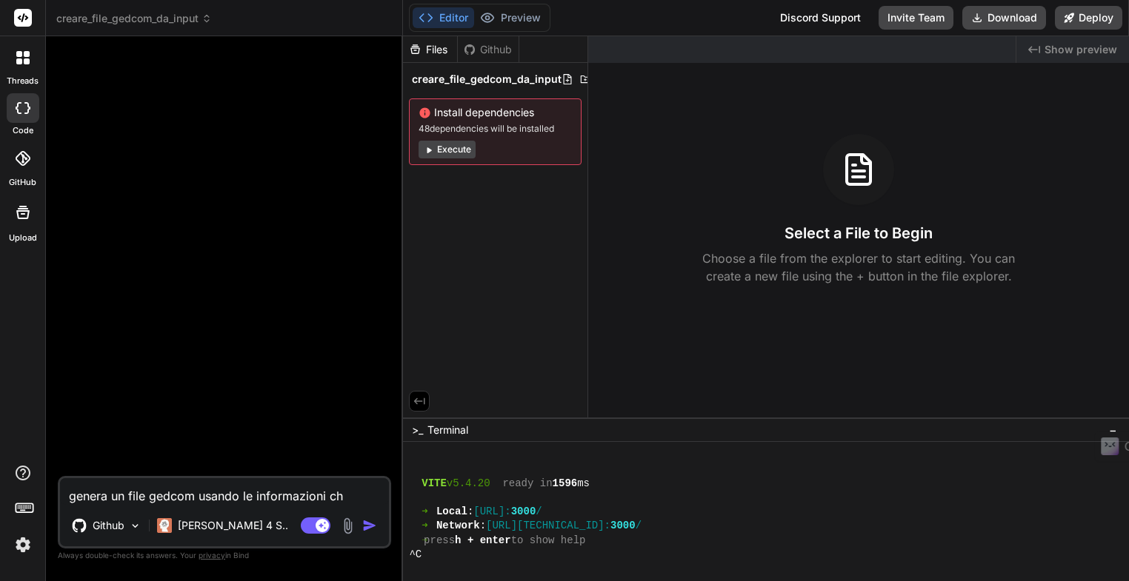
type textarea "x"
type textarea "genera un file gedcom usando le informazioni che"
type textarea "x"
type textarea "genera un file gedcom usando le informazioni che"
type textarea "x"
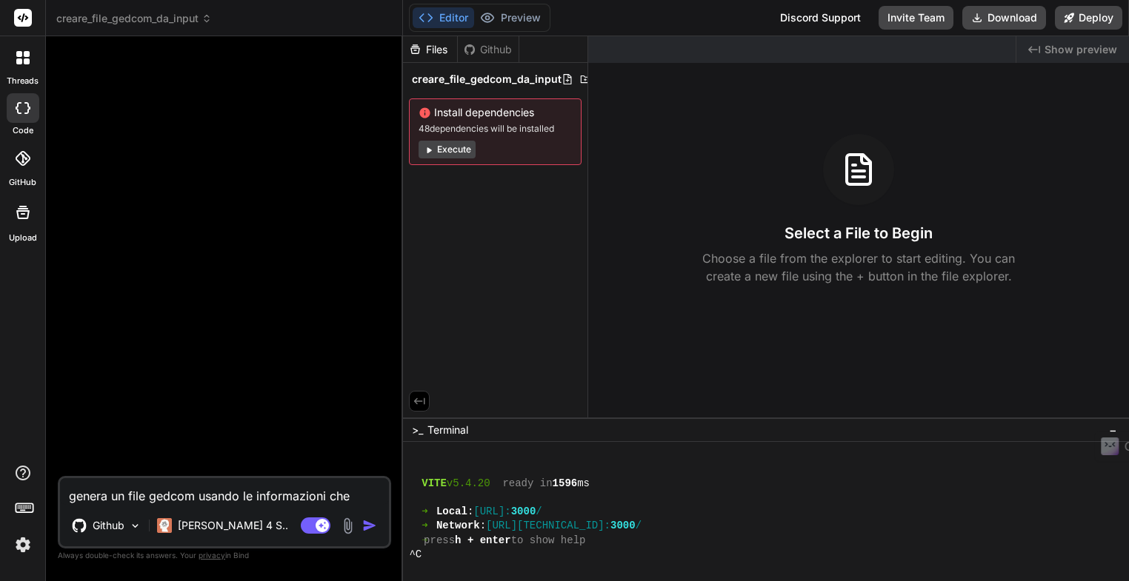
type textarea "genera un file gedcom usando le informazioni che t"
type textarea "x"
type textarea "genera un file gedcom usando le informazioni che tr"
type textarea "x"
type textarea "genera un file gedcom usando le informazioni che tro"
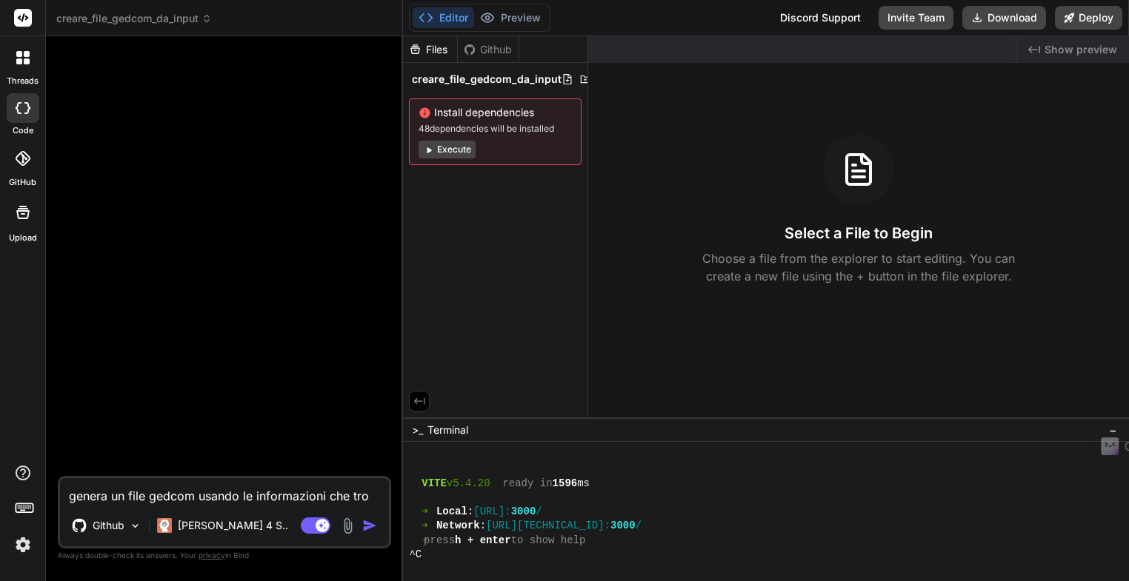
type textarea "x"
type textarea "genera un file gedcom usando le informazioni che trov"
type textarea "x"
type textarea "genera un file gedcom usando le informazioni che trovi"
type textarea "x"
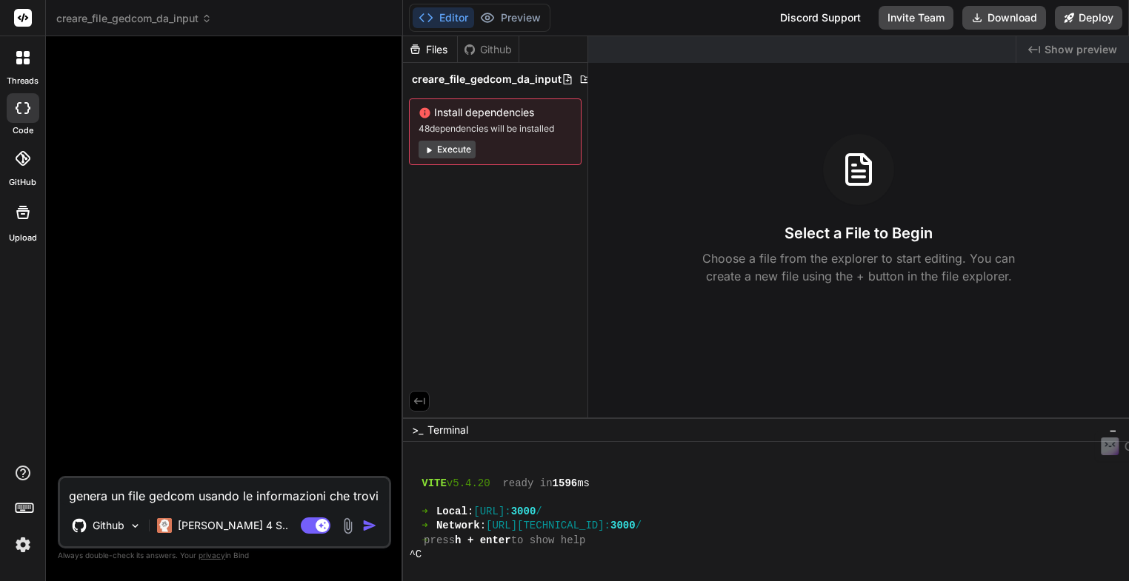
type textarea "genera un file gedcom usando le informazioni che trovi"
type textarea "x"
type textarea "genera un file gedcom usando le informazioni che trovi s"
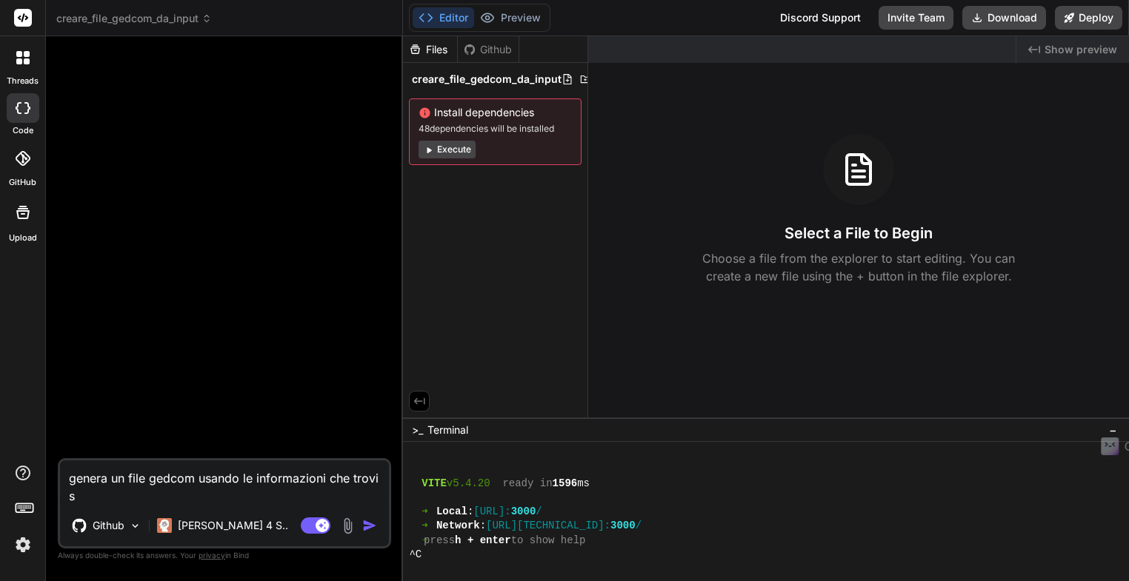
type textarea "x"
type textarea "genera un file gedcom usando le informazioni che trovi su"
type textarea "x"
type textarea "genera un file gedcom usando le informazioni che trovi sul"
type textarea "x"
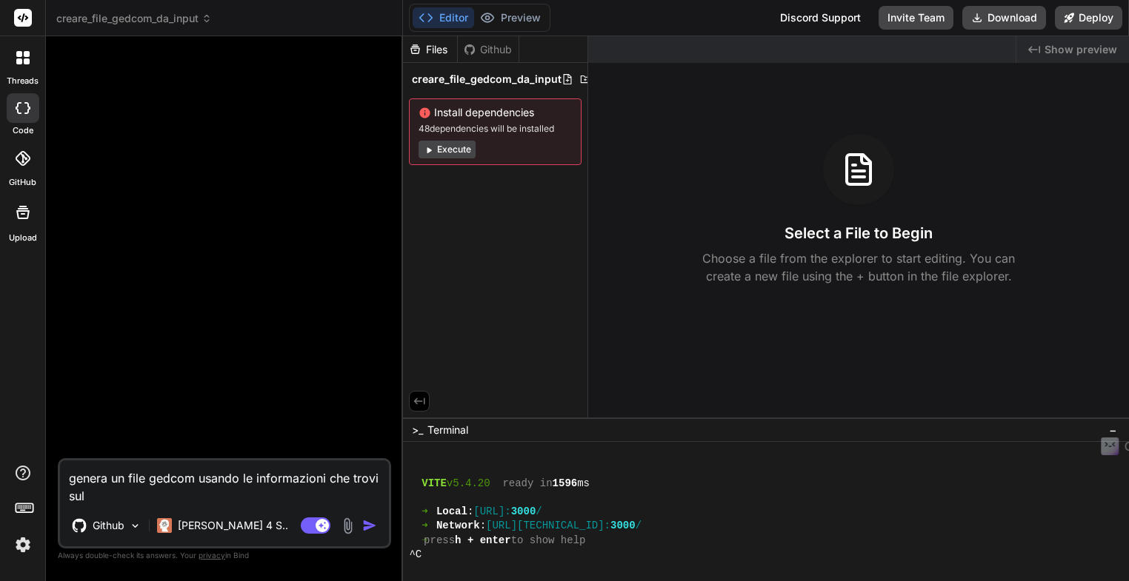
type textarea "genera un file gedcom usando le informazioni che trovi sul"
type textarea "x"
type textarea "genera un file gedcom usando le informazioni che trovi sul f"
type textarea "x"
type textarea "genera un file gedcom usando le informazioni che trovi sul fi"
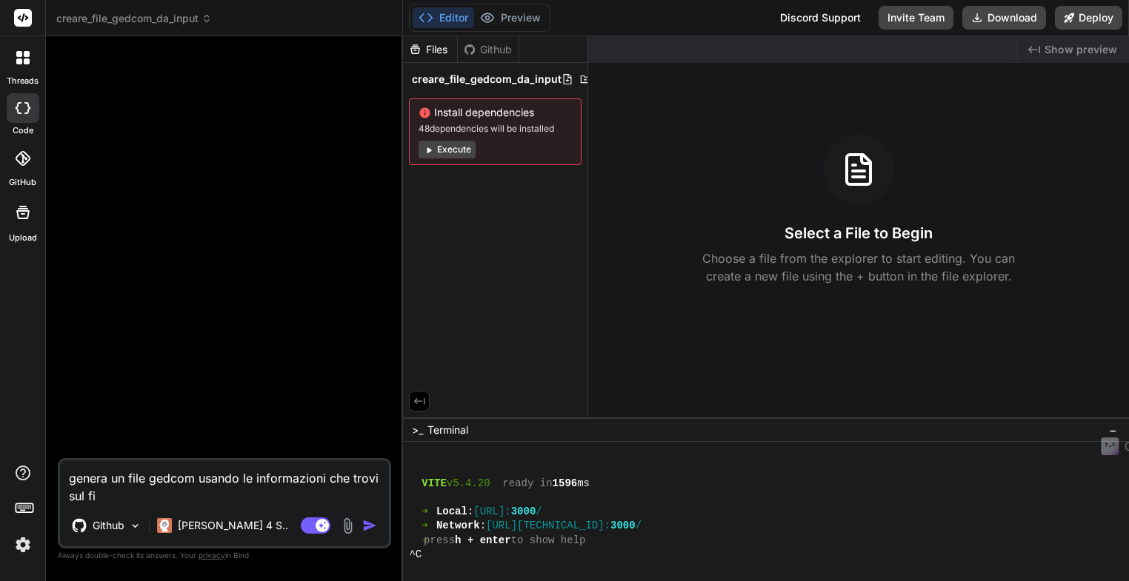
type textarea "x"
type textarea "genera un file gedcom usando le informazioni che trovi sul fil"
type textarea "x"
type textarea "genera un file gedcom usando le informazioni che trovi sul file"
type textarea "x"
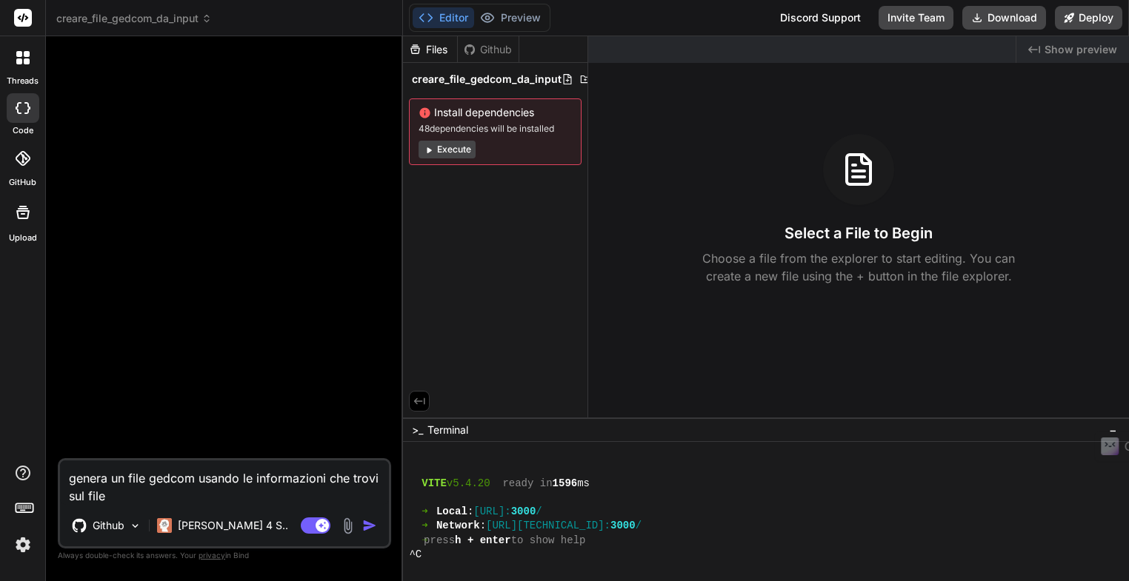
type textarea "genera un file gedcom usando le informazioni che trovi sul file"
click at [153, 500] on textarea "genera un file gedcom usando le informazioni che trovi sul file" at bounding box center [224, 483] width 329 height 44
paste textarea "Pedigree Idril Mahina x Narcos.html"
type textarea "x"
type textarea "genera un file gedcom usando le informazioni che trovi sul file Pedigree Idril …"
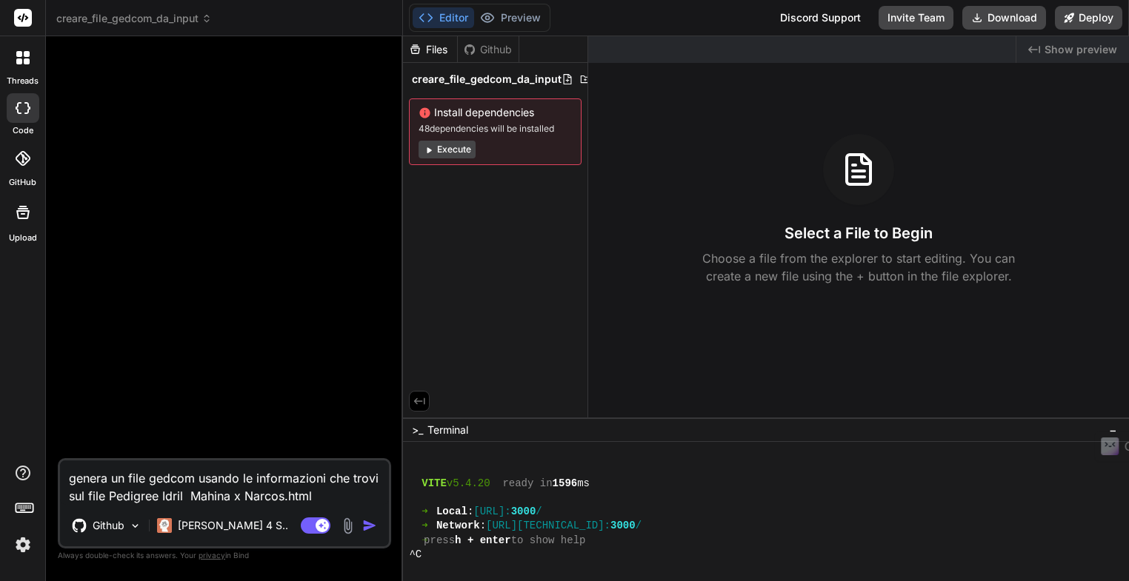
type textarea "x"
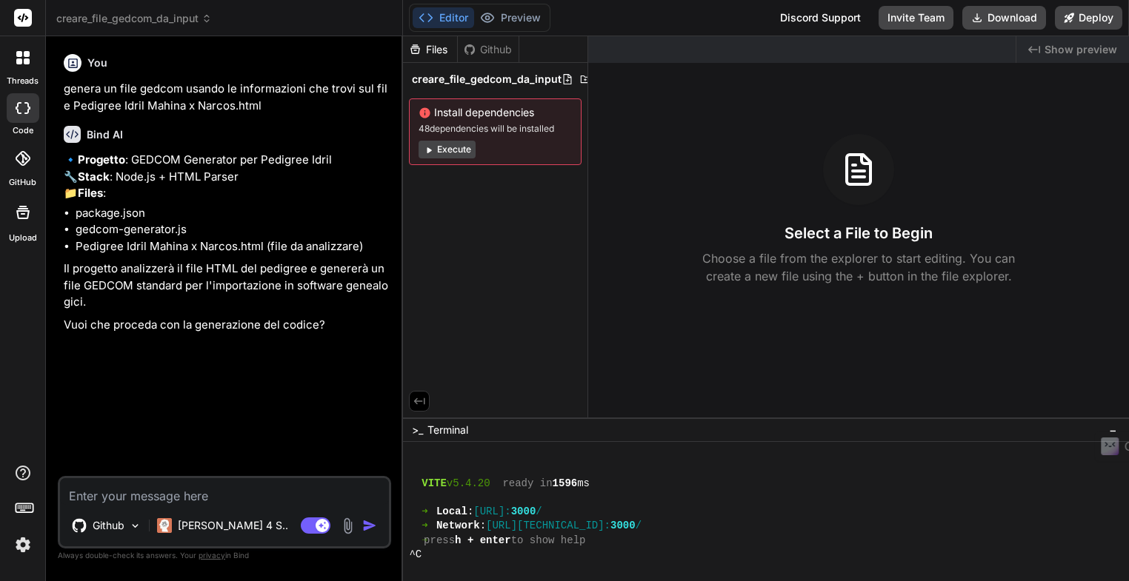
type textarea "x"
type textarea "p"
type textarea "x"
type textarea "pr"
type textarea "x"
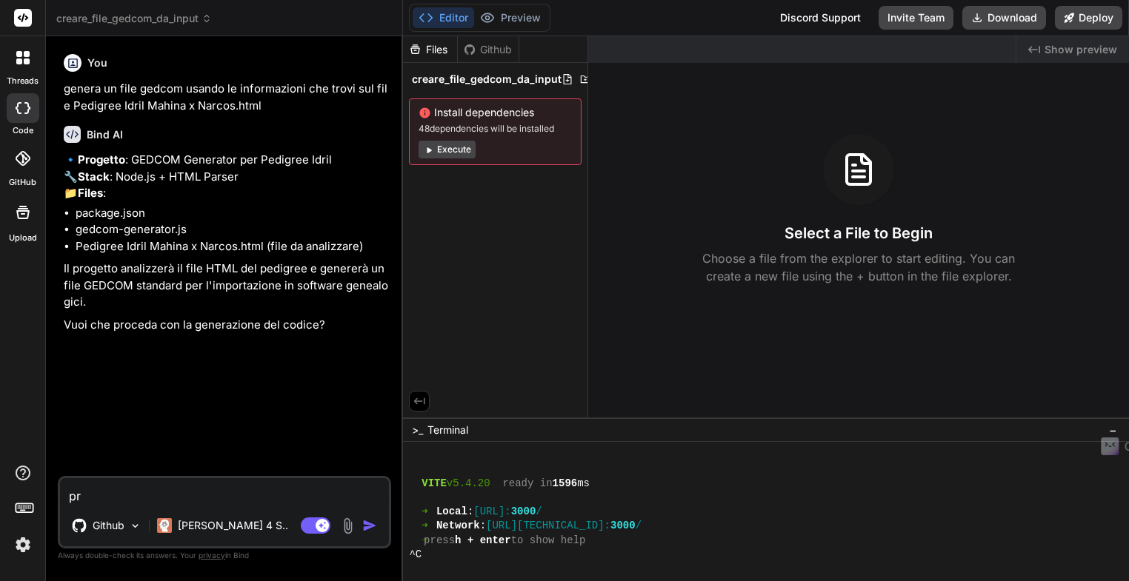
type textarea "pro"
type textarea "x"
type textarea "proc"
type textarea "x"
type textarea "proce"
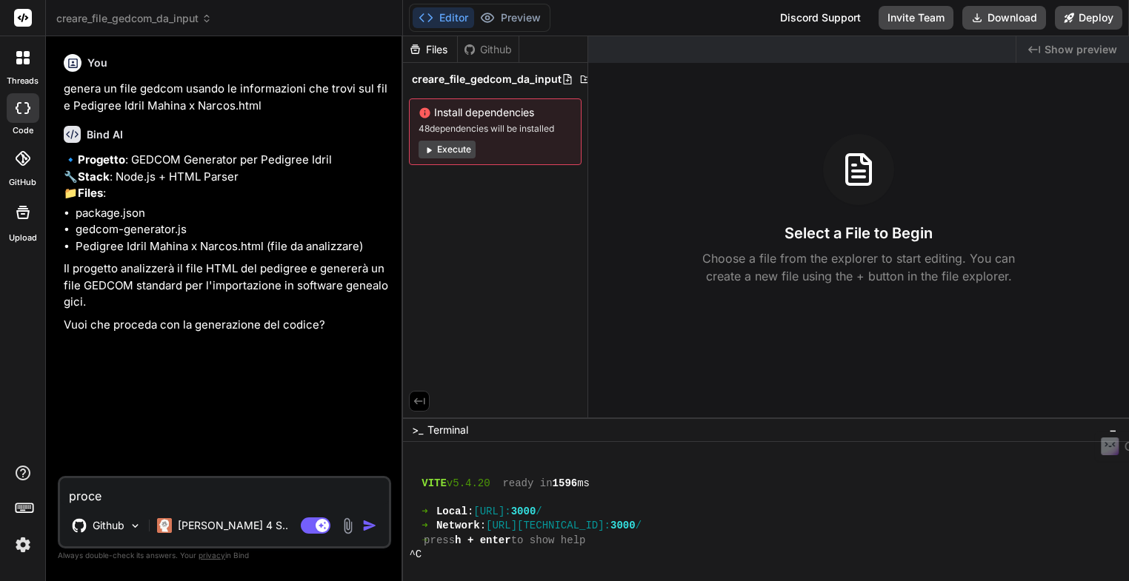
type textarea "x"
type textarea "proced"
type textarea "x"
type textarea "procedi"
type textarea "x"
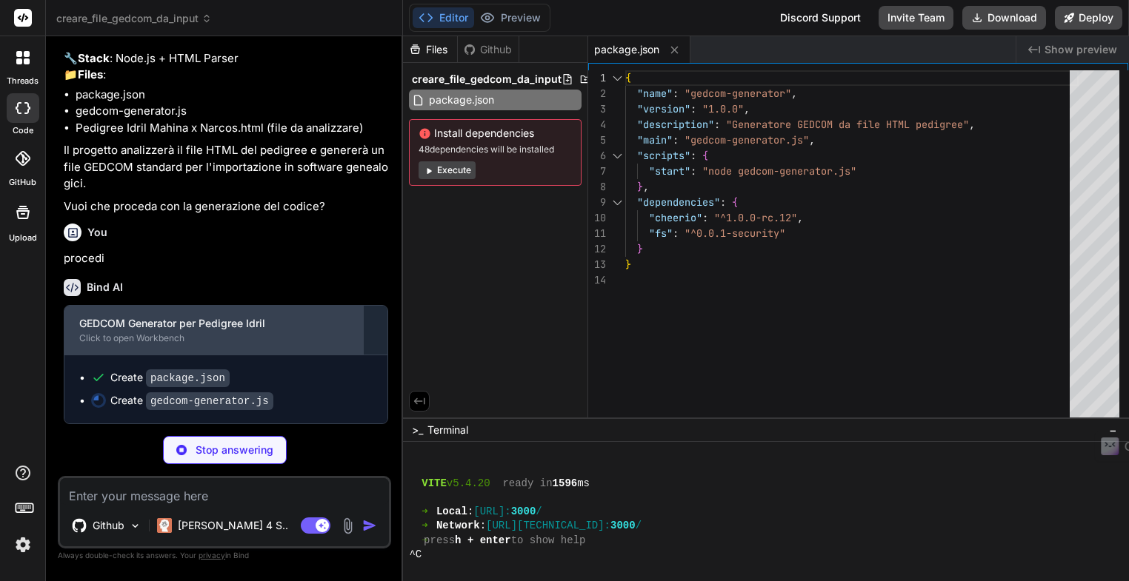
scroll to position [150, 0]
type textarea "x"
type textarea "module.exports = GedcomGenerator;"
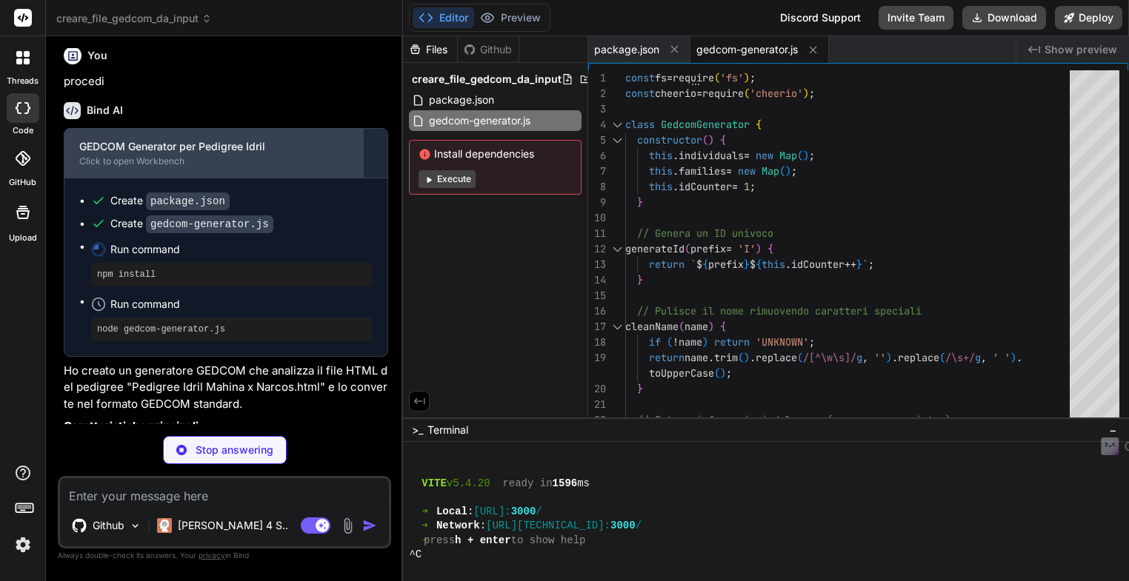
scroll to position [298, 0]
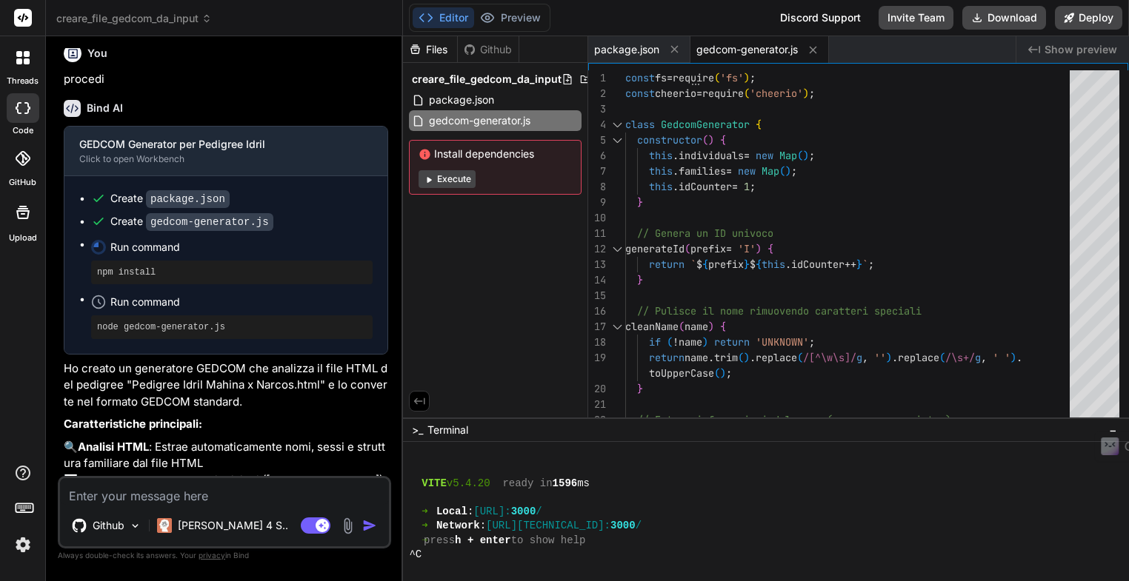
type textarea "x"
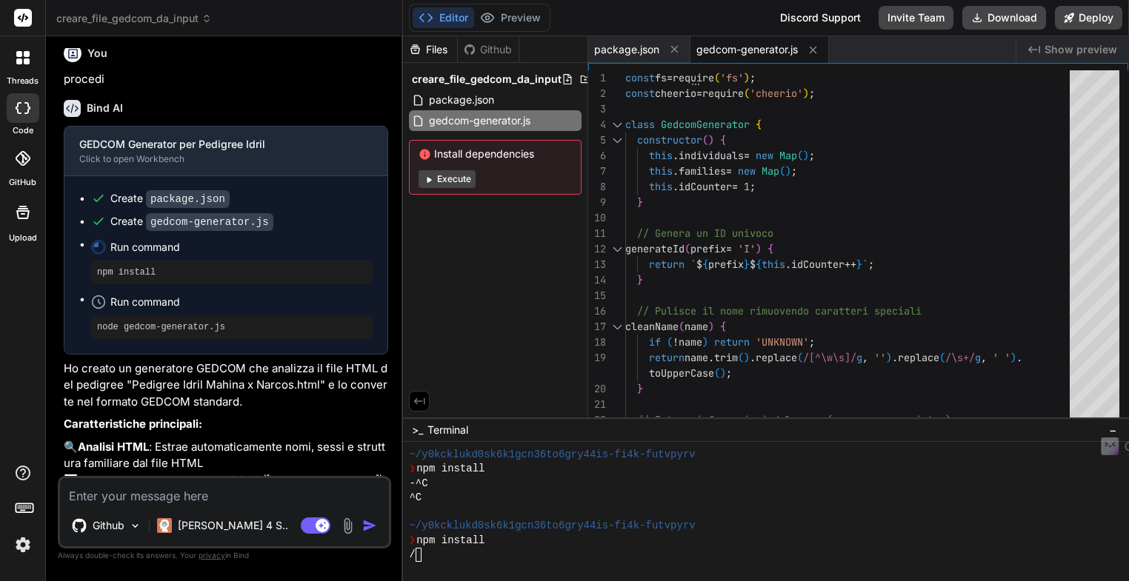
scroll to position [1194, 0]
click at [498, 541] on div "❯ npm install" at bounding box center [757, 541] width 697 height 14
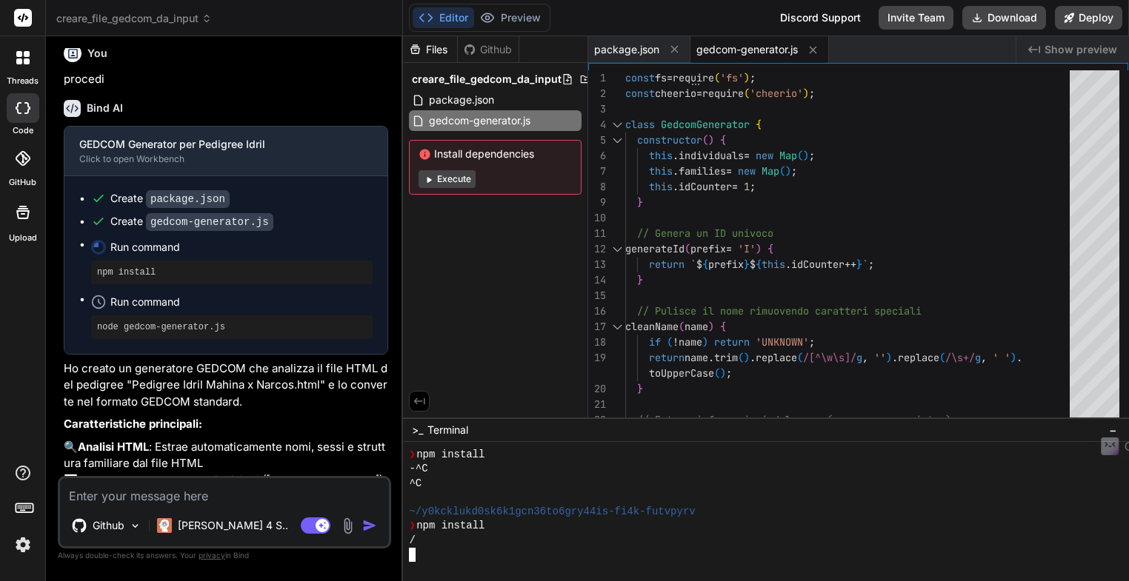
click at [419, 541] on div "/" at bounding box center [757, 541] width 697 height 14
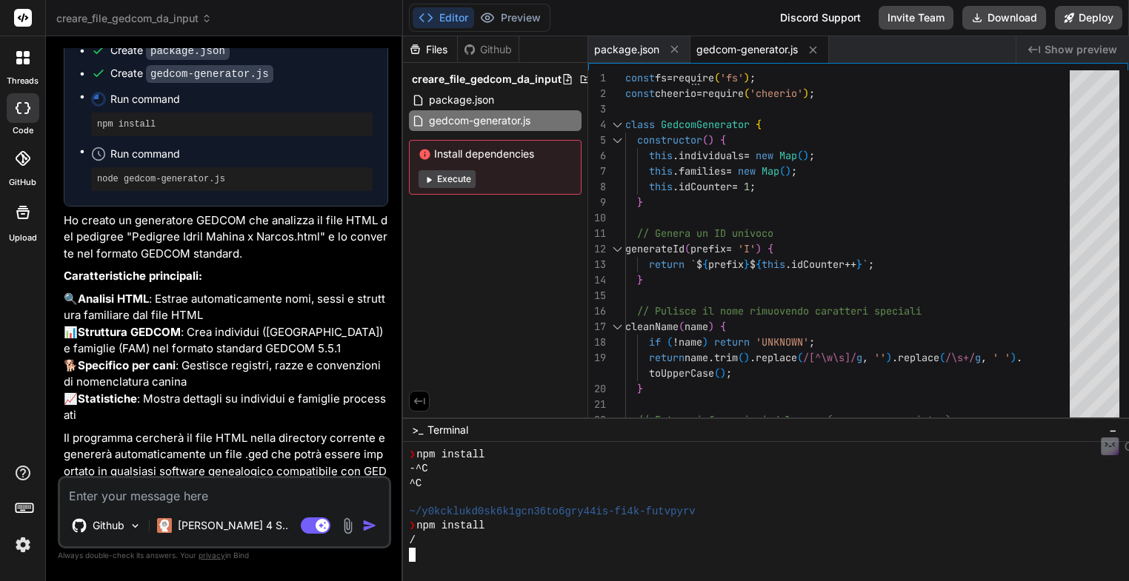
scroll to position [501, 0]
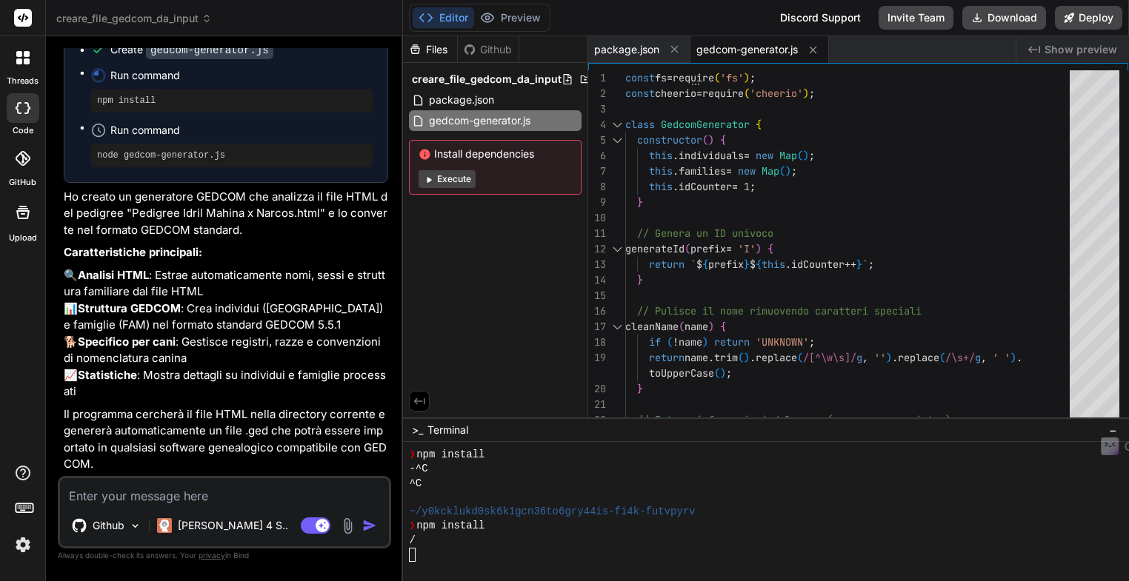
click at [168, 101] on pre "npm install" at bounding box center [232, 101] width 270 height 12
click at [492, 529] on div "❯ npm install" at bounding box center [757, 526] width 697 height 14
click at [178, 158] on pre "node gedcom-generator.js" at bounding box center [232, 156] width 270 height 12
click at [222, 158] on pre "node gedcom-generator.js" at bounding box center [232, 156] width 270 height 12
click at [130, 103] on pre "npm install" at bounding box center [232, 101] width 270 height 12
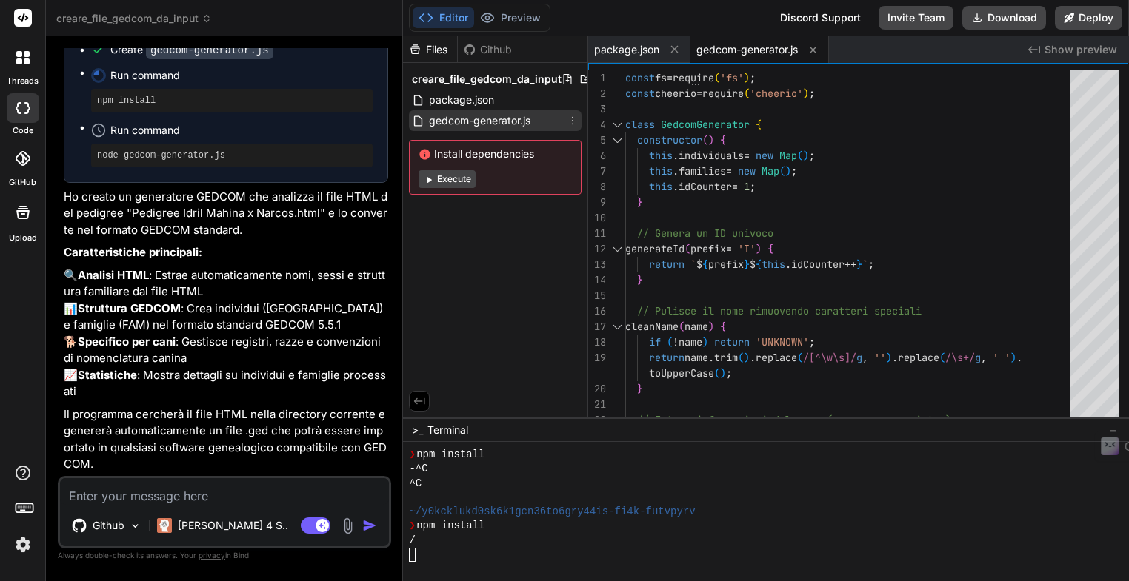
click at [487, 122] on span "gedcom-generator.js" at bounding box center [479, 121] width 104 height 18
click at [1074, 50] on span "Show preview" at bounding box center [1080, 49] width 73 height 15
click at [511, 173] on span "Execute" at bounding box center [494, 179] width 153 height 18
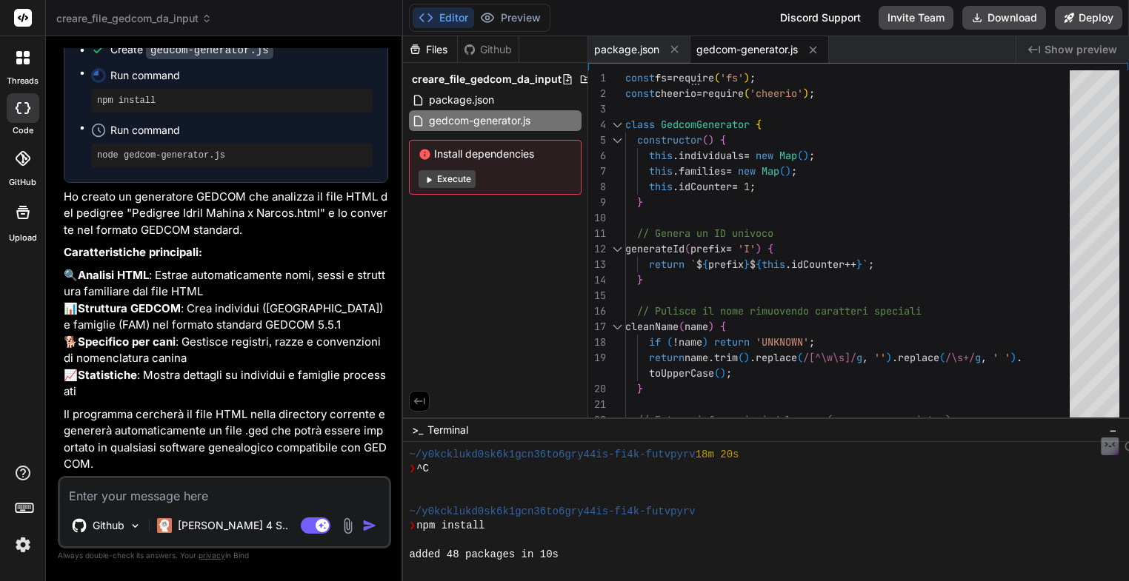
scroll to position [1209, 0]
click at [453, 181] on button "Execute" at bounding box center [446, 179] width 57 height 18
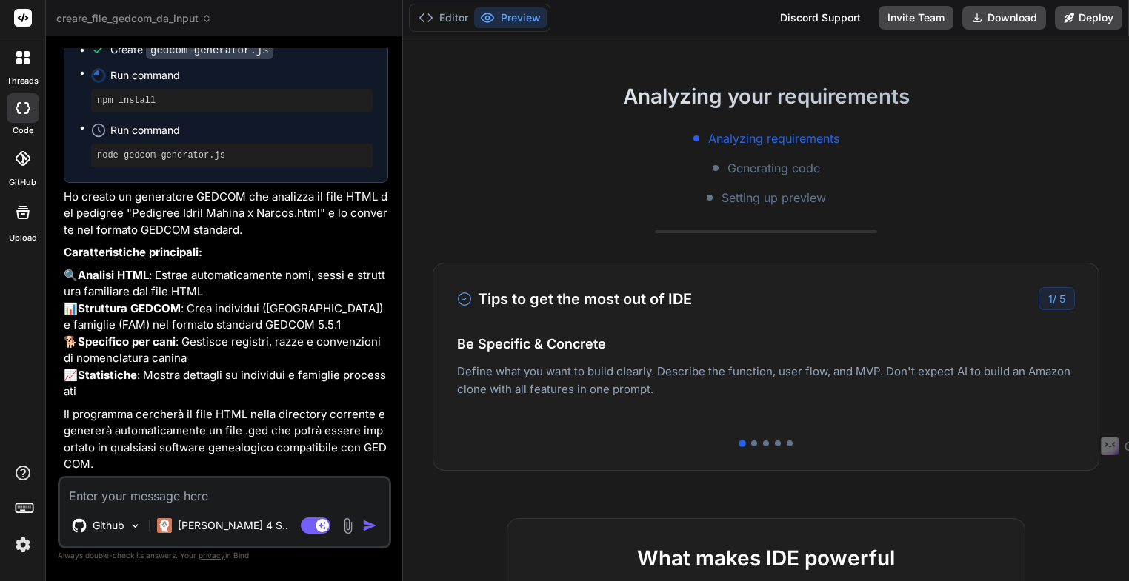
scroll to position [222, 0]
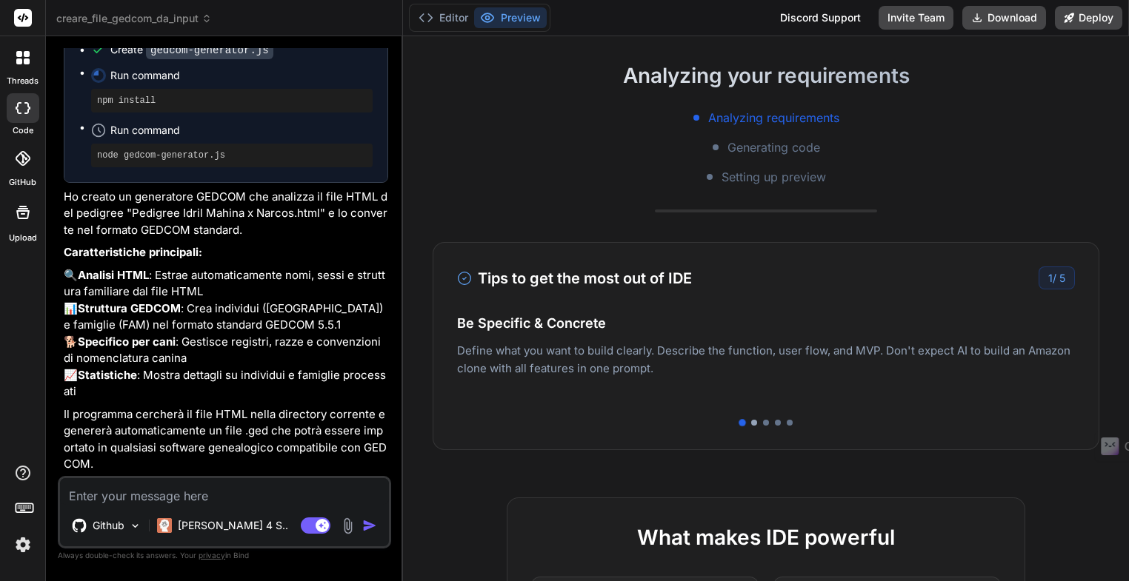
click at [751, 422] on div at bounding box center [754, 423] width 6 height 6
click at [763, 421] on div at bounding box center [766, 423] width 6 height 6
click at [775, 423] on div at bounding box center [766, 423] width 618 height 6
click at [775, 421] on div at bounding box center [778, 423] width 6 height 6
click at [787, 423] on div at bounding box center [790, 423] width 6 height 6
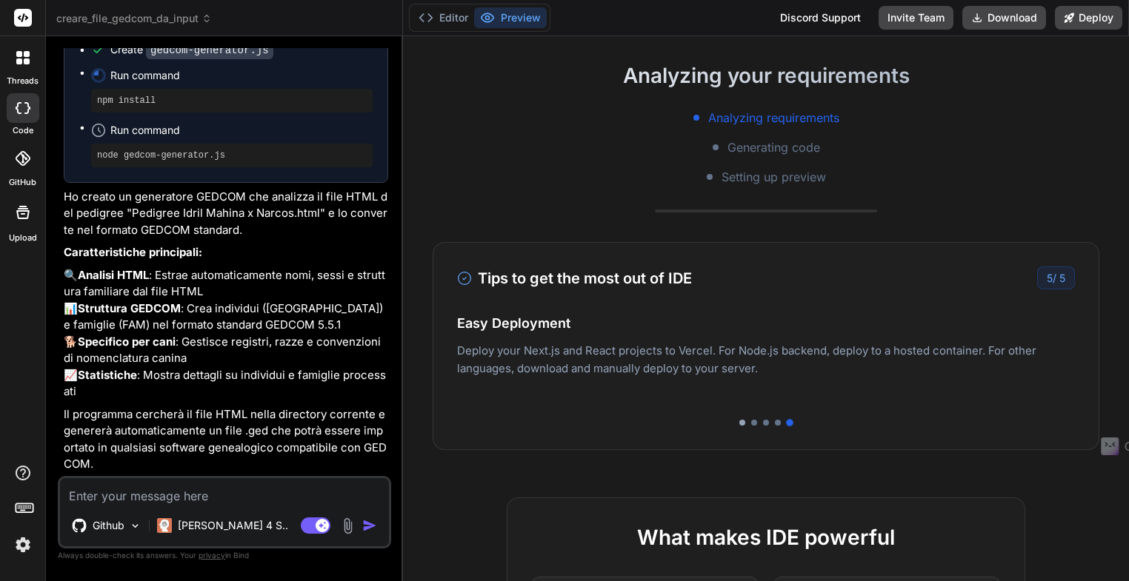
click at [739, 422] on div at bounding box center [742, 423] width 6 height 6
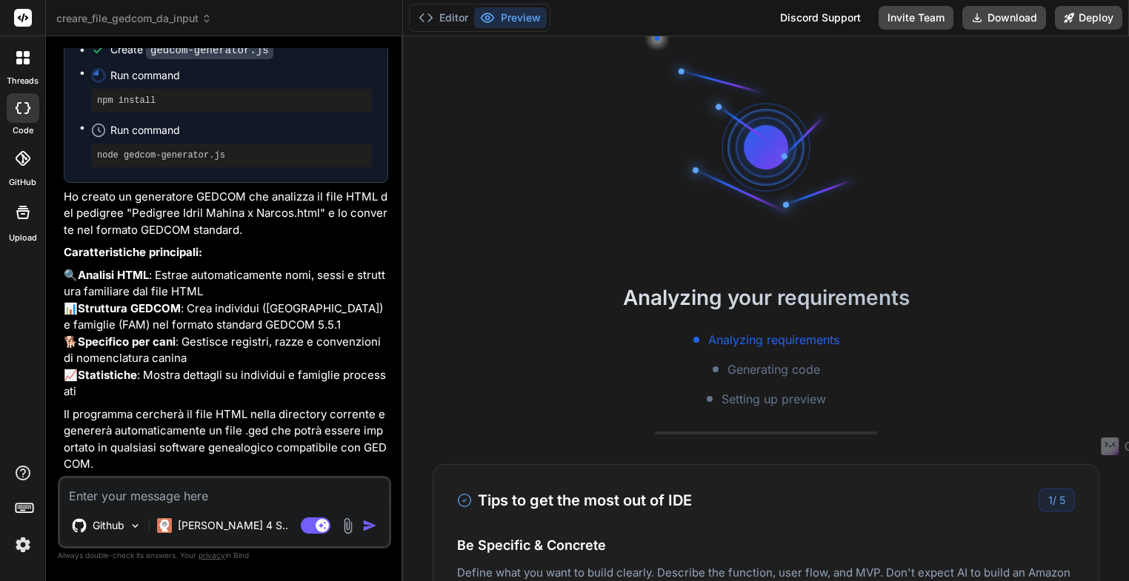
click at [256, 232] on p "Ho creato un generatore GEDCOM che analizza il file HTML del pedigree "Pedigree…" at bounding box center [226, 214] width 324 height 50
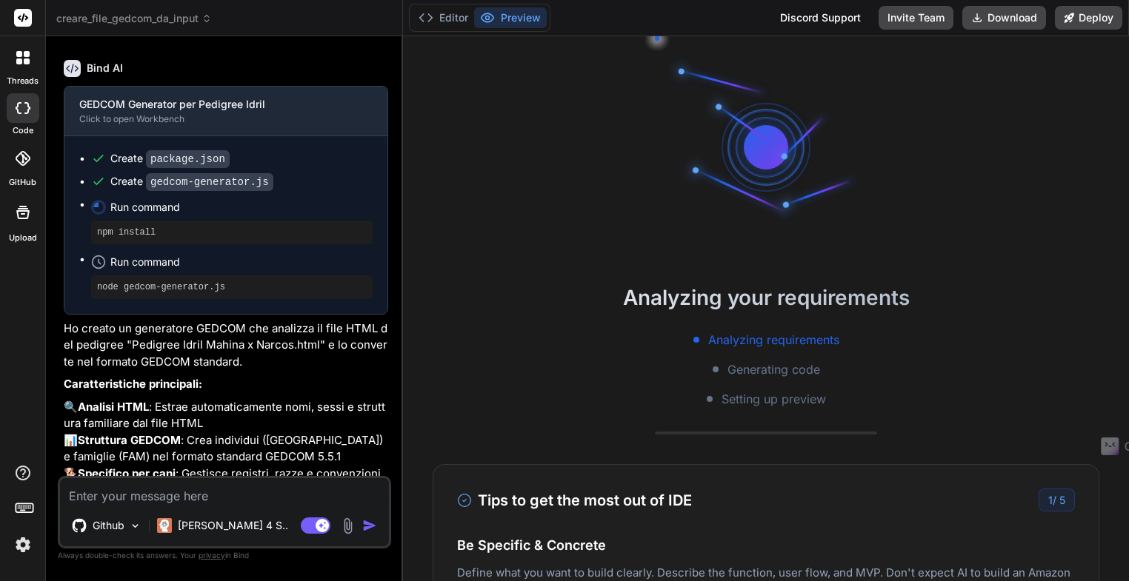
scroll to position [427, 0]
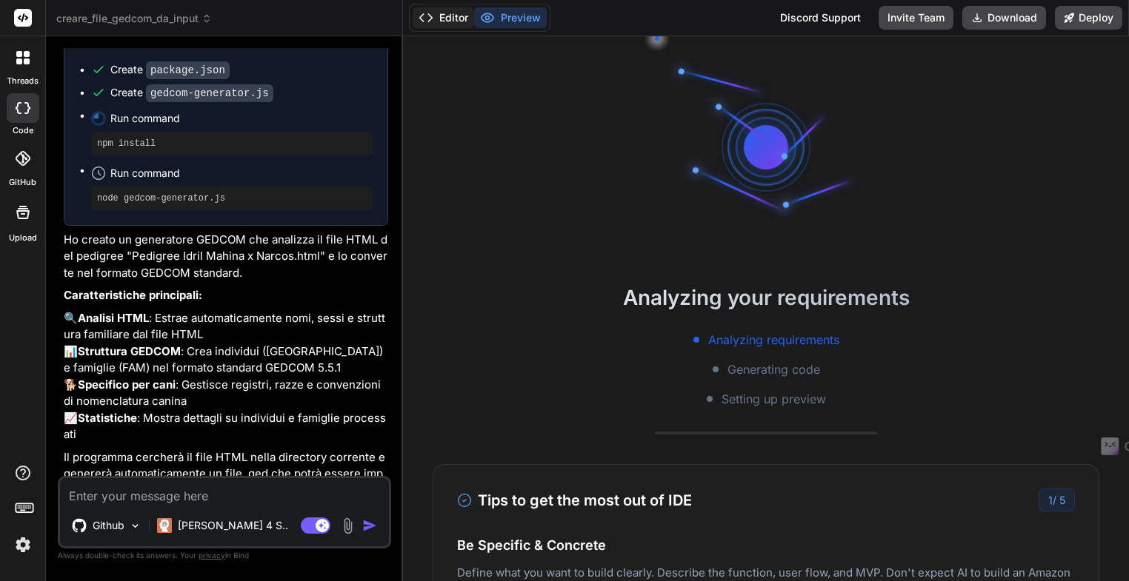
click at [441, 20] on button "Editor" at bounding box center [443, 17] width 61 height 21
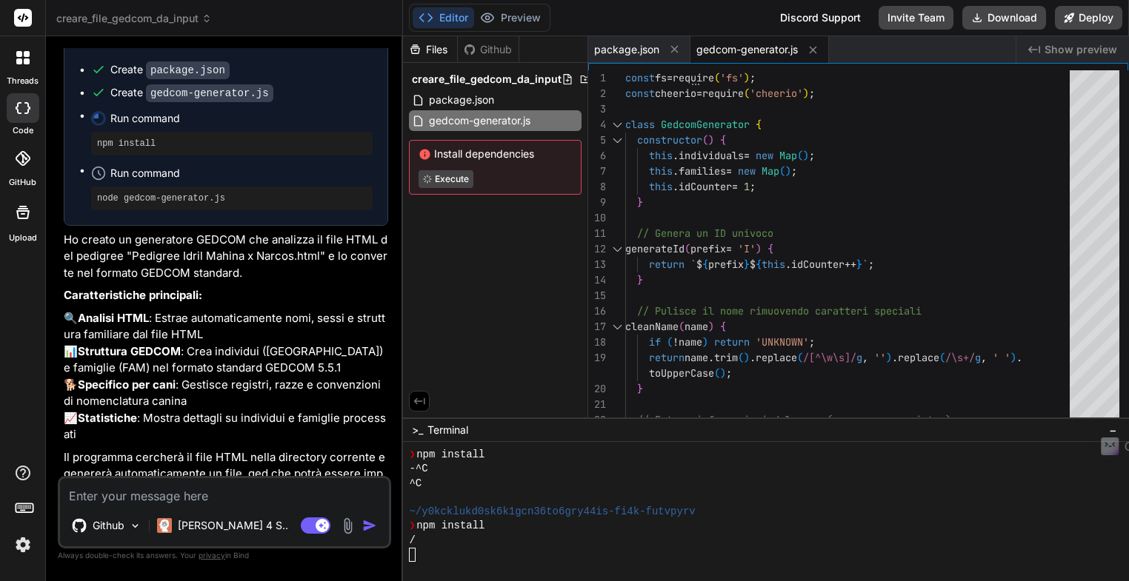
click at [747, 57] on div "gedcom-generator.js" at bounding box center [759, 49] width 138 height 27
click at [753, 53] on span "gedcom-generator.js" at bounding box center [746, 49] width 101 height 15
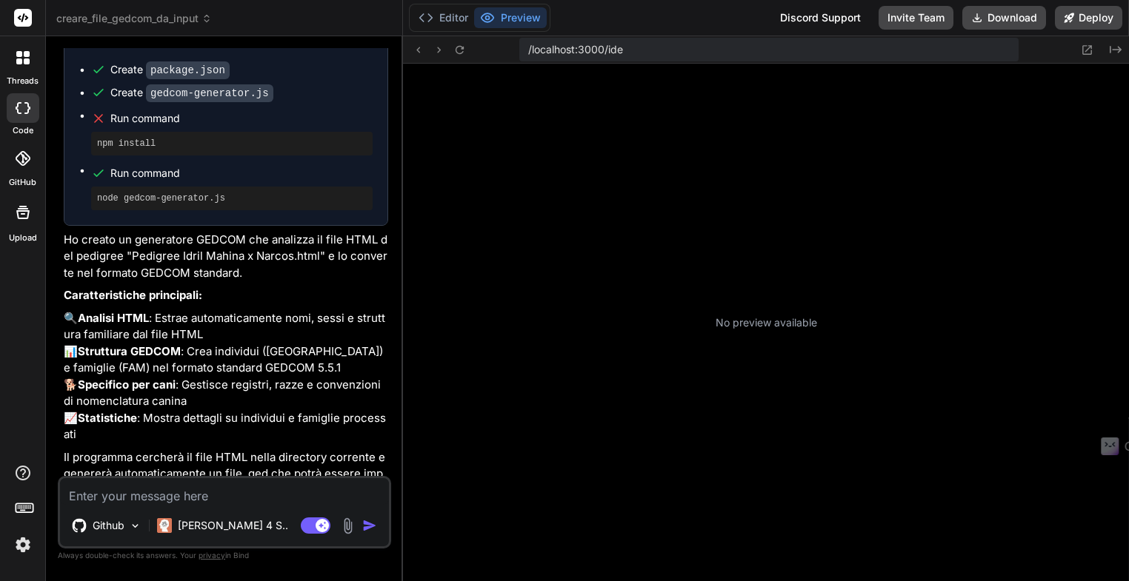
scroll to position [1280, 0]
type textarea "x"
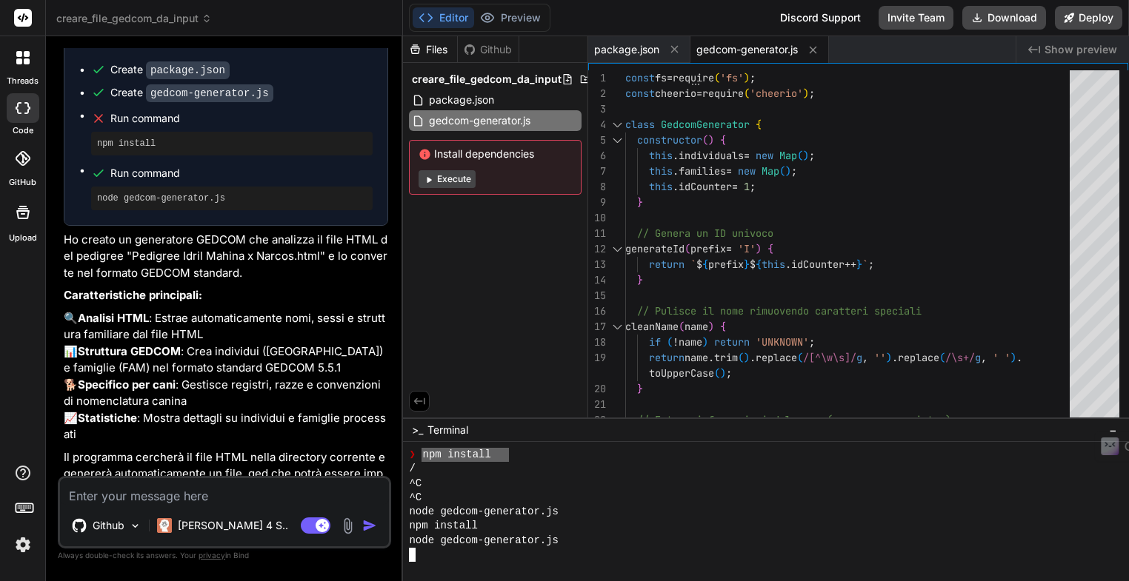
drag, startPoint x: 421, startPoint y: 454, endPoint x: 496, endPoint y: 456, distance: 75.6
type textarea "npm install"
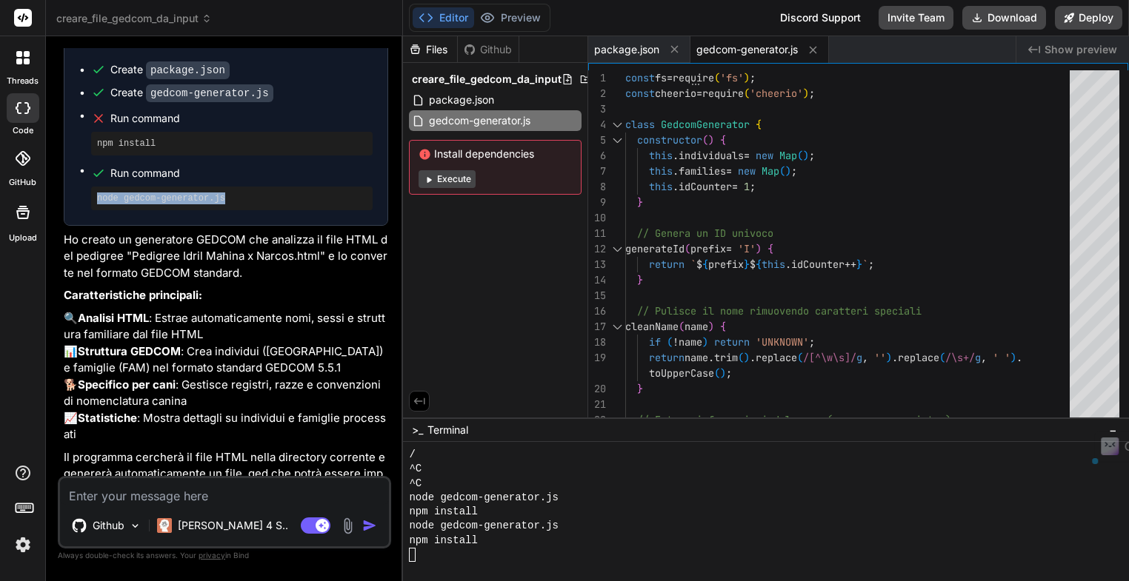
drag, startPoint x: 98, startPoint y: 230, endPoint x: 250, endPoint y: 230, distance: 151.8
click at [250, 204] on pre "node gedcom-generator.js" at bounding box center [232, 199] width 270 height 12
copy pre "node gedcom-generator.js"
click at [421, 552] on div at bounding box center [757, 555] width 697 height 14
type textarea "node gedcom-generator.js"
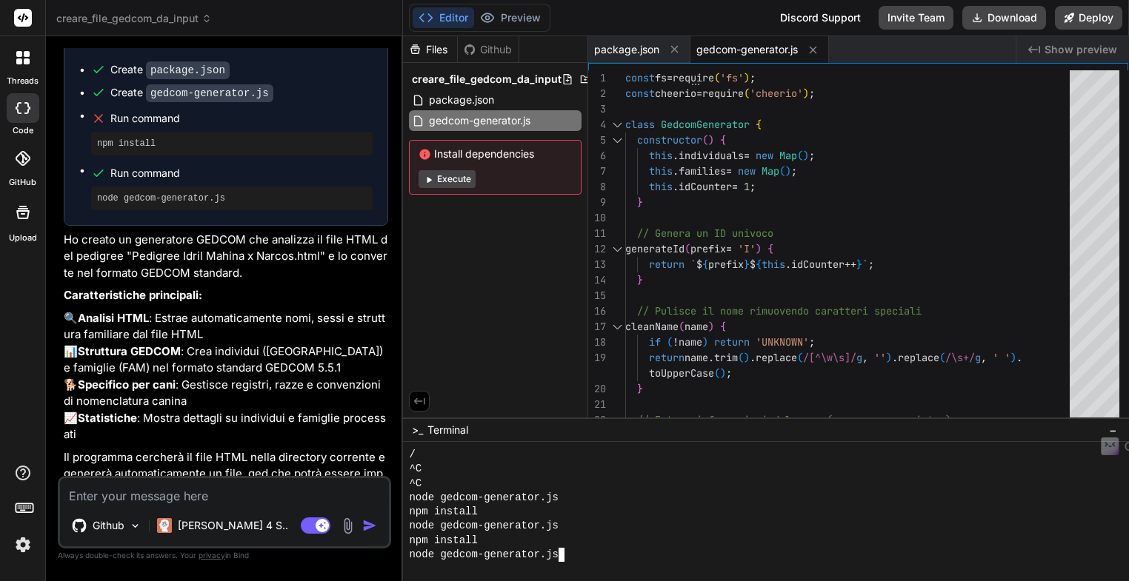
scroll to position [1308, 0]
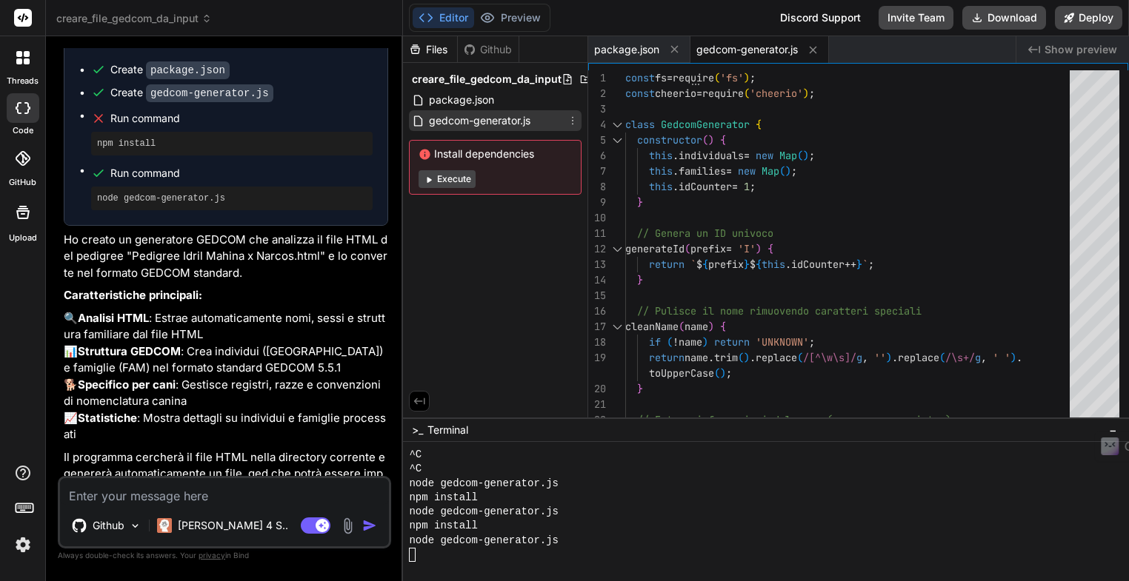
click at [471, 121] on span "gedcom-generator.js" at bounding box center [479, 121] width 104 height 18
click at [448, 180] on button "Execute" at bounding box center [446, 179] width 57 height 18
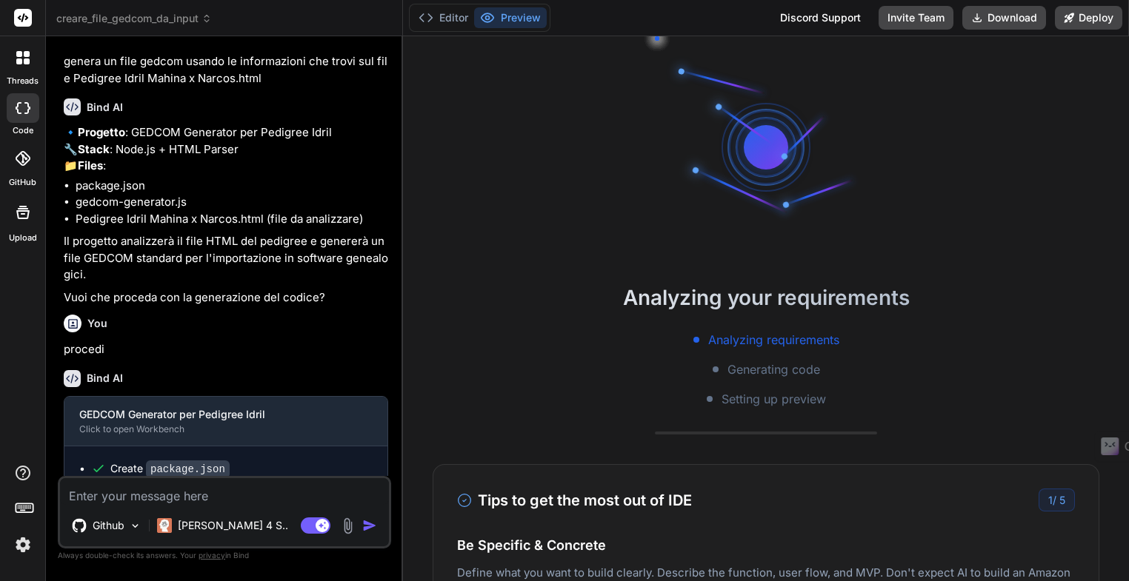
scroll to position [0, 0]
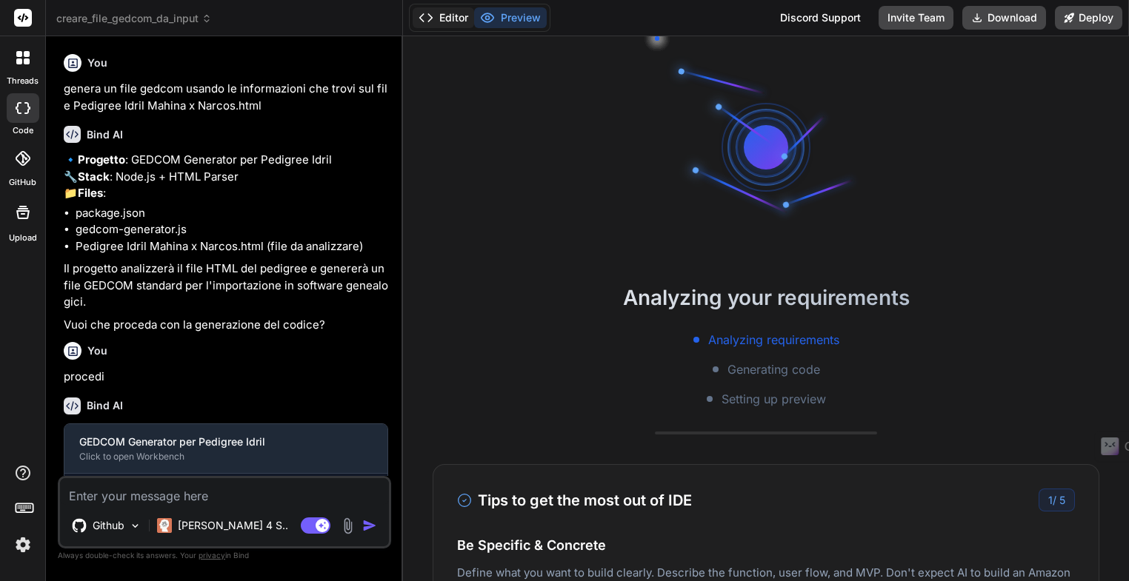
click at [441, 21] on button "Editor" at bounding box center [443, 17] width 61 height 21
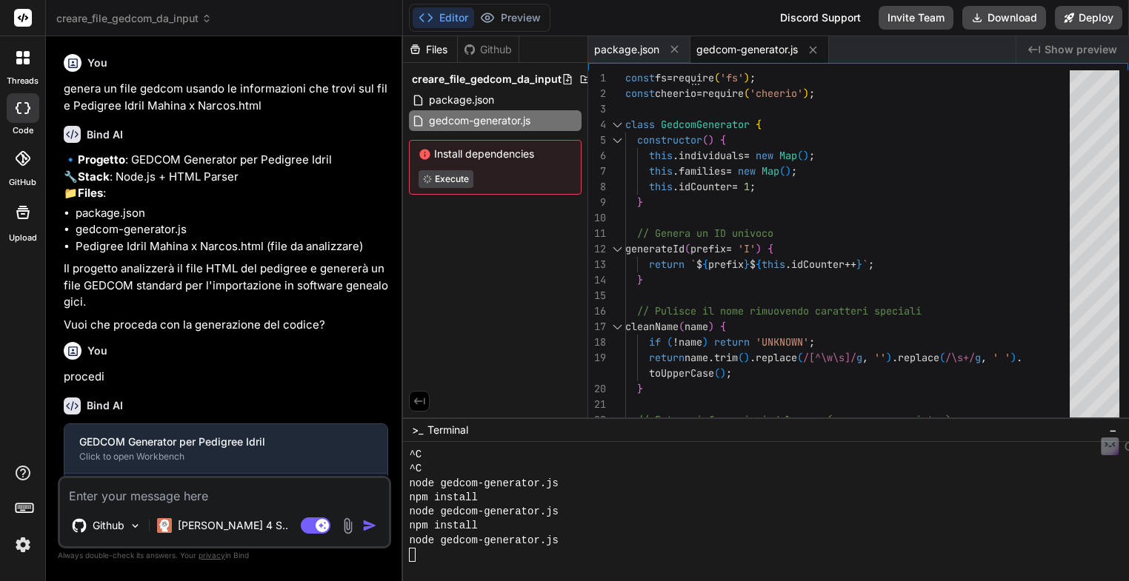
click at [1058, 53] on span "Show preview" at bounding box center [1080, 49] width 73 height 15
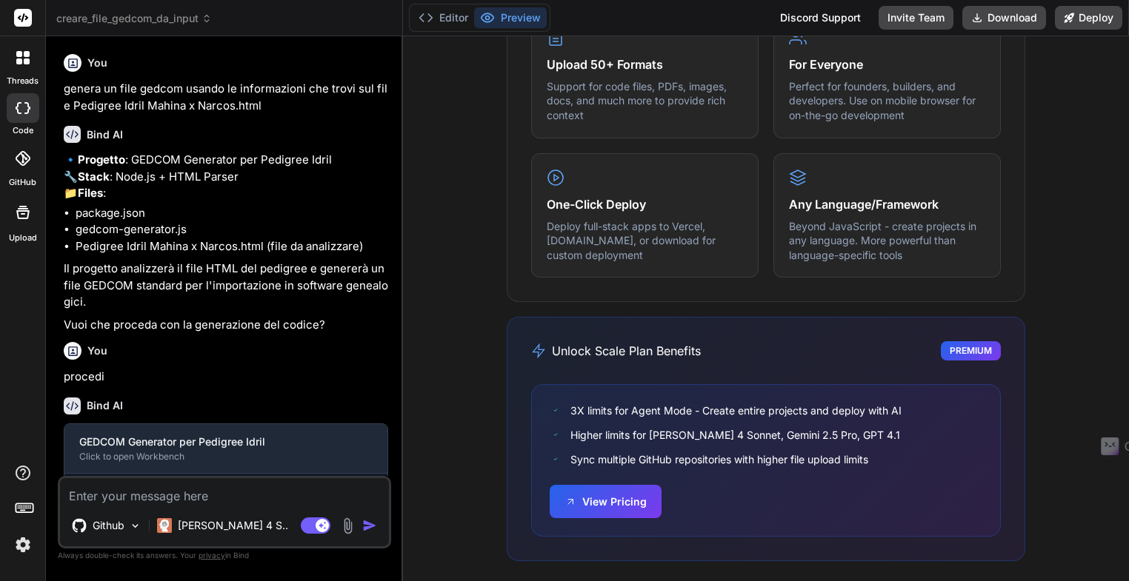
scroll to position [933, 0]
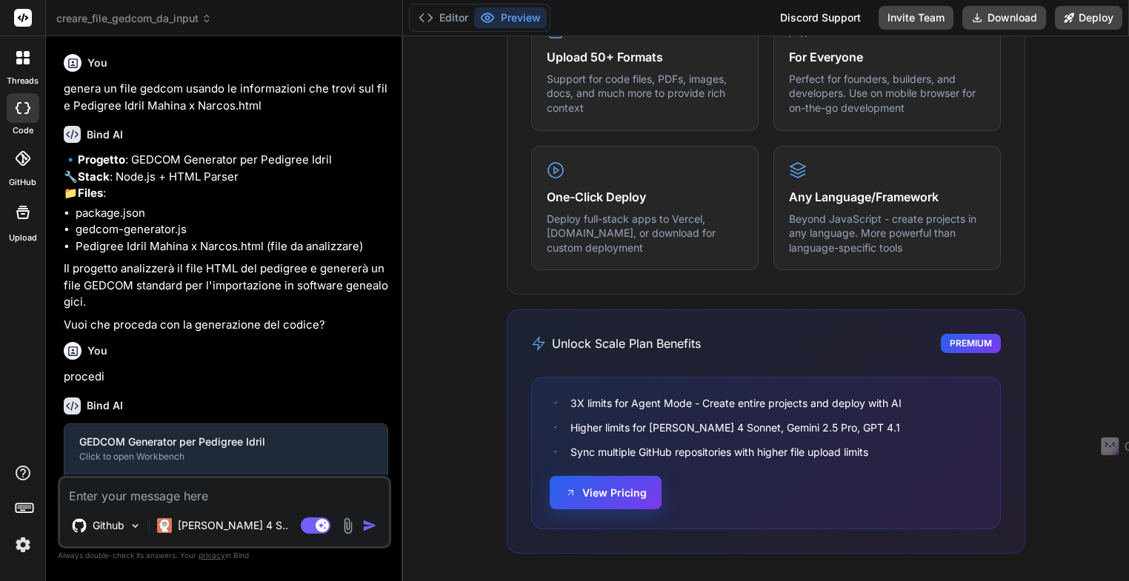
click at [597, 501] on button "View Pricing" at bounding box center [606, 492] width 112 height 33
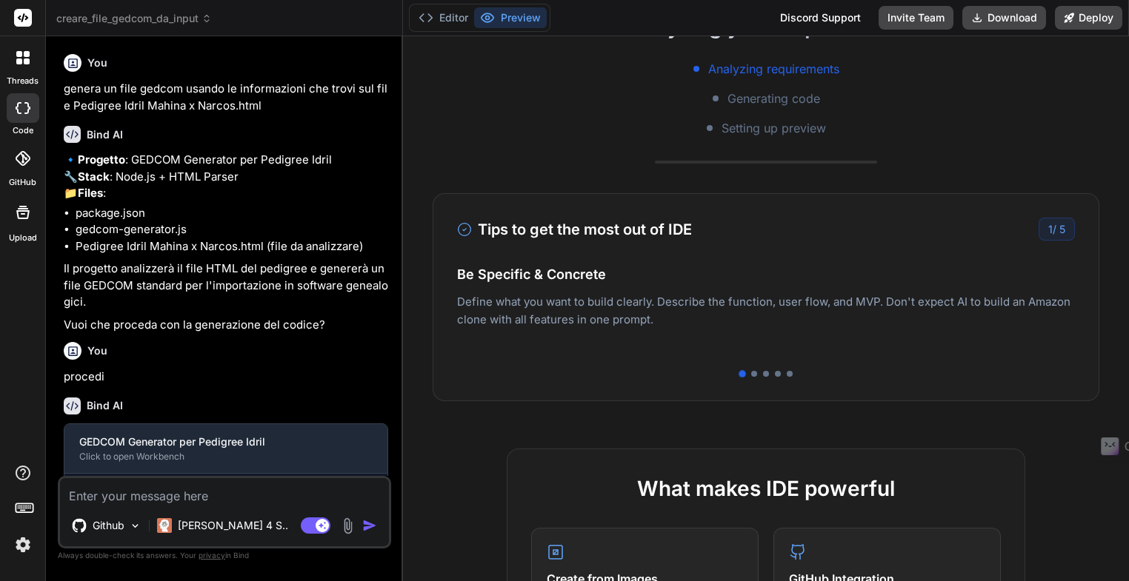
scroll to position [0, 0]
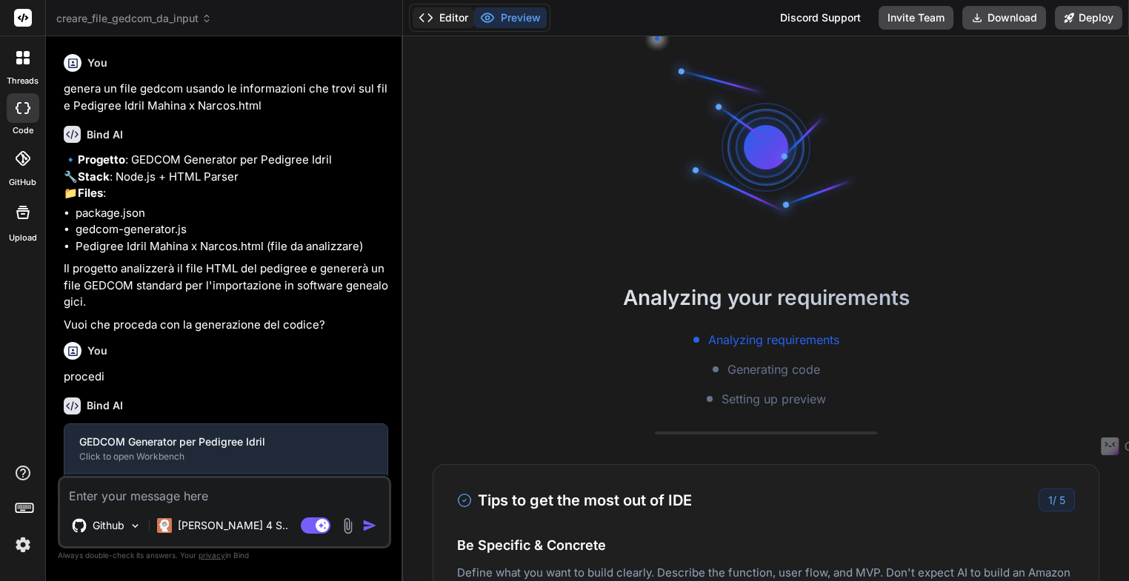
click at [437, 21] on button "Editor" at bounding box center [443, 17] width 61 height 21
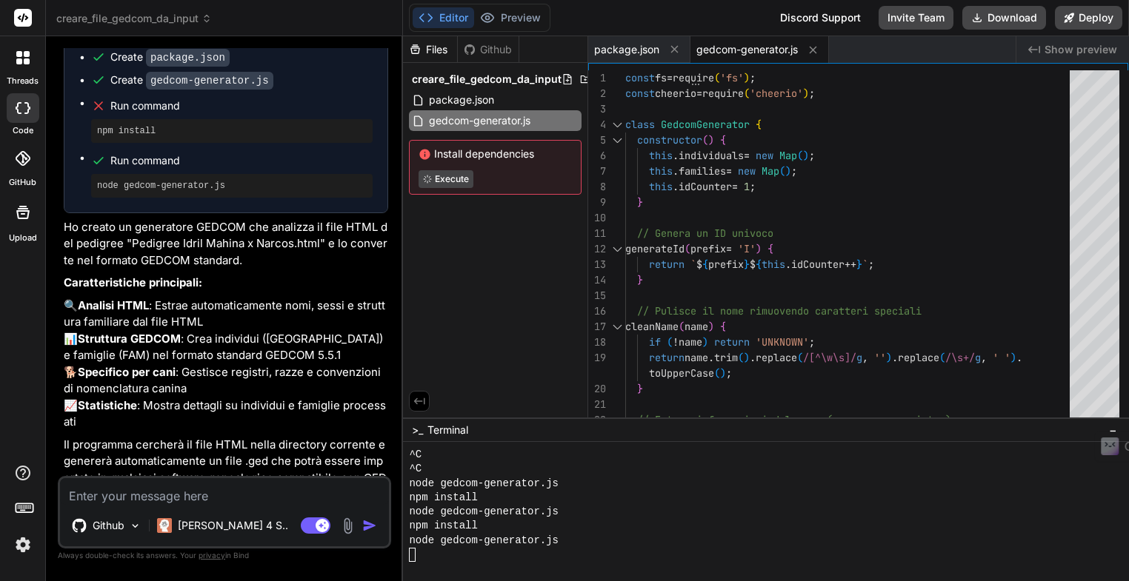
scroll to position [427, 0]
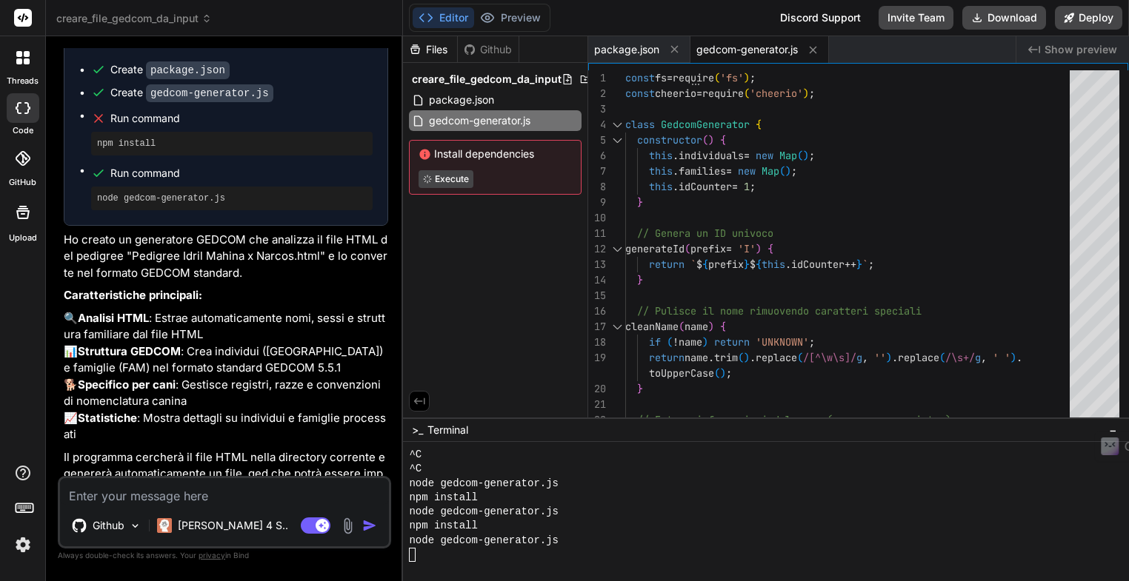
click at [19, 547] on img at bounding box center [22, 544] width 25 height 25
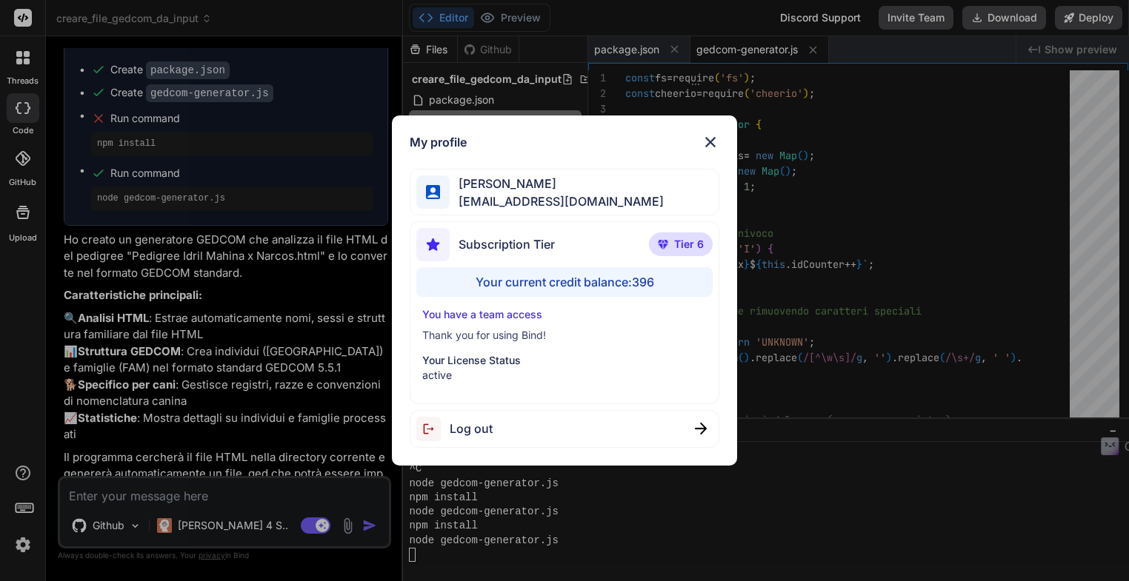
click at [562, 286] on div "Your current credit balance: 396" at bounding box center [564, 282] width 296 height 30
click at [518, 283] on div "Your current credit balance: 396" at bounding box center [564, 282] width 296 height 30
click at [709, 144] on img at bounding box center [710, 142] width 18 height 18
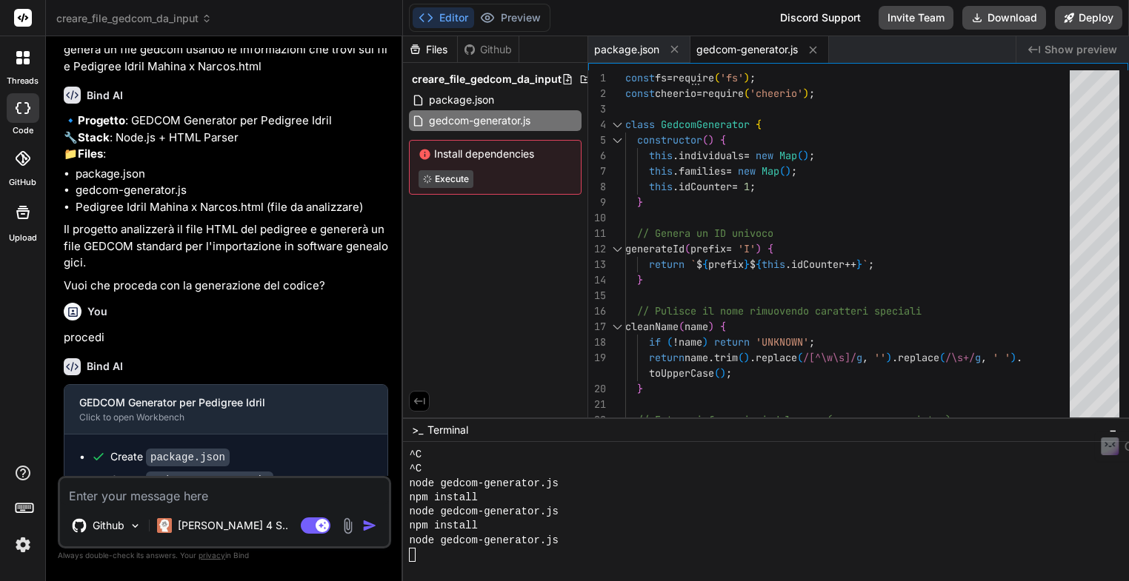
scroll to position [0, 0]
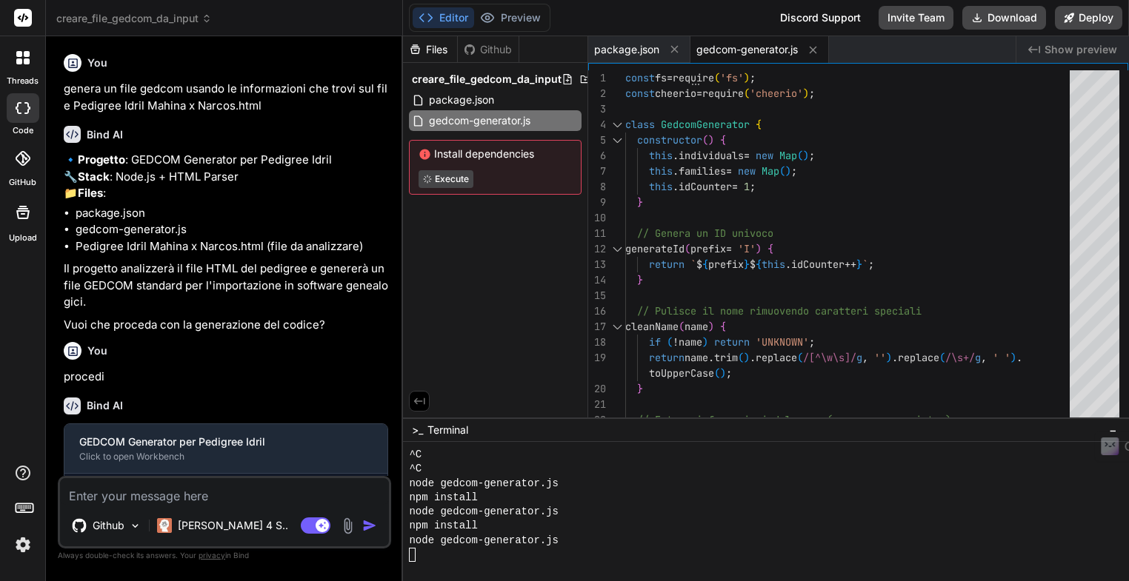
click at [25, 20] on icon at bounding box center [23, 17] width 11 height 9
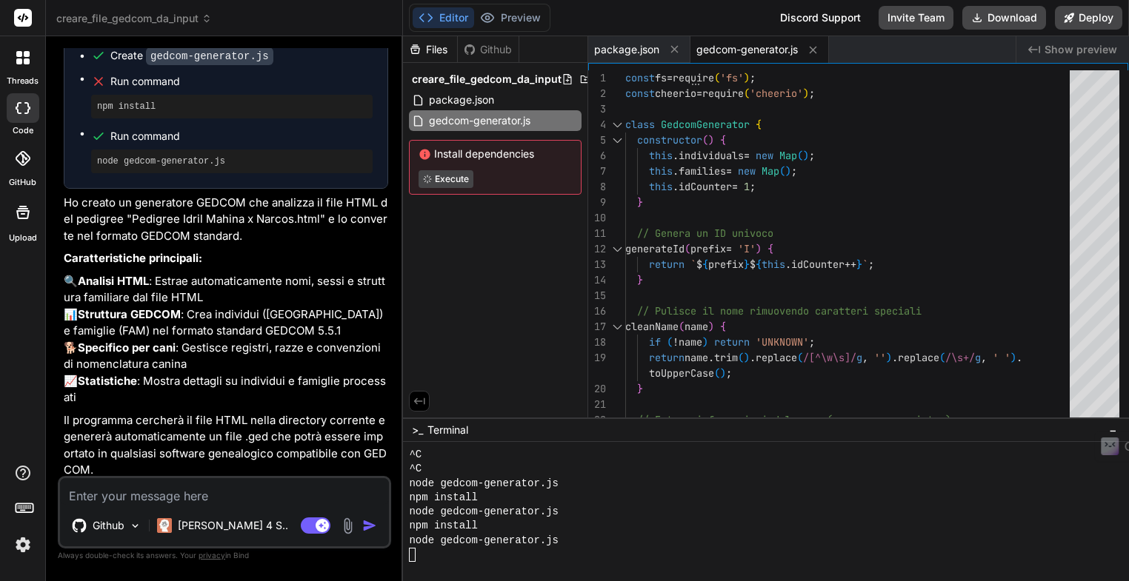
scroll to position [501, 0]
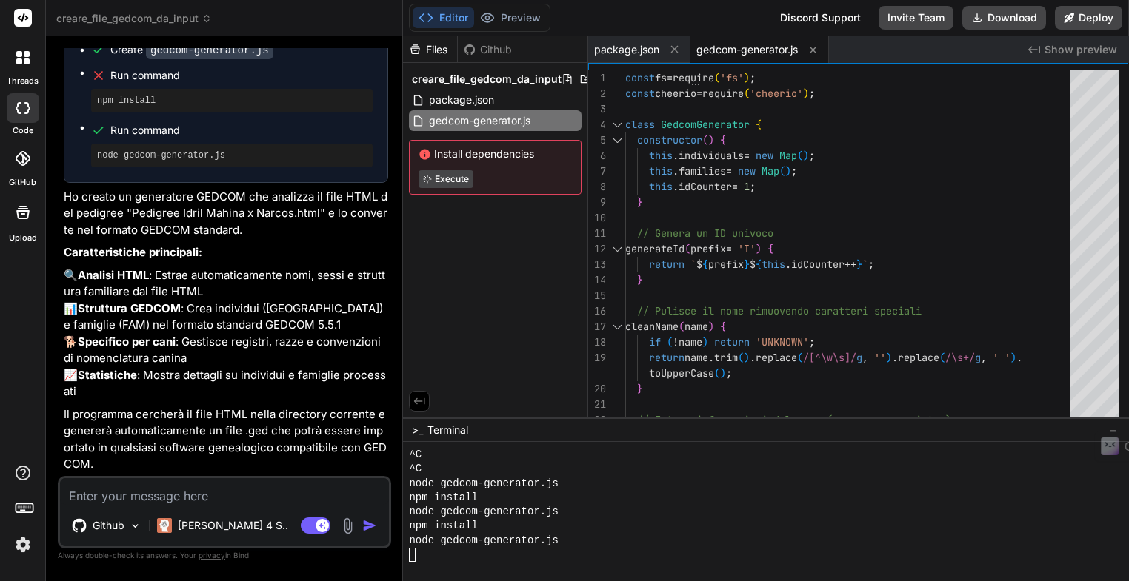
click at [425, 149] on icon at bounding box center [425, 154] width 10 height 10
click at [441, 48] on div "Files" at bounding box center [430, 49] width 54 height 15
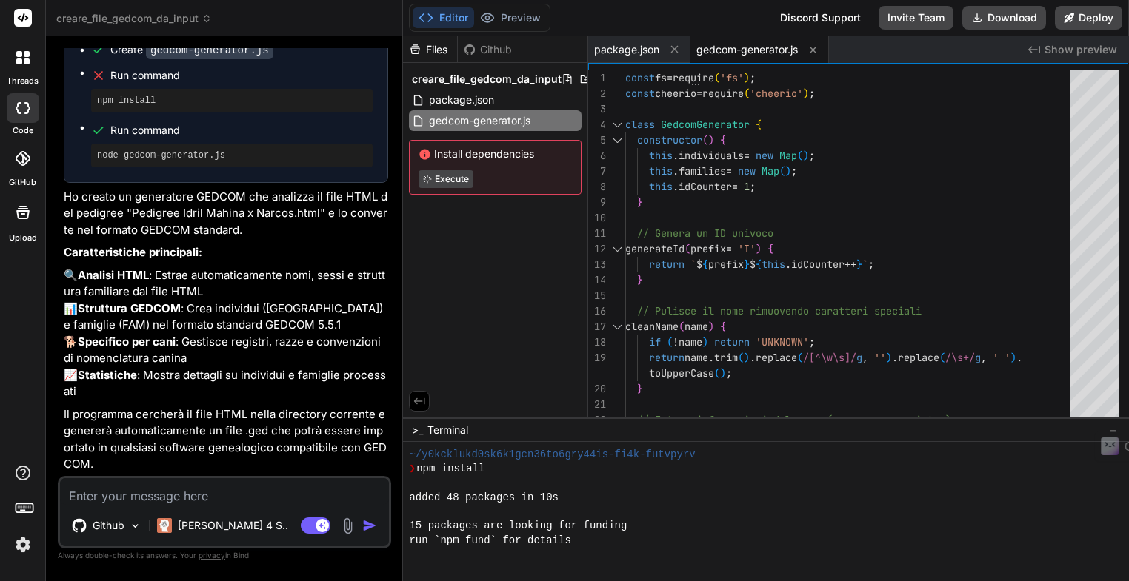
scroll to position [1308, 0]
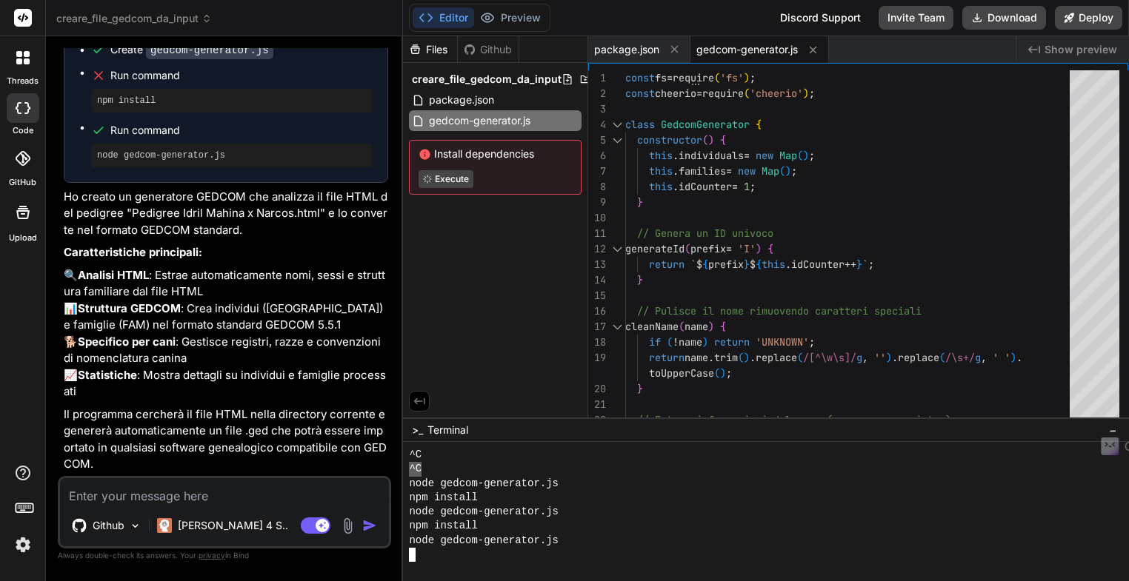
drag, startPoint x: 421, startPoint y: 467, endPoint x: 394, endPoint y: 464, distance: 27.5
click at [394, 464] on div "creare_file_gedcom_da_input Created with Pixso. Bind AI Web Search Created with…" at bounding box center [587, 290] width 1083 height 581
click at [427, 546] on div "^C" at bounding box center [757, 541] width 697 height 14
click at [128, 21] on span "creare_file_gedcom_da_input" at bounding box center [134, 18] width 156 height 15
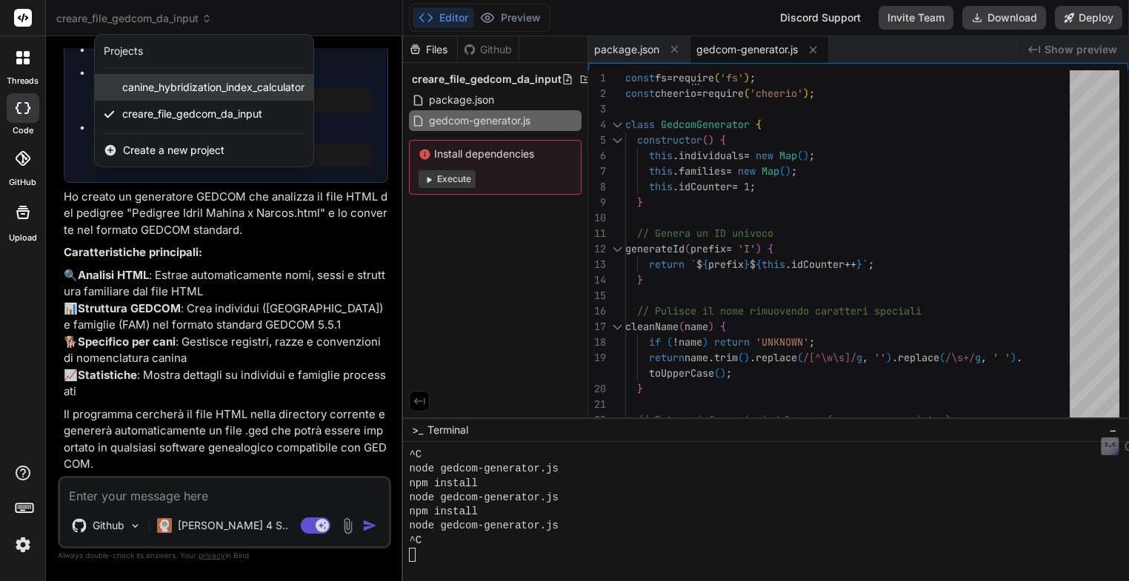
click at [157, 91] on span "canine_hybridization_index_calculator" at bounding box center [213, 87] width 182 height 15
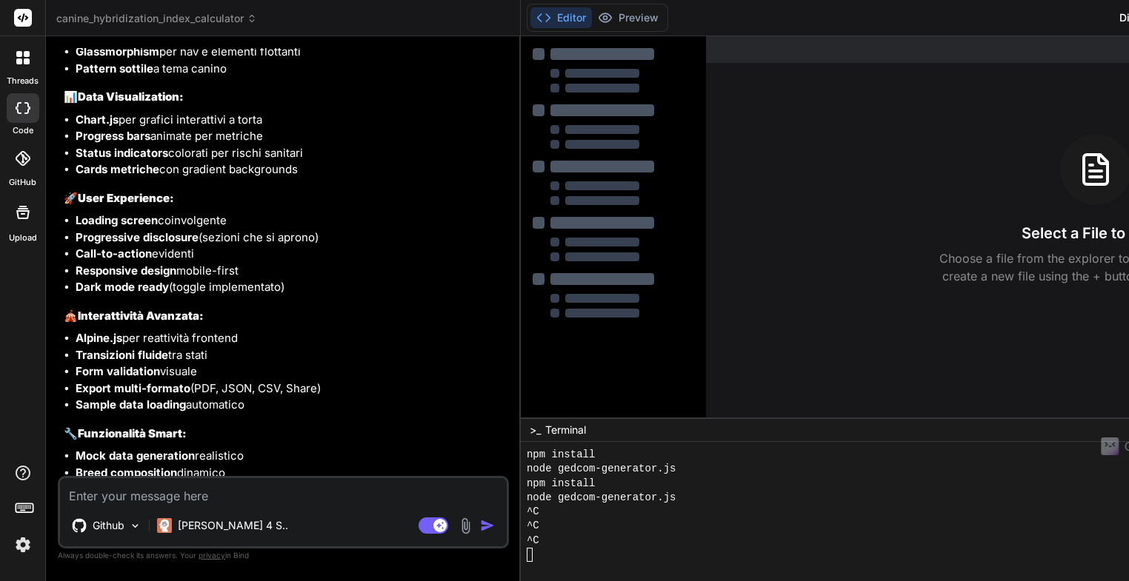
scroll to position [6966, 0]
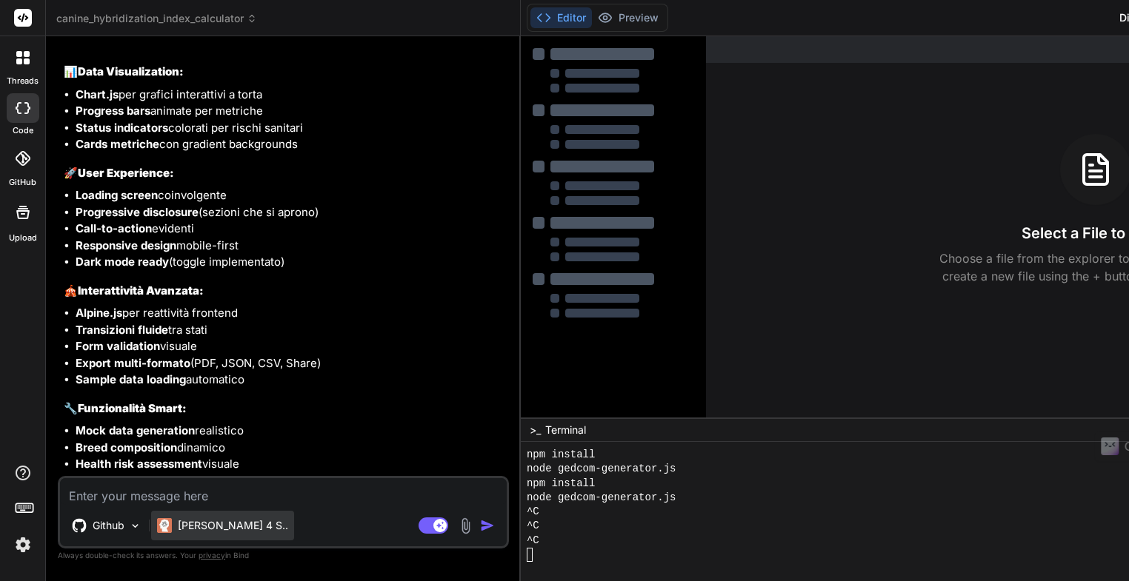
click at [234, 530] on p "Claude 4 S.." at bounding box center [233, 525] width 110 height 15
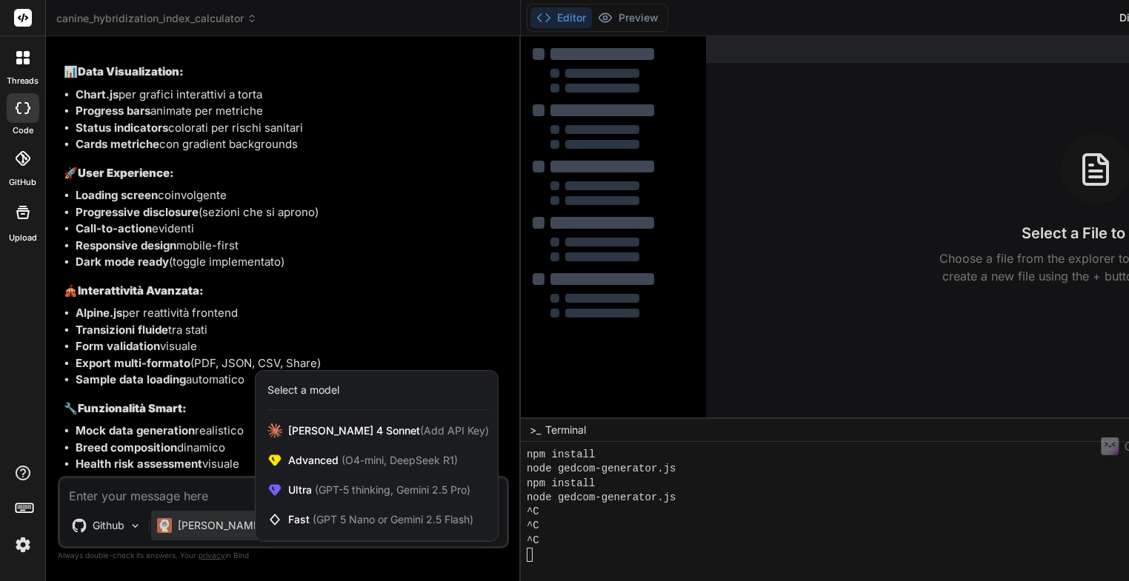
click at [345, 567] on div at bounding box center [564, 290] width 1129 height 581
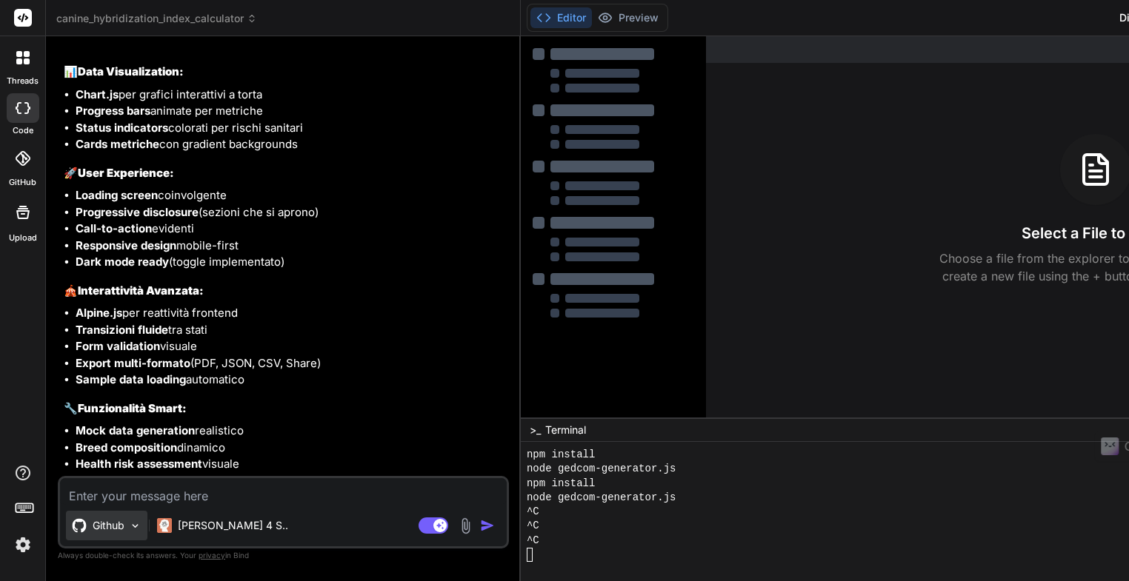
click at [135, 528] on img at bounding box center [135, 526] width 13 height 13
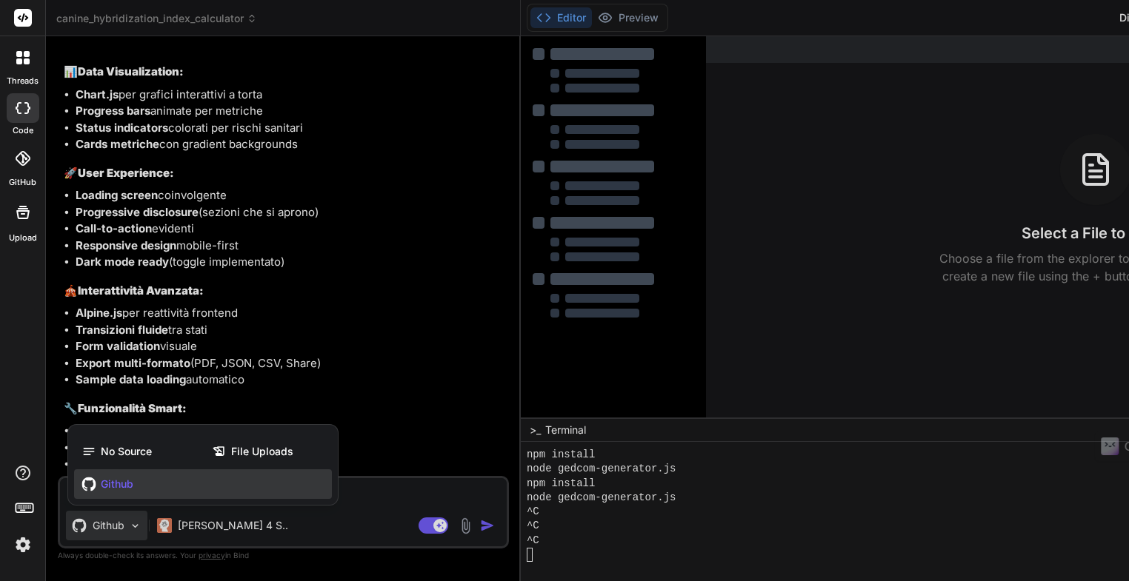
click at [582, 556] on div at bounding box center [564, 290] width 1129 height 581
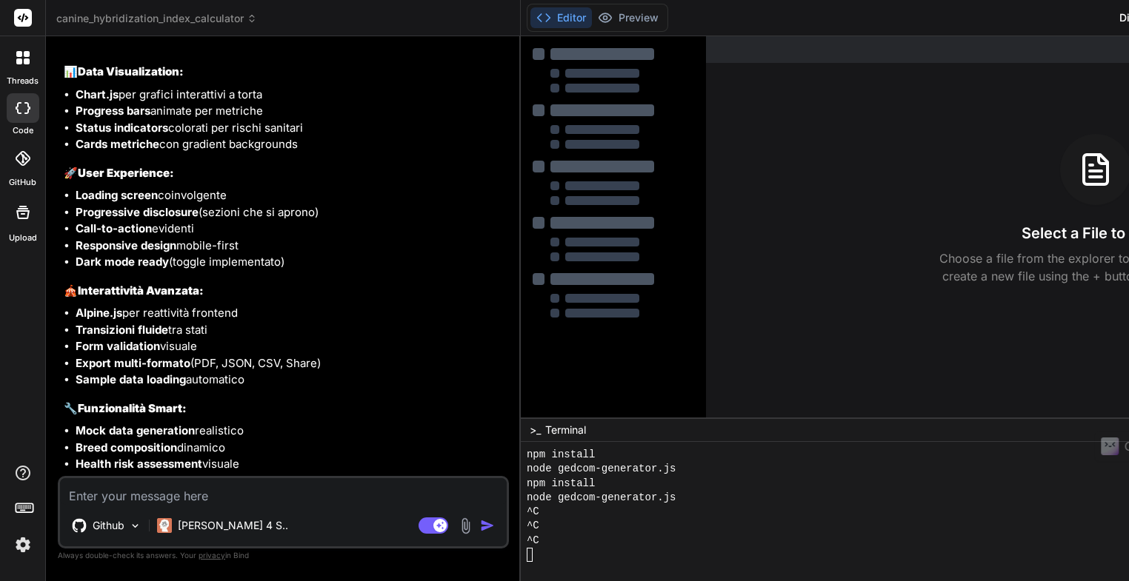
click at [146, 24] on span "canine_hybridization_index_calculator" at bounding box center [156, 18] width 201 height 15
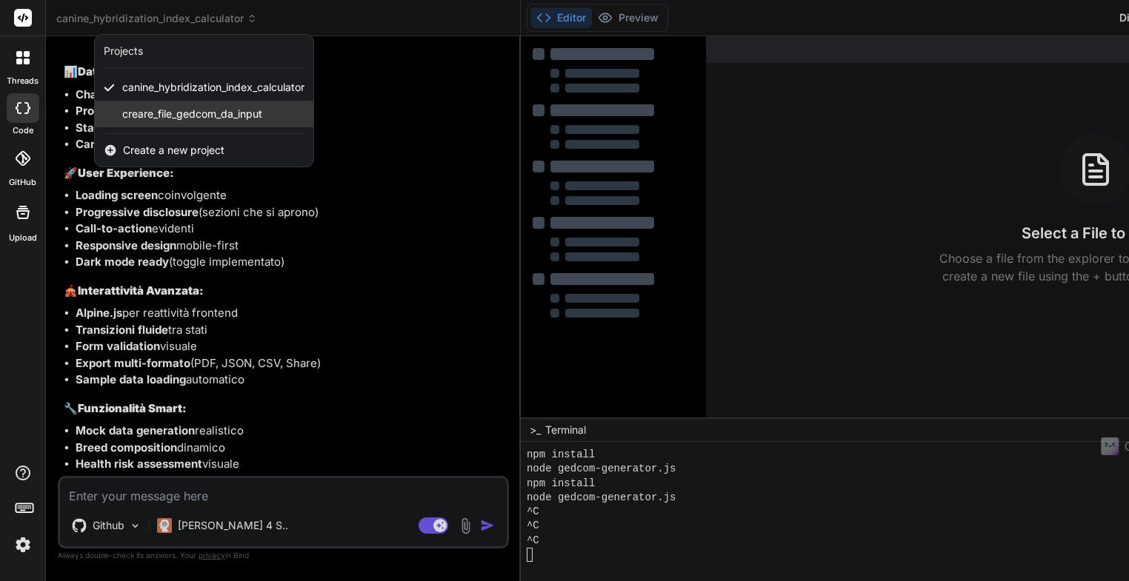
click at [153, 111] on span "creare_file_gedcom_da_input" at bounding box center [192, 114] width 140 height 15
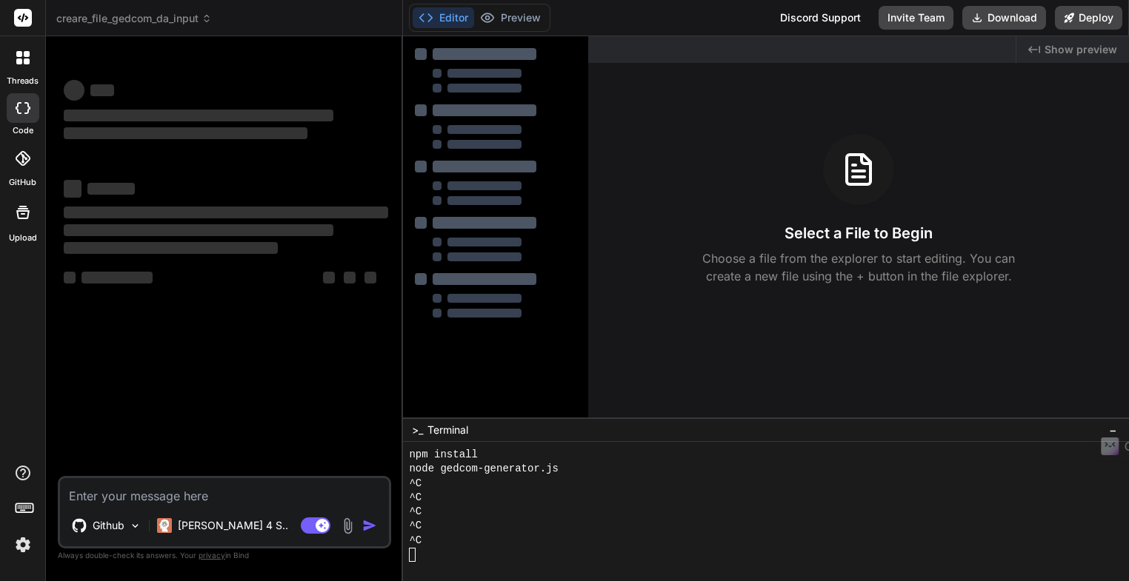
type textarea "x"
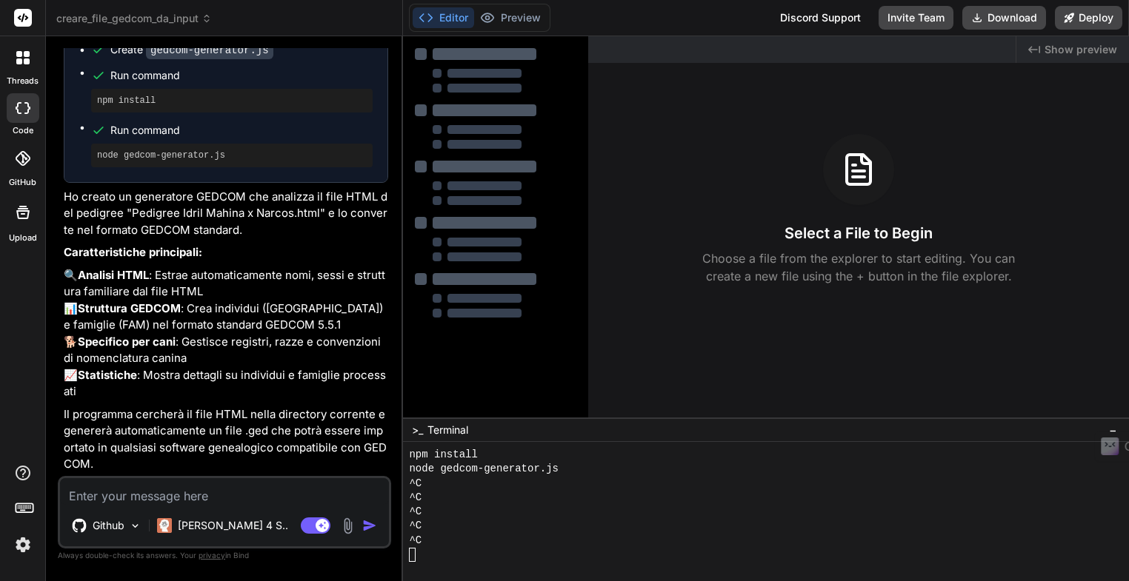
scroll to position [501, 0]
click at [124, 20] on span "creare_file_gedcom_da_input" at bounding box center [134, 18] width 156 height 15
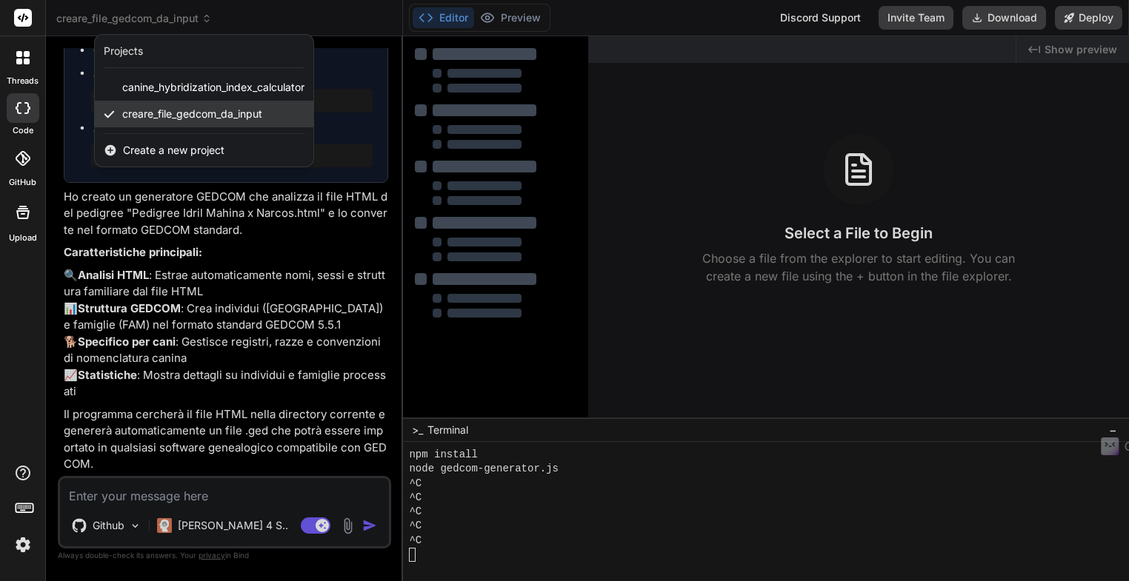
click at [181, 116] on span "creare_file_gedcom_da_input" at bounding box center [192, 114] width 140 height 15
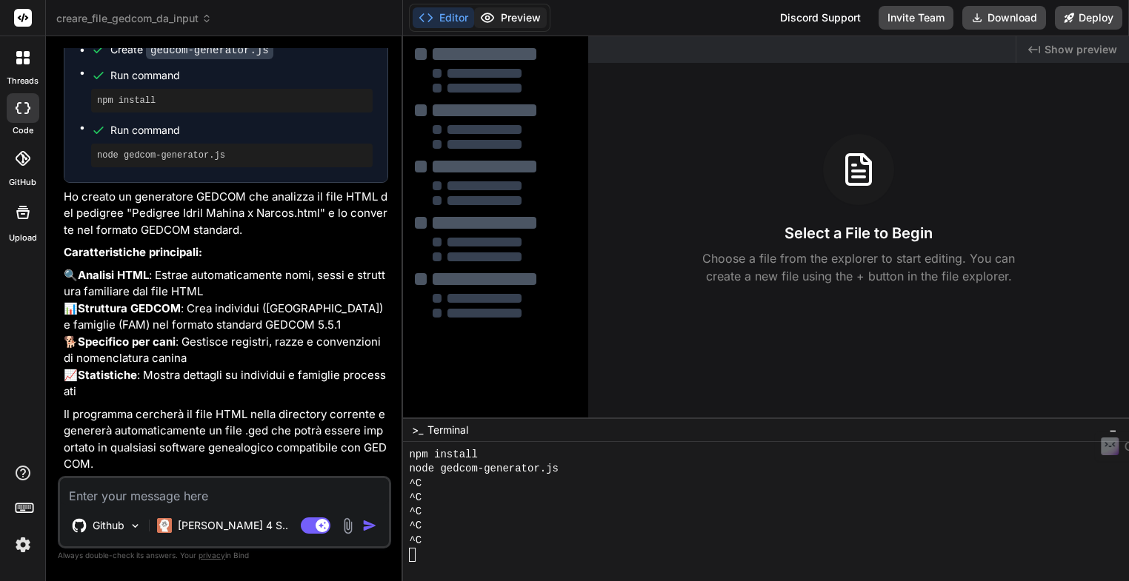
click at [529, 23] on button "Preview" at bounding box center [510, 17] width 73 height 21
drag, startPoint x: 407, startPoint y: 469, endPoint x: 558, endPoint y: 470, distance: 150.3
click at [558, 470] on div "VVVVVVVVVVVVVVVVVVVVVVVVVVVVVVVV 77777777777777777777777777777777 npm install n…" at bounding box center [766, 511] width 726 height 139
type textarea "Remember that I like concise responses."
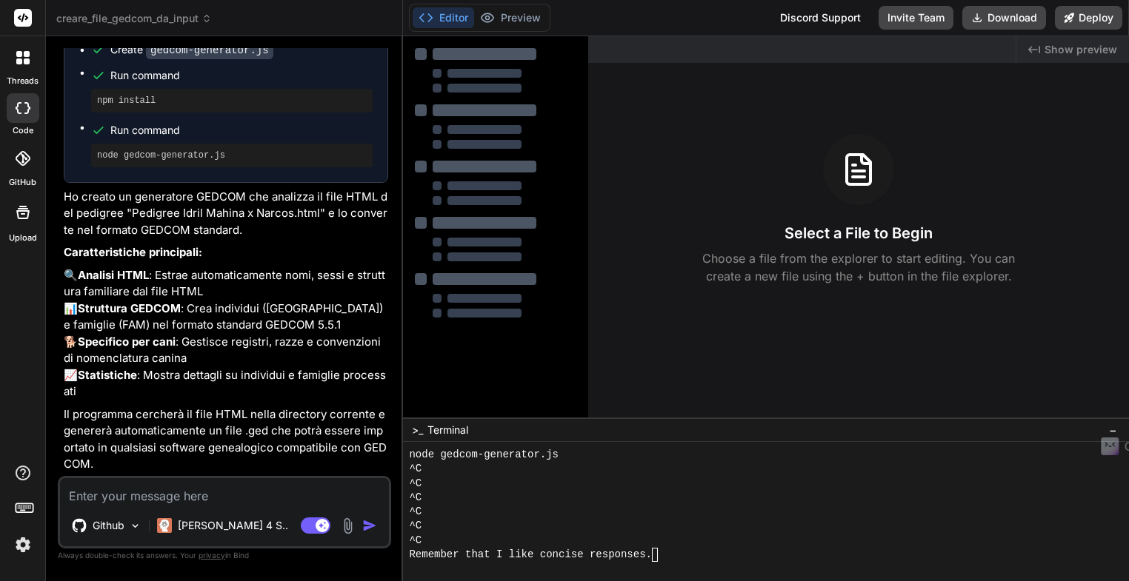
scroll to position [0, 0]
drag, startPoint x: 97, startPoint y: 155, endPoint x: 216, endPoint y: 158, distance: 118.6
click at [216, 158] on pre "node gedcom-generator.js" at bounding box center [232, 156] width 270 height 12
copy pre "node gedcom-generator.js"
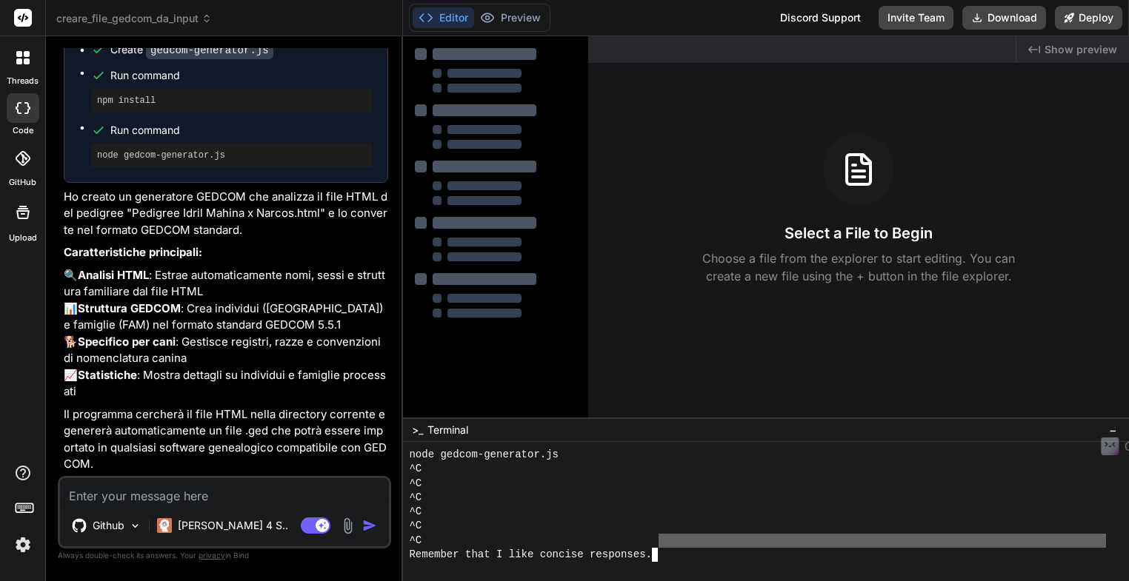
drag, startPoint x: 409, startPoint y: 552, endPoint x: 654, endPoint y: 551, distance: 245.1
click at [654, 550] on div "RRRRRRRRRRRRRRRRRRRRRRRRRRRRRRRR 77777777777777777777777777777777 node gedcom-g…" at bounding box center [766, 511] width 726 height 139
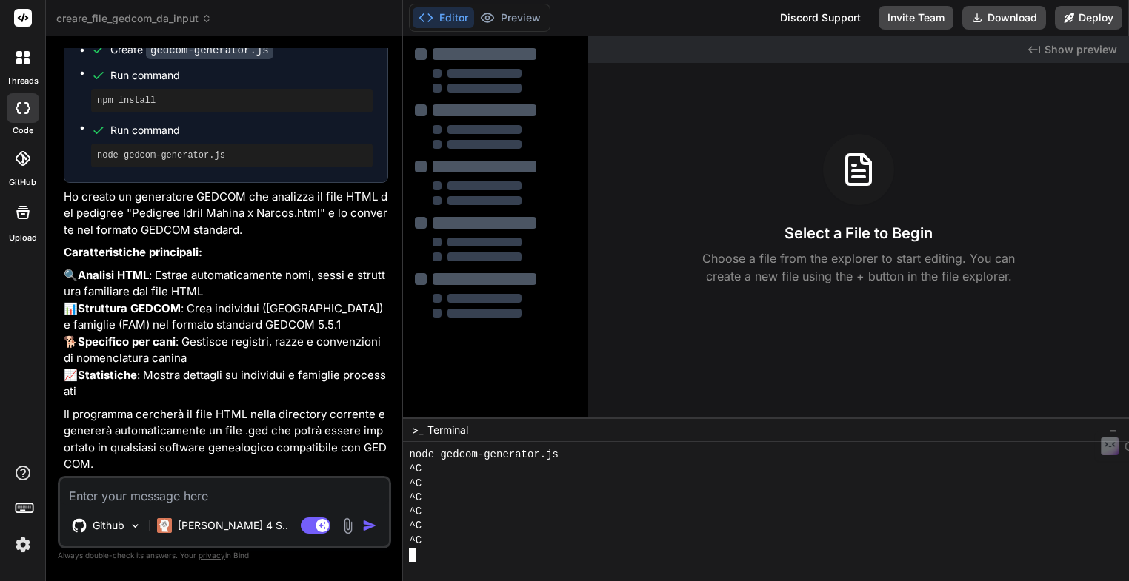
type textarea "node gedcom-generator.js"
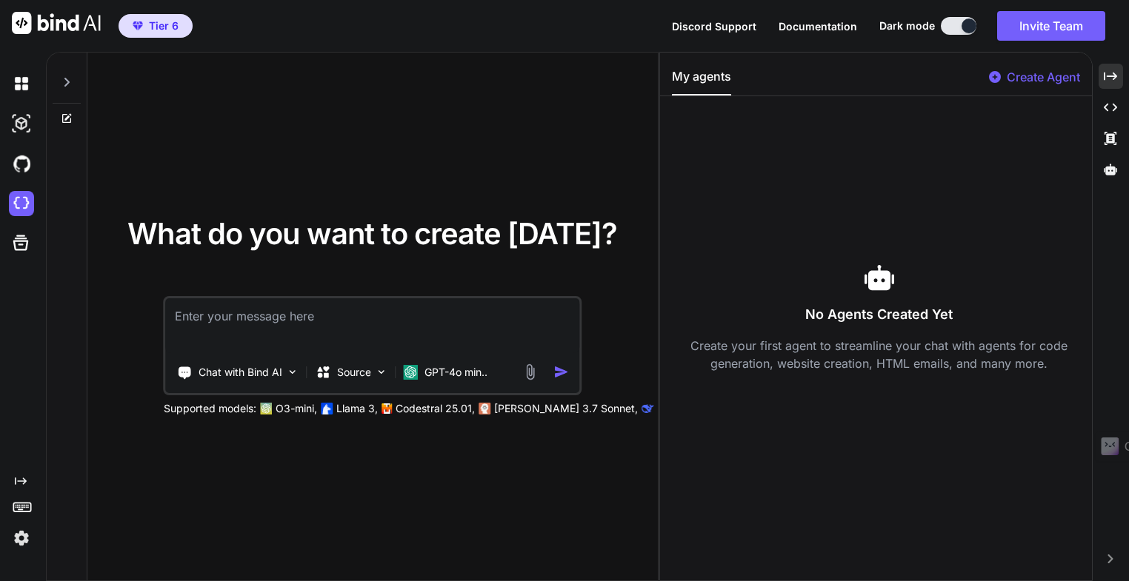
click at [23, 19] on img at bounding box center [56, 23] width 89 height 22
click at [23, 541] on img at bounding box center [21, 538] width 25 height 25
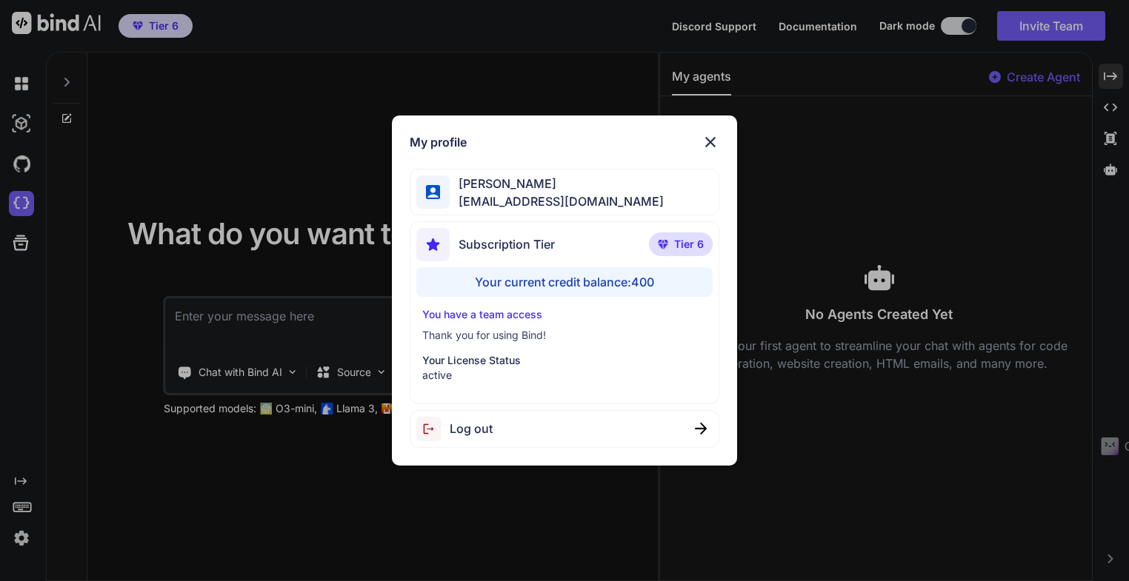
click at [683, 245] on span "Tier 6" at bounding box center [689, 244] width 30 height 15
click at [488, 335] on p "Thank you for using Bind!" at bounding box center [564, 335] width 284 height 15
click at [481, 358] on p "Your License Status" at bounding box center [564, 360] width 284 height 15
click at [495, 191] on span "[PERSON_NAME]" at bounding box center [557, 184] width 214 height 18
click at [481, 248] on span "Subscription Tier" at bounding box center [506, 245] width 96 height 18
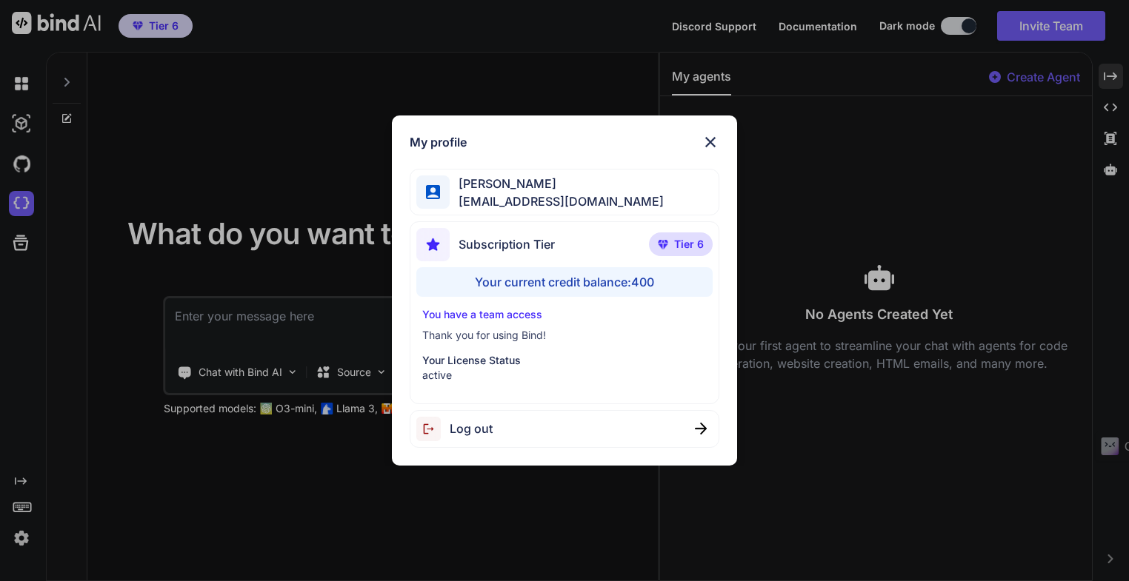
click at [635, 282] on div "Your current credit balance: 400" at bounding box center [564, 282] width 296 height 30
click at [710, 143] on img at bounding box center [710, 142] width 18 height 18
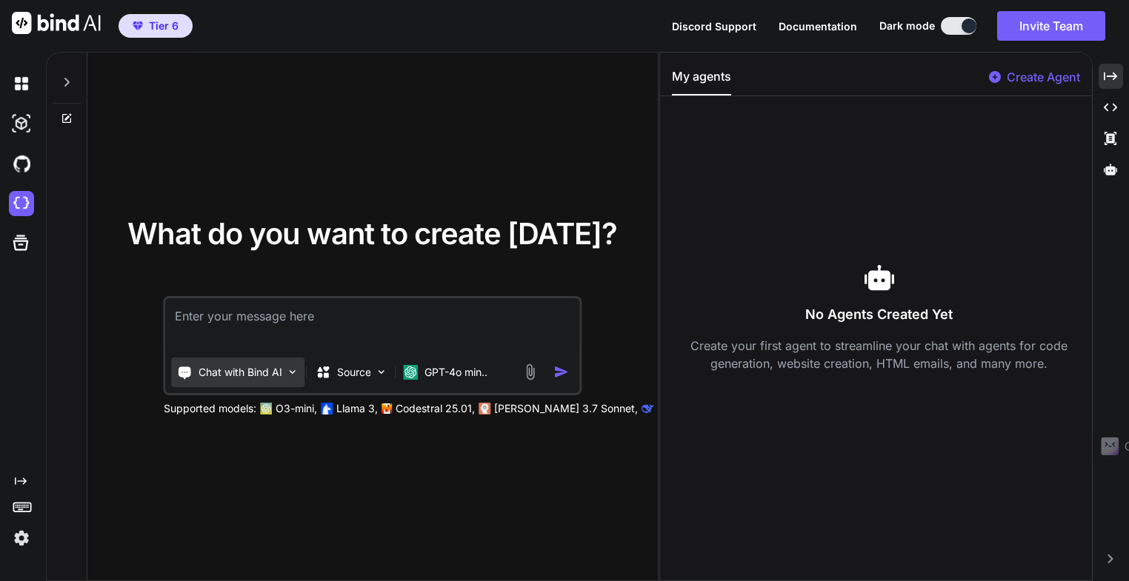
click at [278, 374] on p "Chat with Bind AI" at bounding box center [240, 372] width 84 height 15
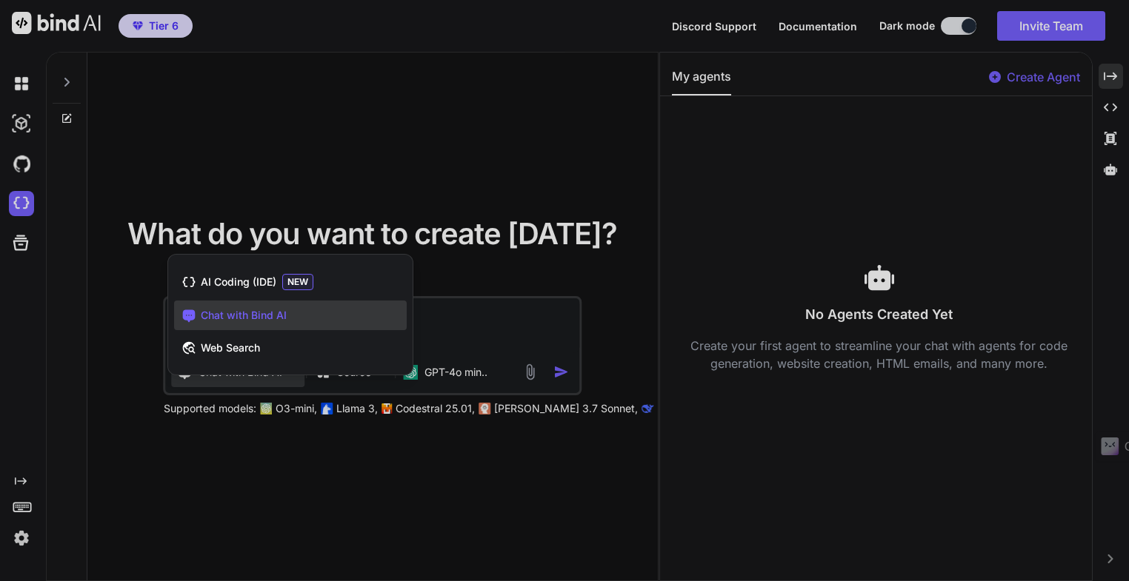
click at [278, 374] on div "AI Coding (IDE) NEW Chat with Bind AI Web Search" at bounding box center [290, 318] width 244 height 114
click at [288, 316] on div "Chat with Bind AI" at bounding box center [290, 316] width 233 height 30
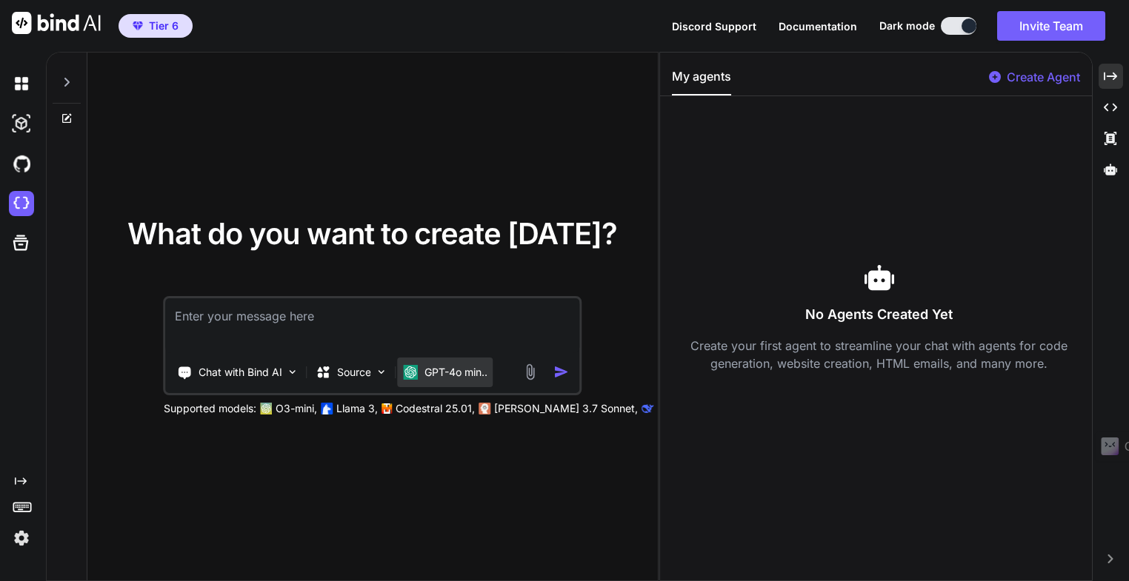
click at [478, 376] on p "GPT-4o min.." at bounding box center [455, 372] width 63 height 15
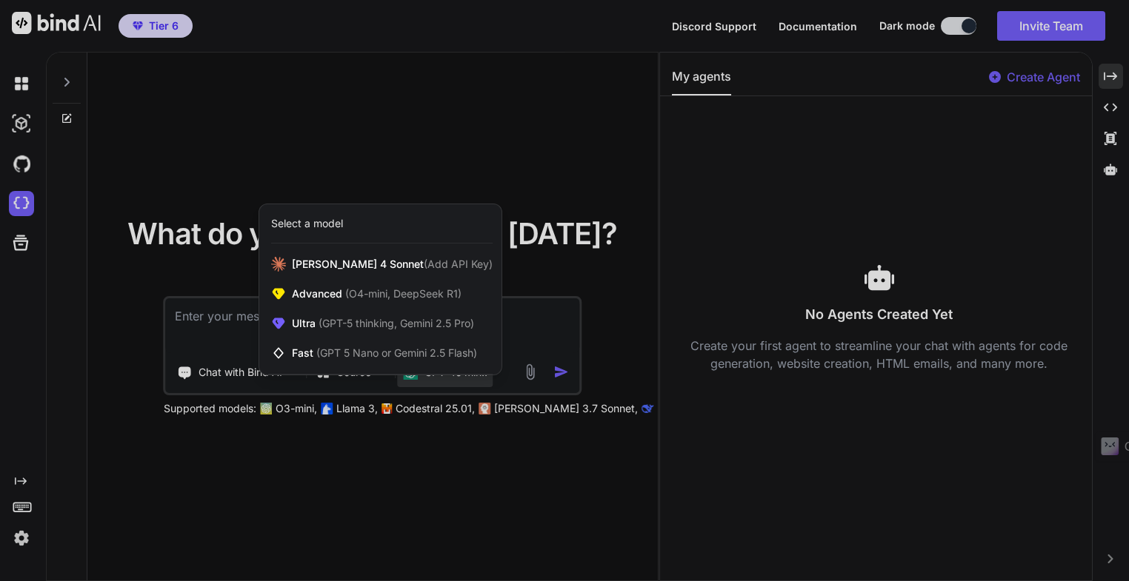
click at [449, 456] on div at bounding box center [564, 290] width 1129 height 581
type textarea "x"
